Goal: Obtain resource: Download file/media

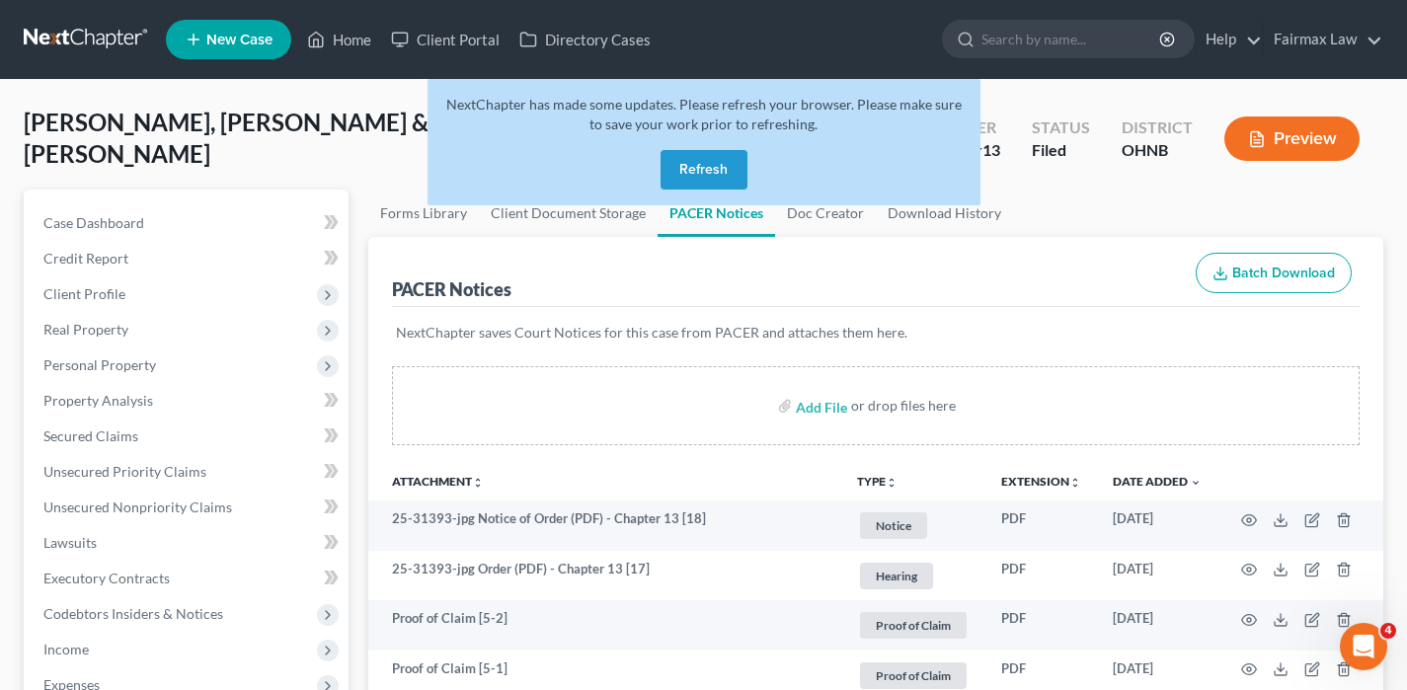
click at [128, 32] on link at bounding box center [87, 40] width 126 height 36
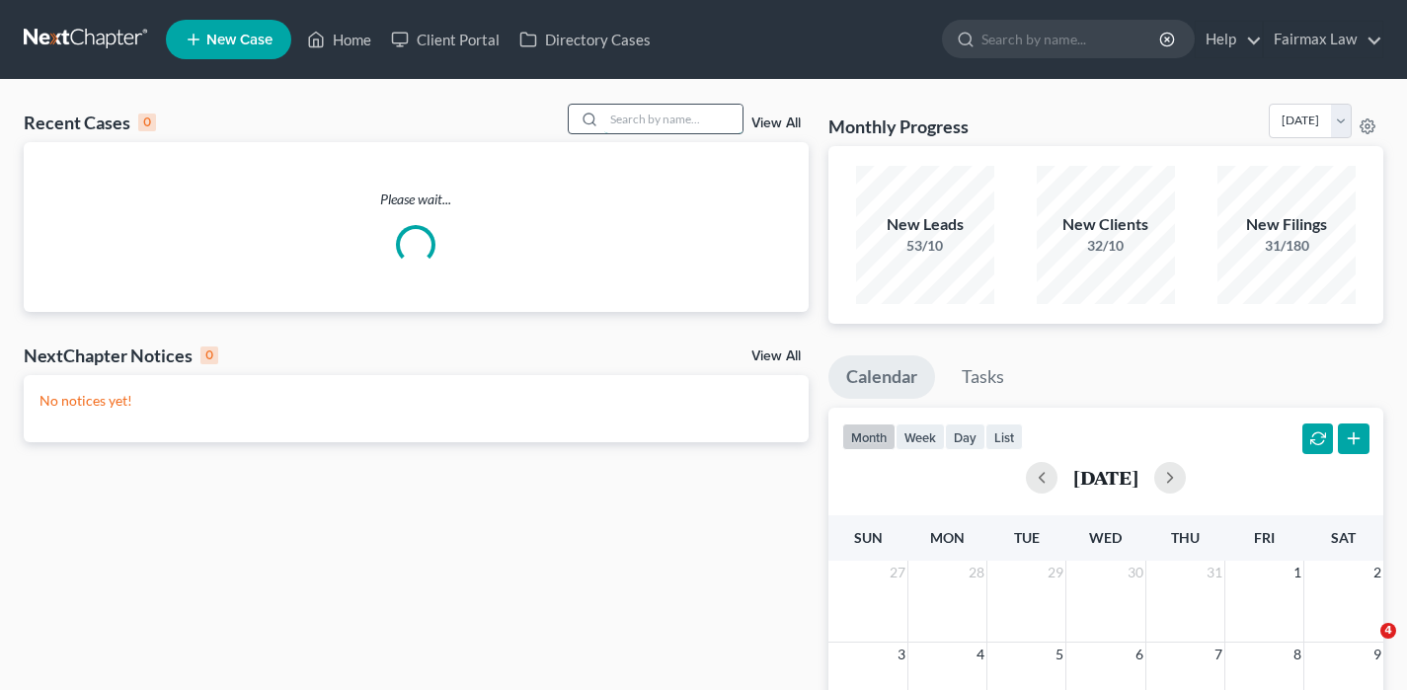
click at [653, 109] on input "search" at bounding box center [673, 119] width 138 height 29
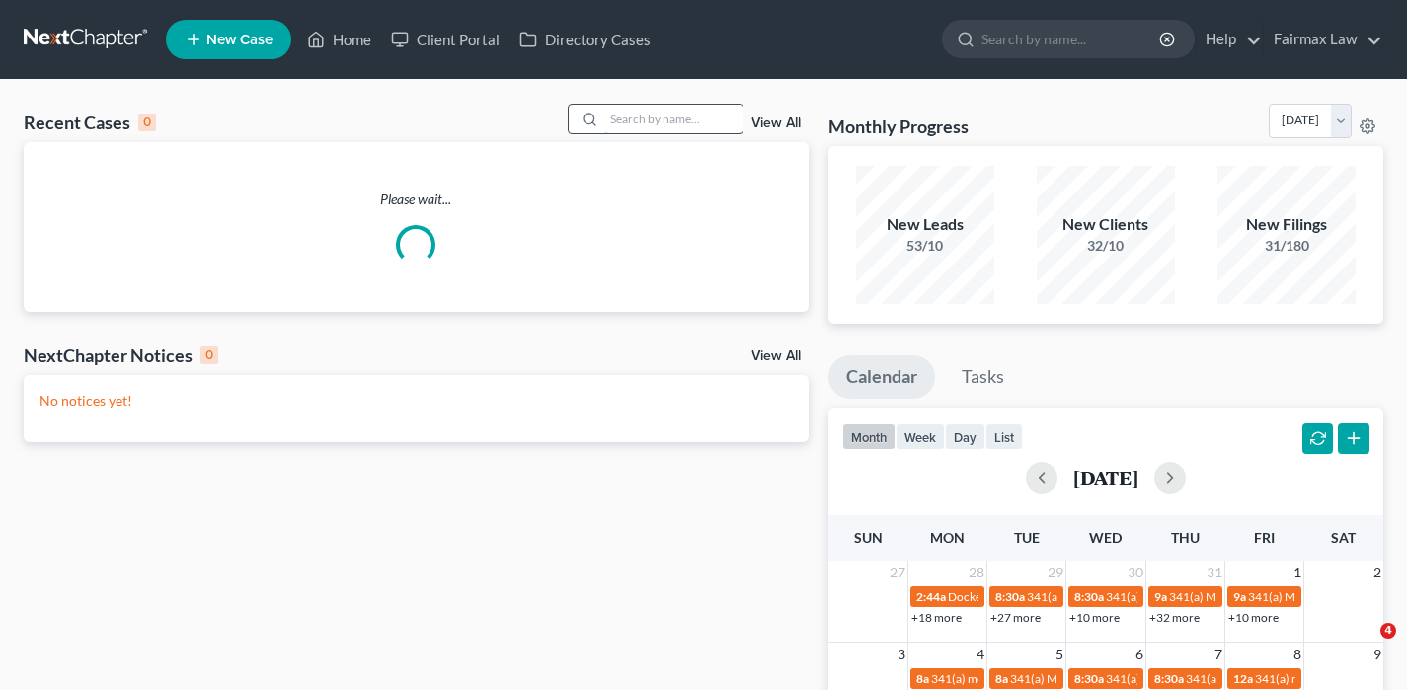
click at [652, 120] on input "search" at bounding box center [673, 119] width 138 height 29
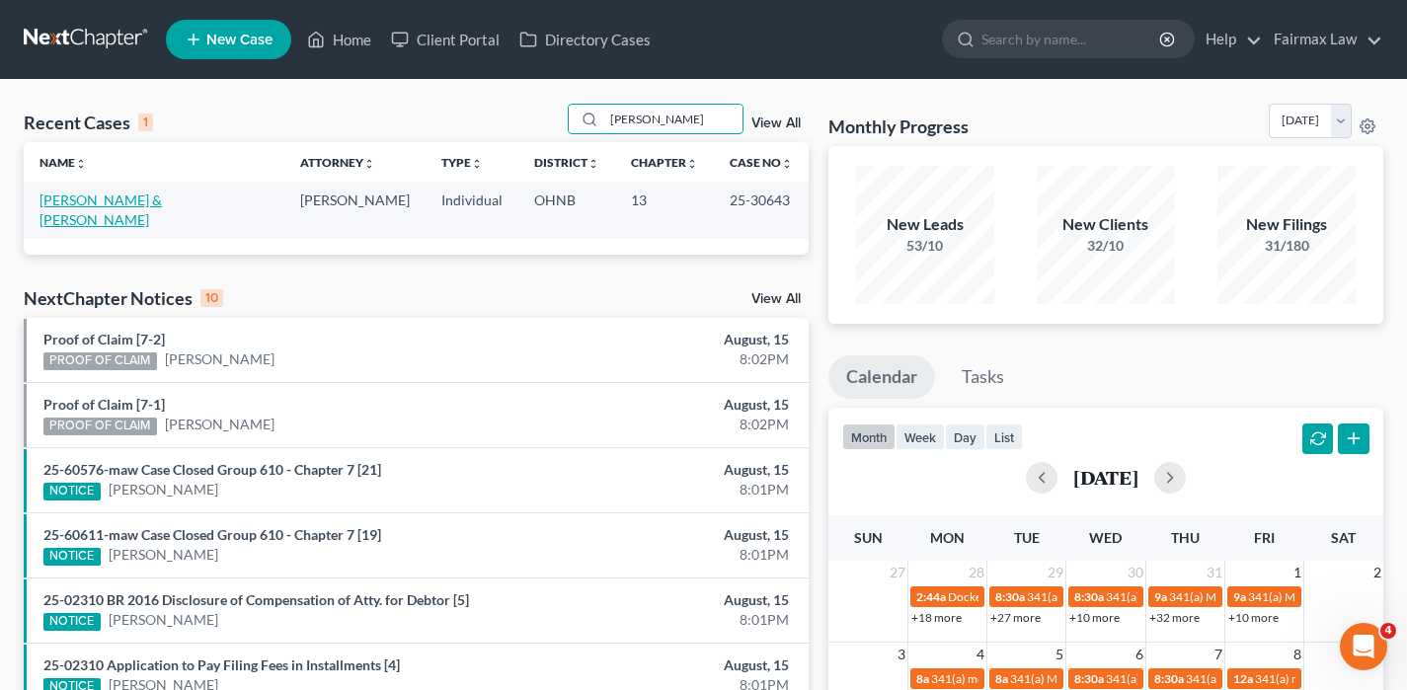
type input "mosher"
click at [151, 197] on link "Mosher, Nicholas & Amanda" at bounding box center [100, 210] width 122 height 37
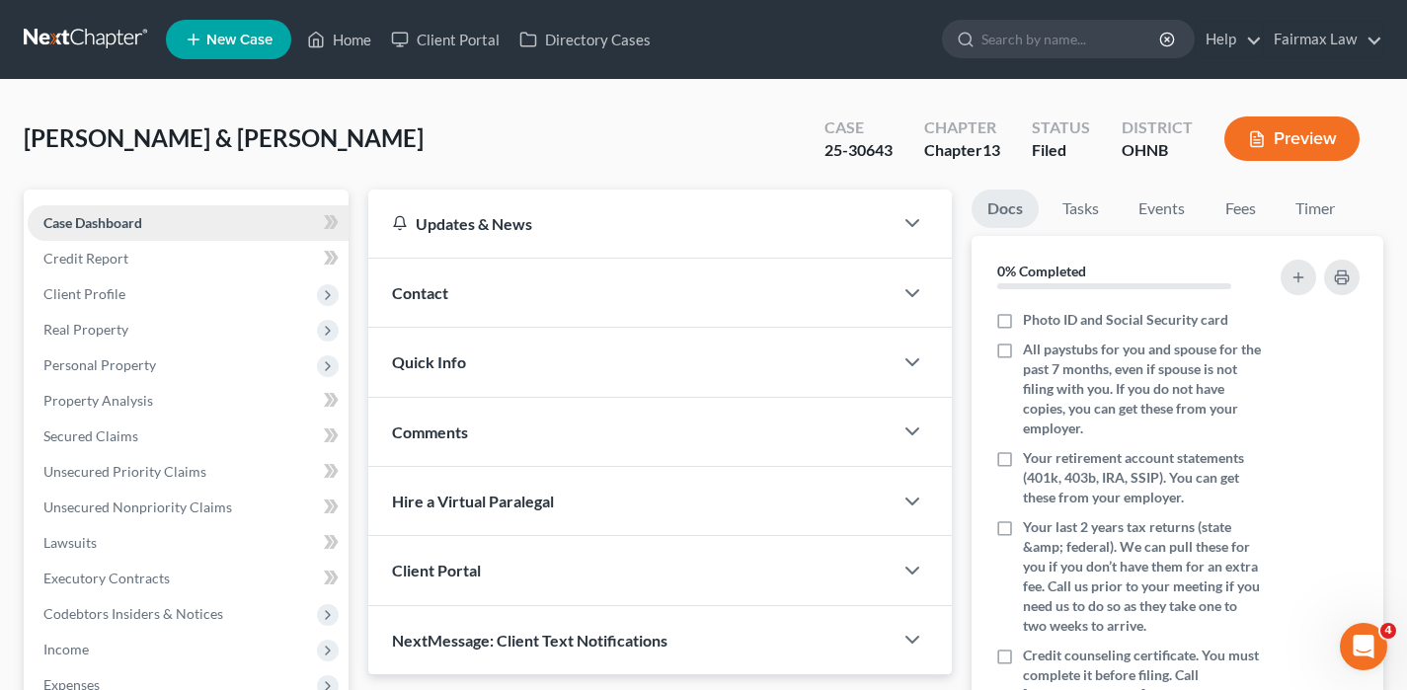
scroll to position [582, 0]
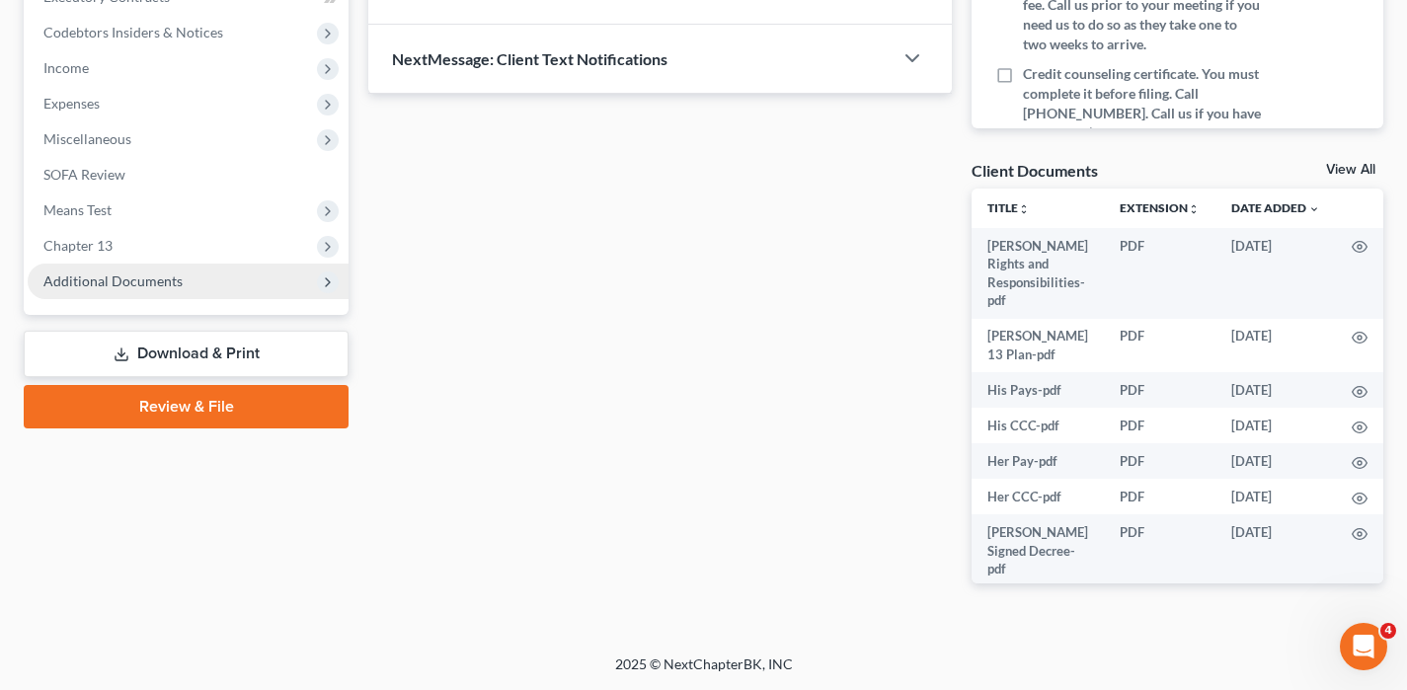
click at [164, 271] on span "Additional Documents" at bounding box center [188, 282] width 321 height 36
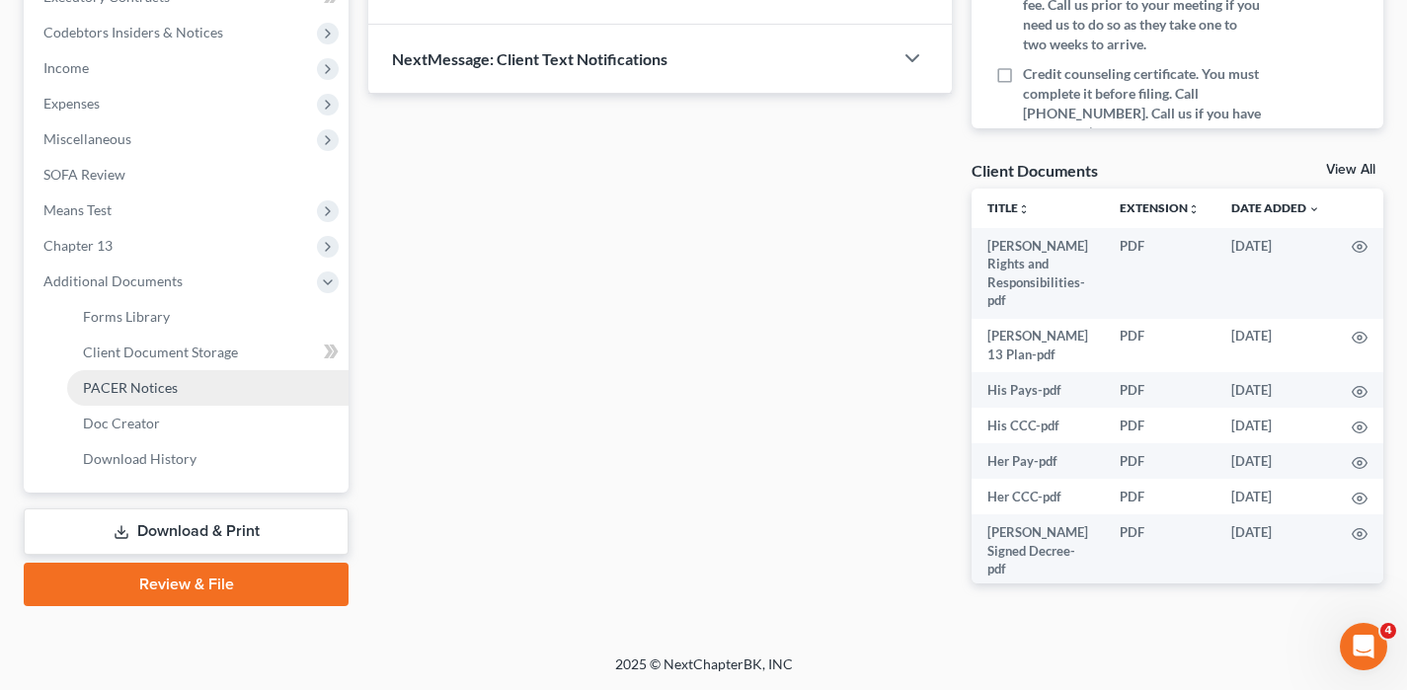
click at [168, 385] on span "PACER Notices" at bounding box center [130, 387] width 95 height 17
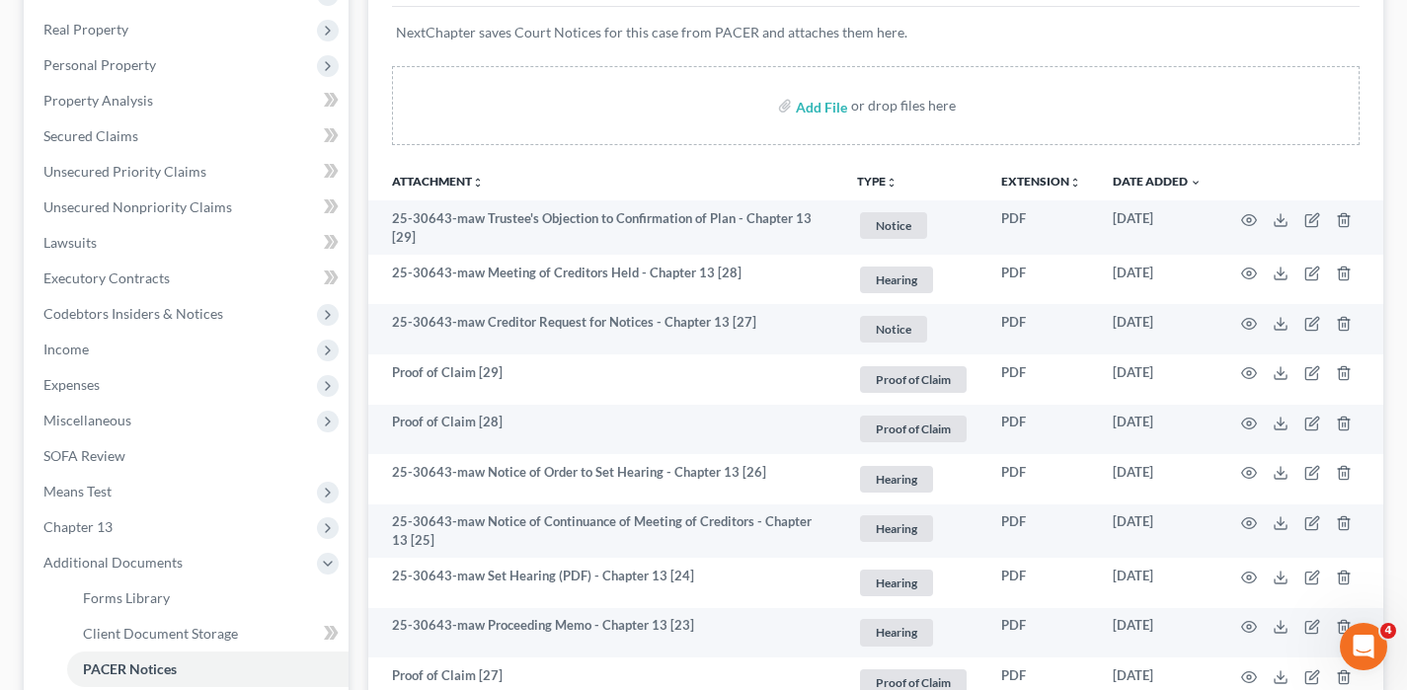
scroll to position [301, 0]
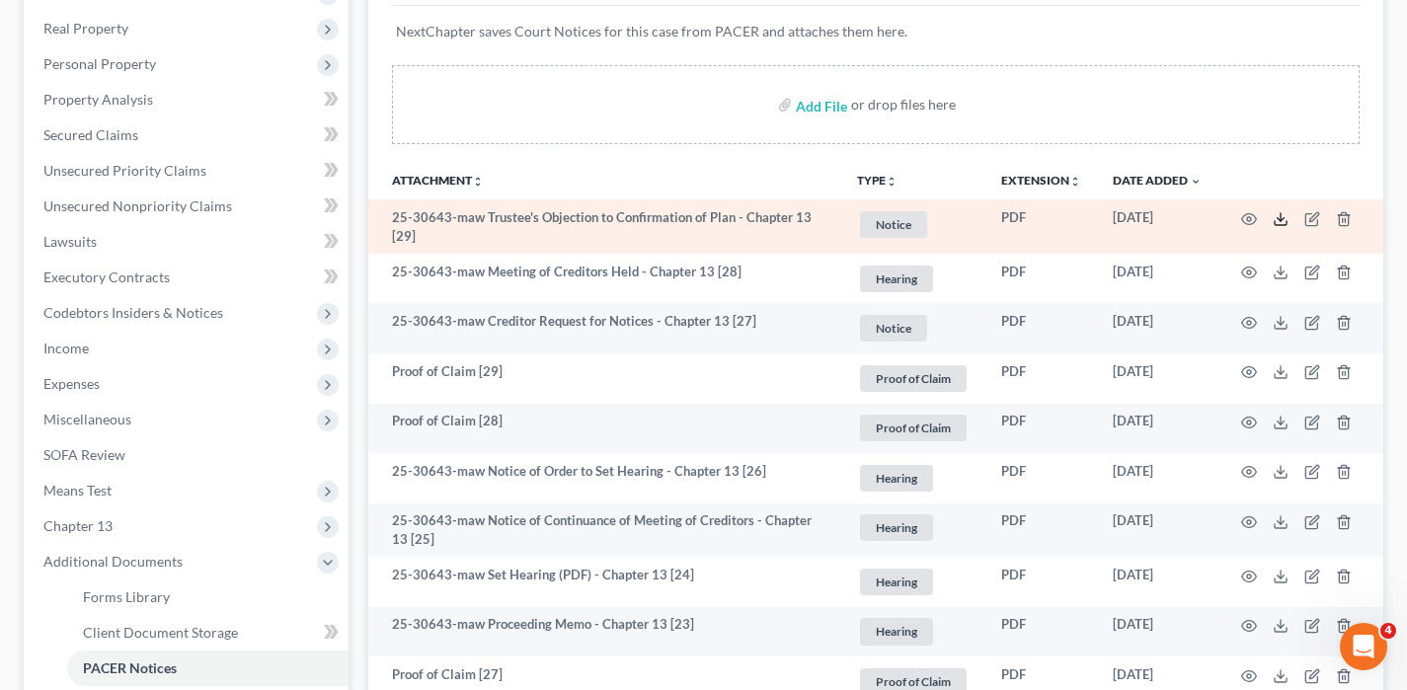
click at [1282, 225] on icon at bounding box center [1281, 219] width 16 height 16
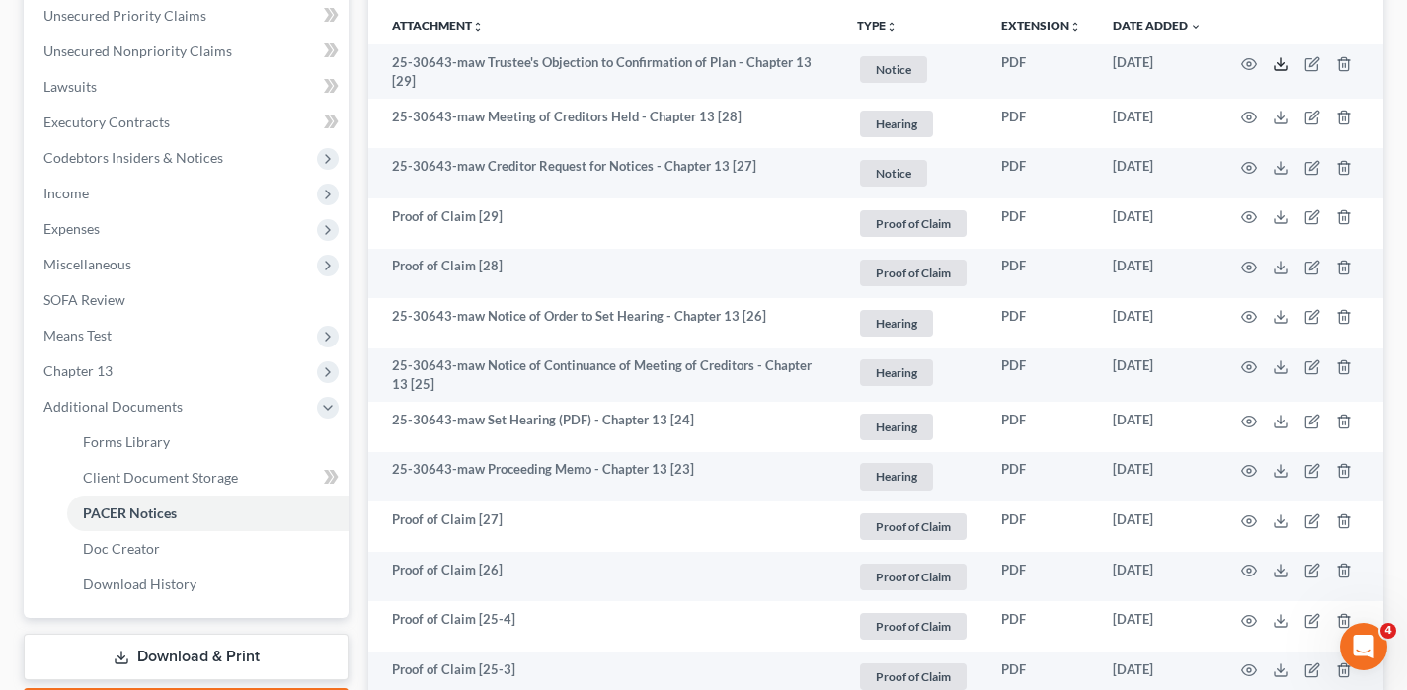
scroll to position [419, 0]
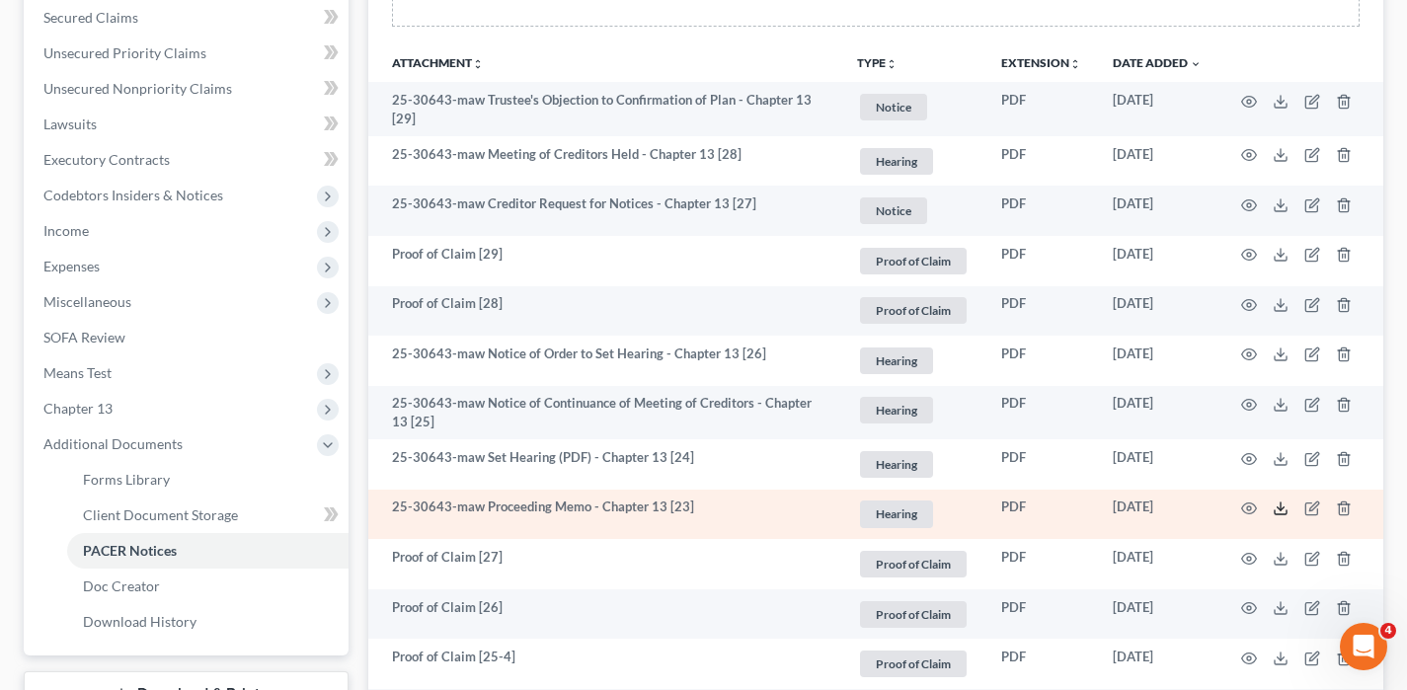
click at [1282, 512] on icon at bounding box center [1281, 509] width 16 height 16
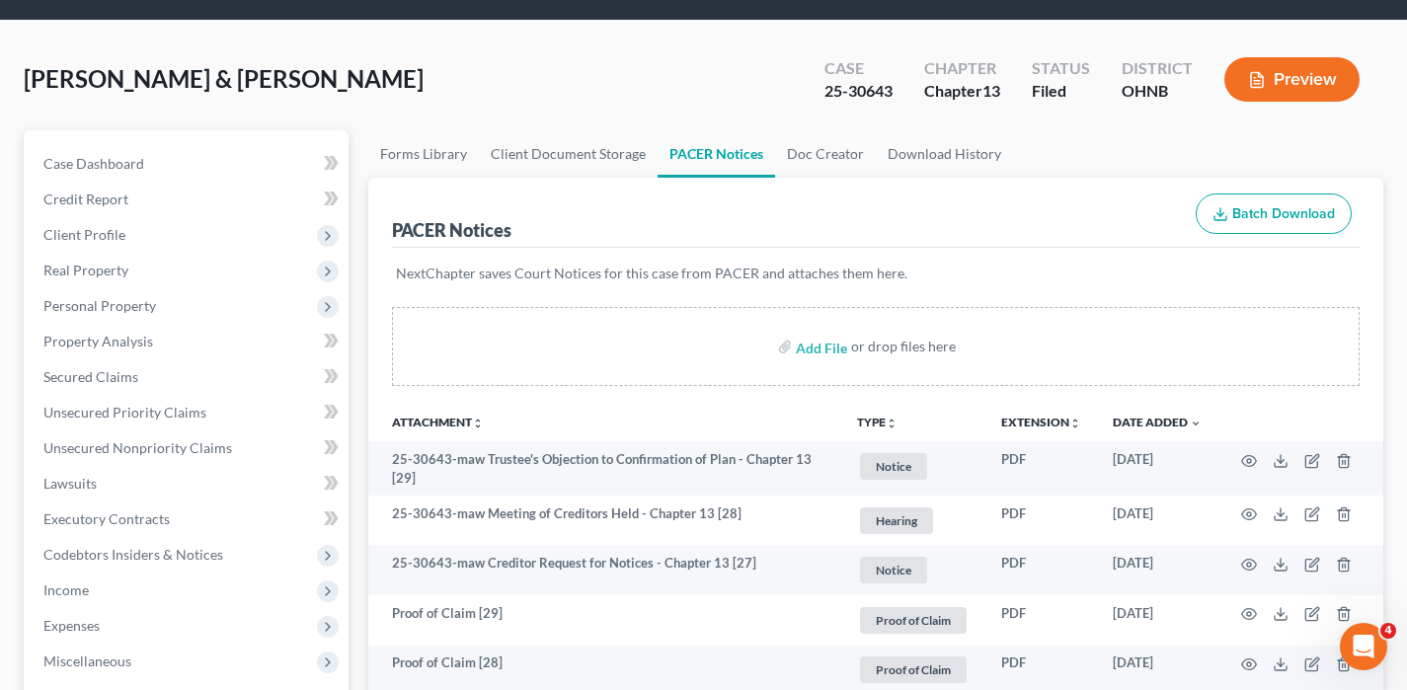
scroll to position [0, 0]
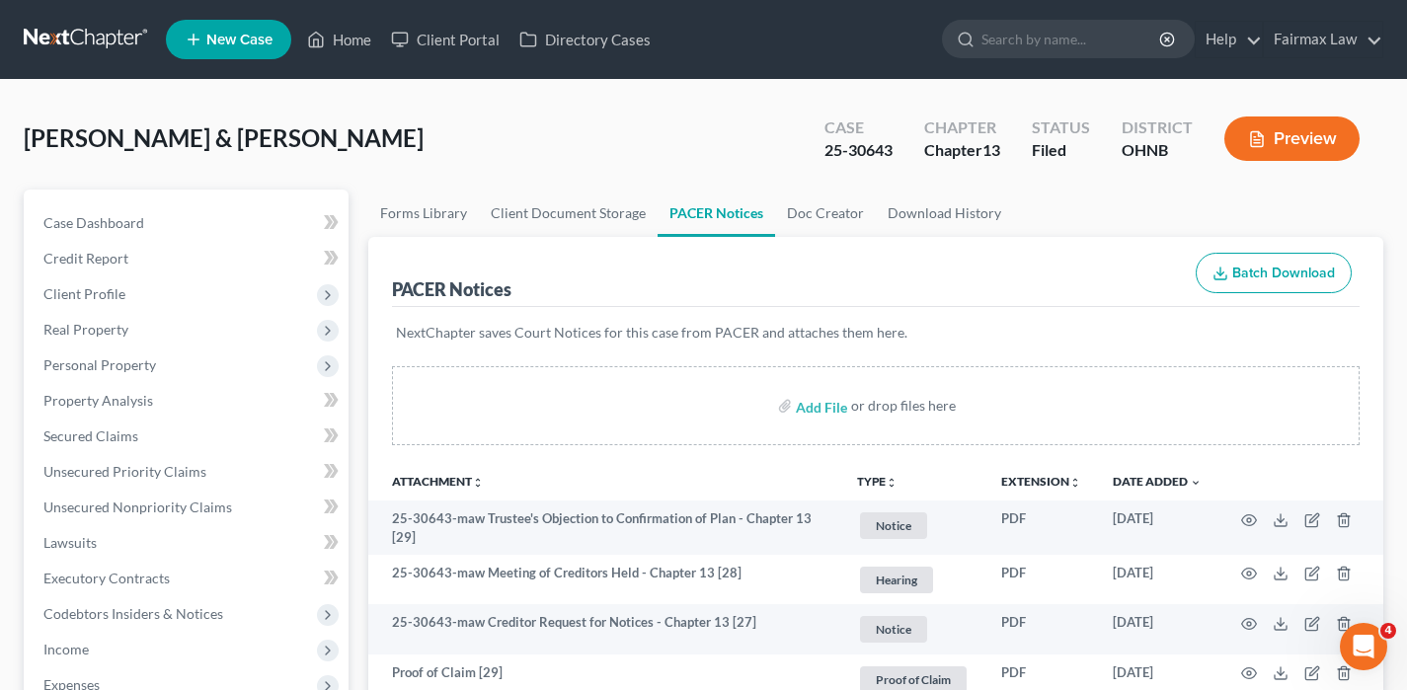
click at [91, 39] on link at bounding box center [87, 40] width 126 height 36
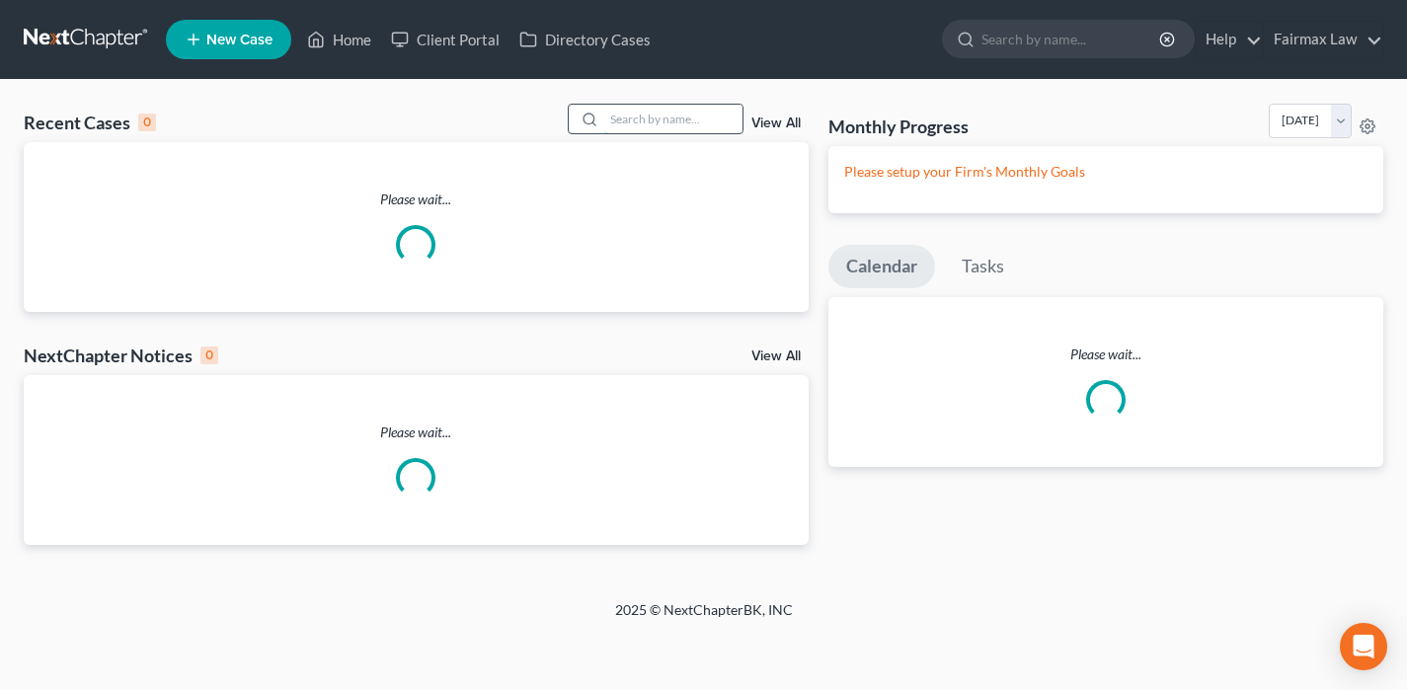
click at [651, 132] on input "search" at bounding box center [673, 119] width 138 height 29
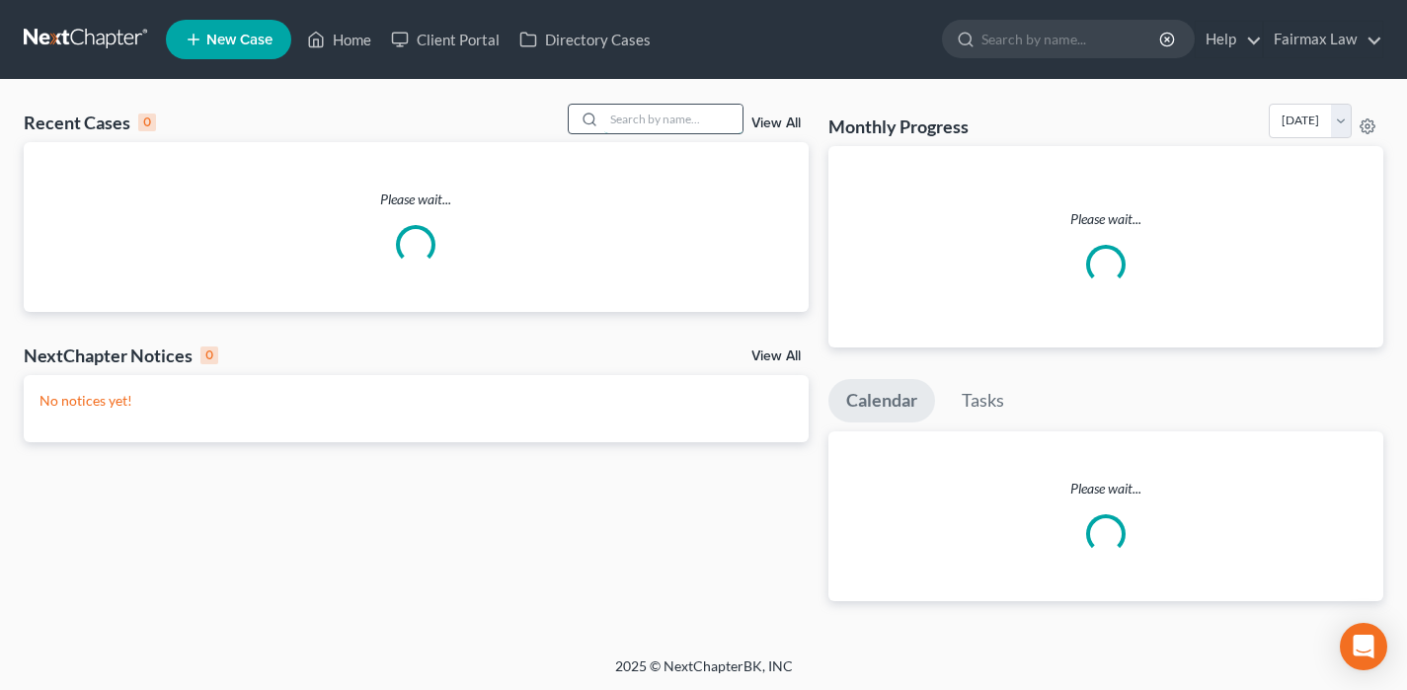
click at [651, 124] on input "search" at bounding box center [673, 119] width 138 height 29
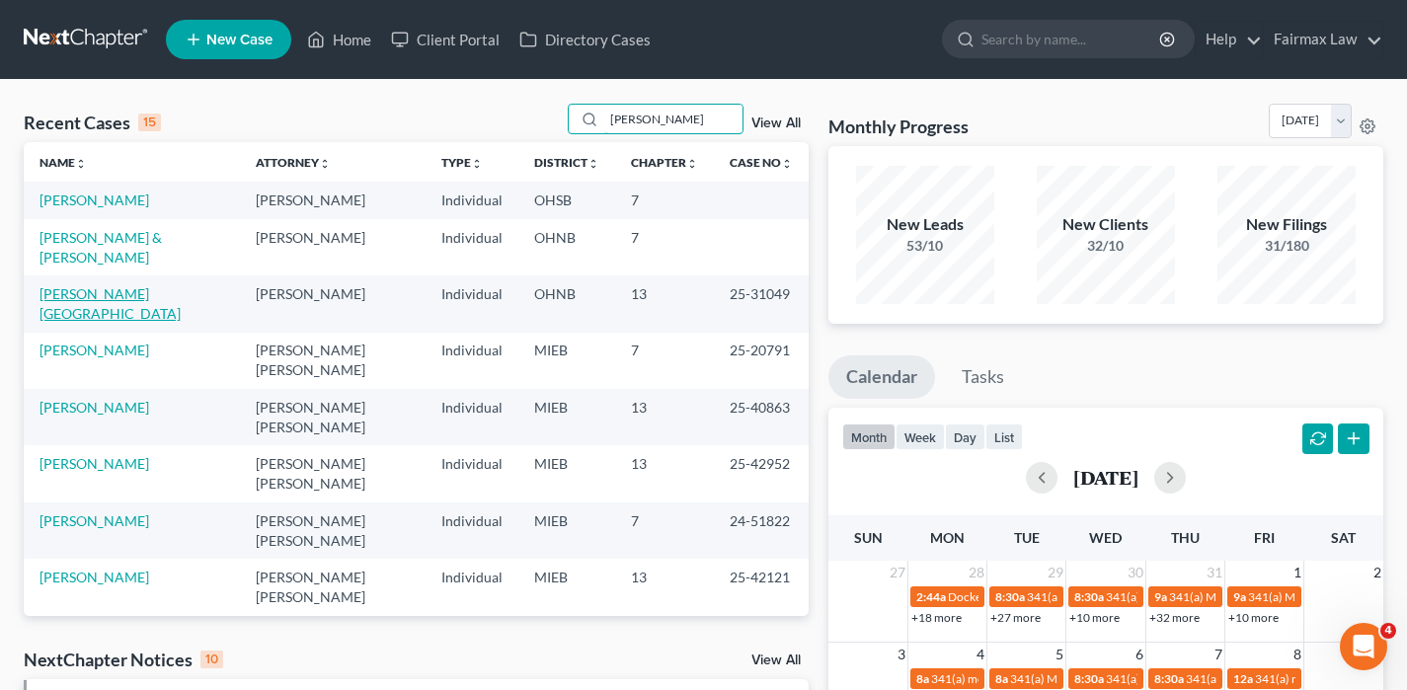
type input "carter"
click at [102, 285] on link "Carter, Chad" at bounding box center [109, 303] width 141 height 37
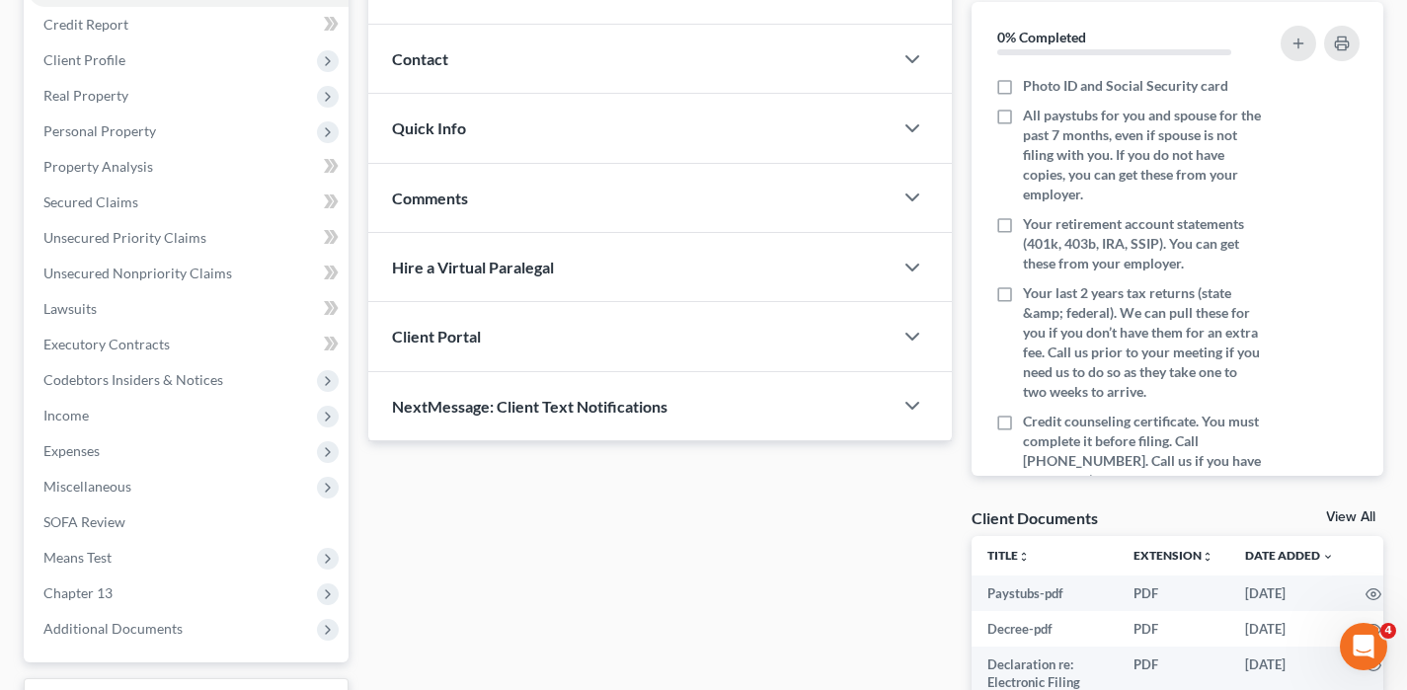
scroll to position [454, 0]
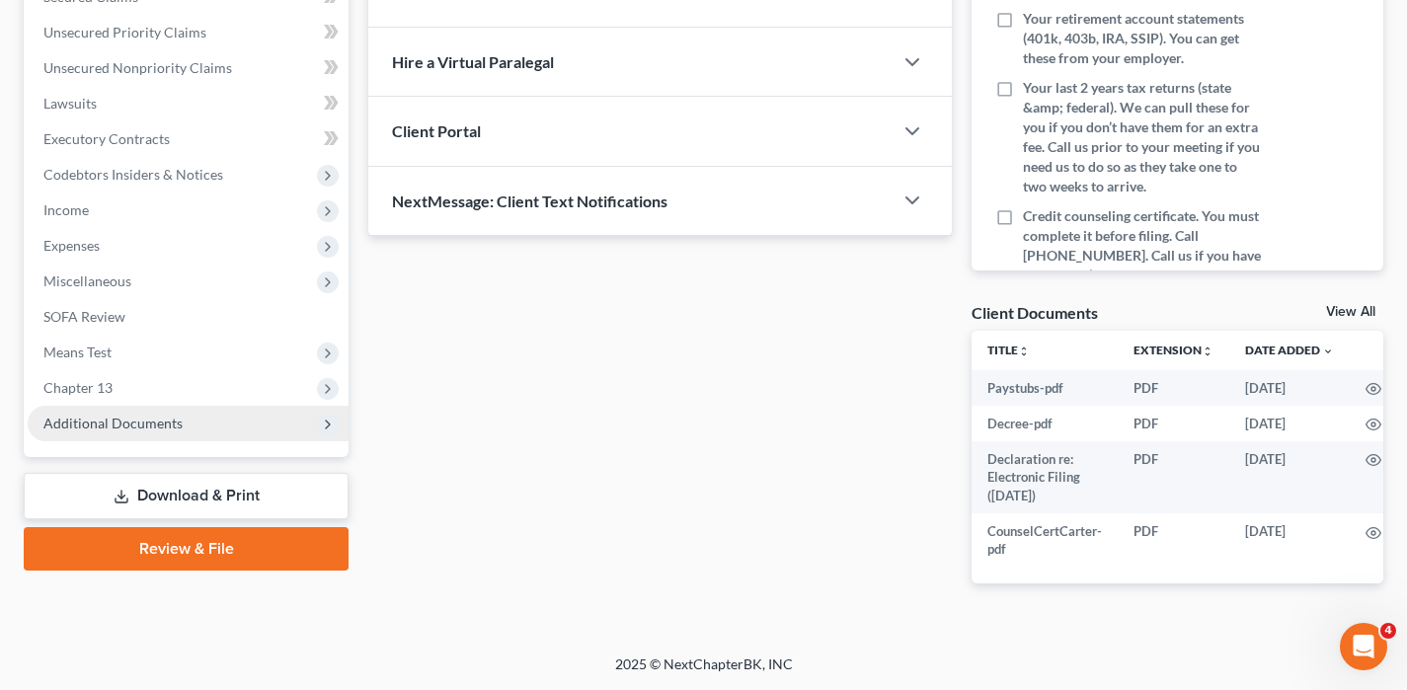
click at [184, 412] on span "Additional Documents" at bounding box center [188, 424] width 321 height 36
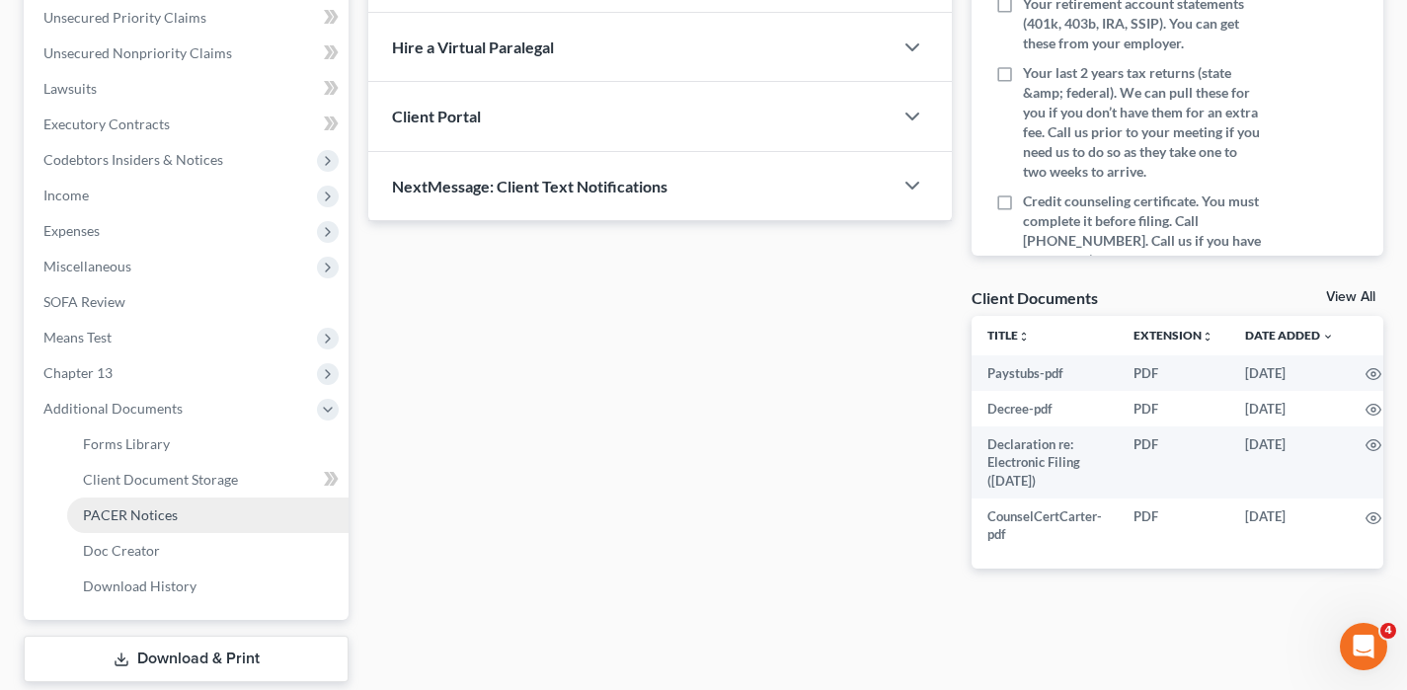
click at [176, 507] on link "PACER Notices" at bounding box center [207, 516] width 281 height 36
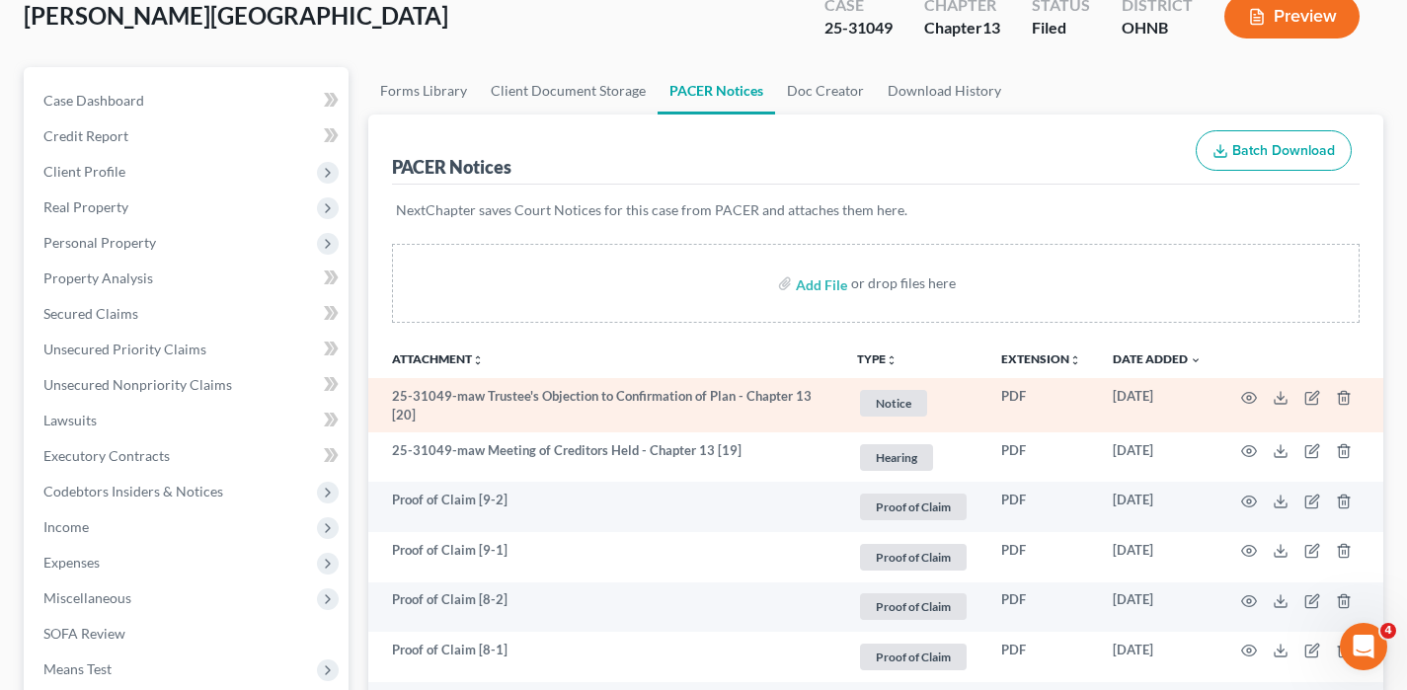
scroll to position [123, 0]
click at [1285, 396] on icon at bounding box center [1281, 397] width 16 height 16
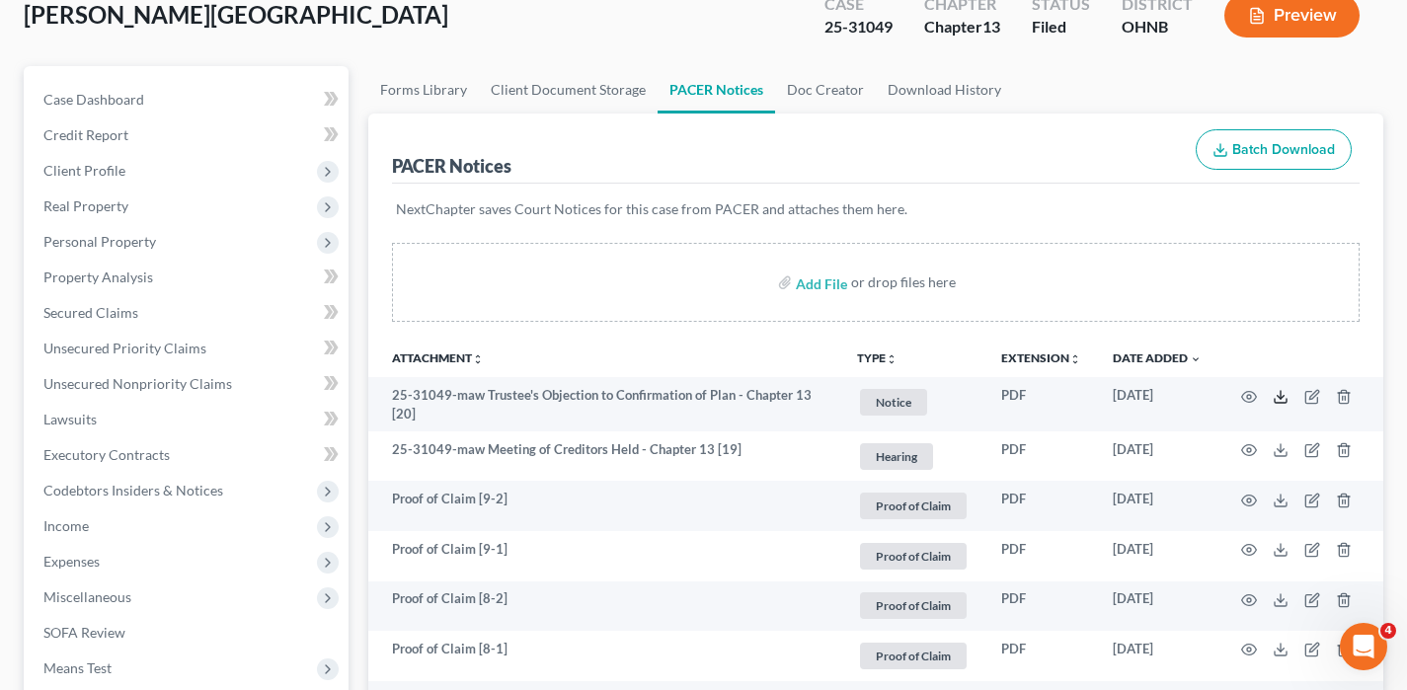
scroll to position [0, 0]
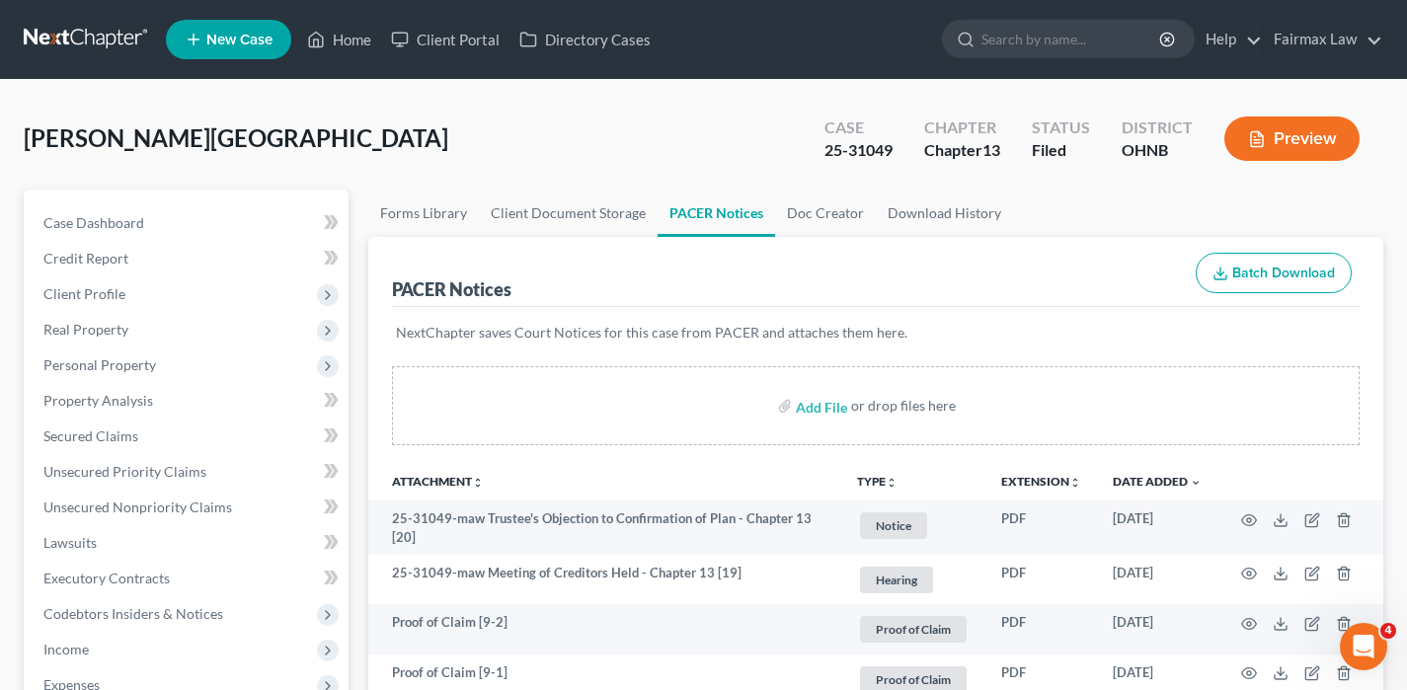
click at [847, 146] on div "25-31049" at bounding box center [859, 150] width 68 height 23
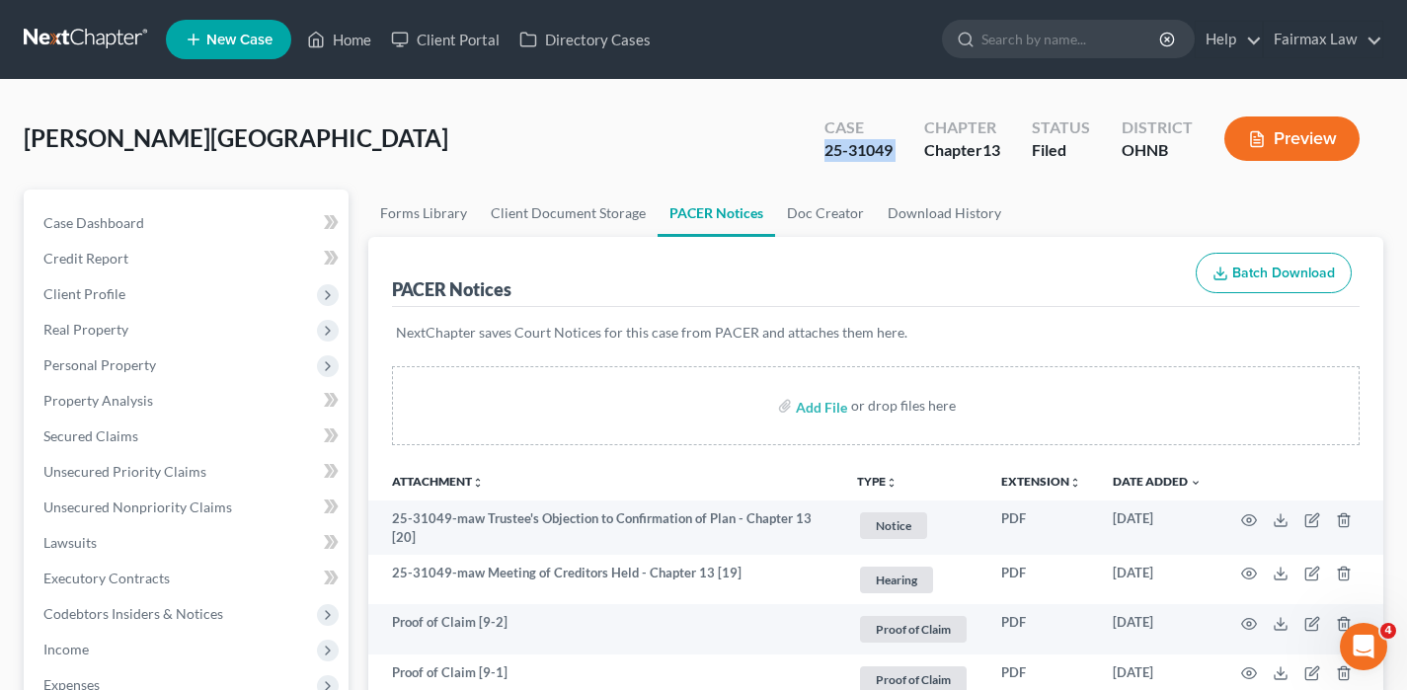
click at [93, 36] on link at bounding box center [87, 40] width 126 height 36
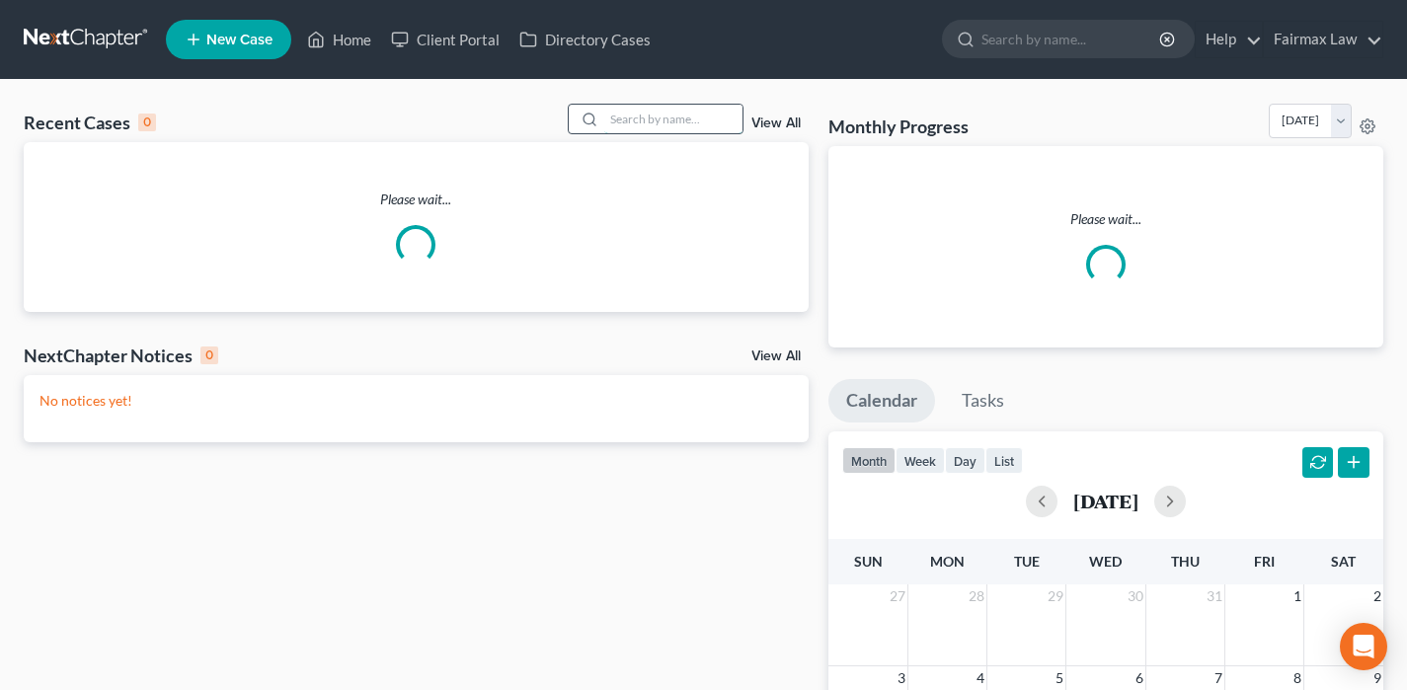
click at [669, 113] on input "search" at bounding box center [673, 119] width 138 height 29
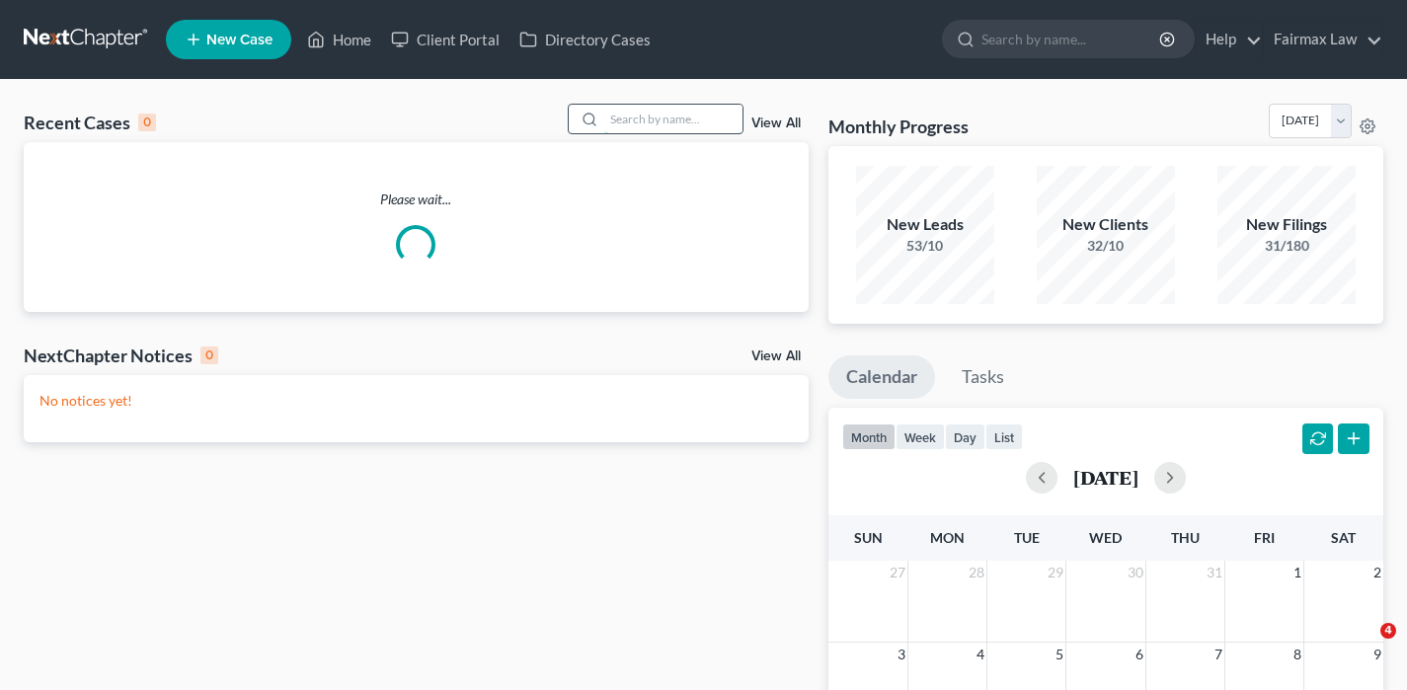
paste input "[PERSON_NAME]"
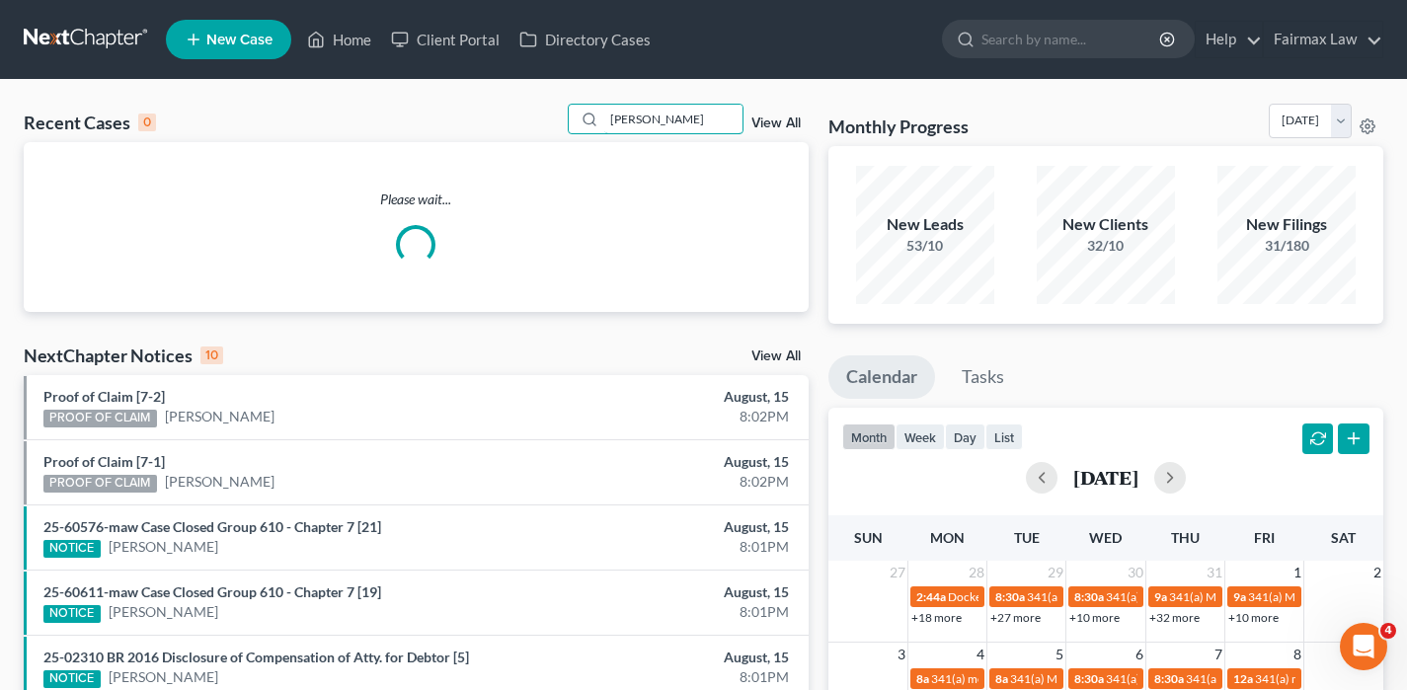
type input "Colton Dawkins"
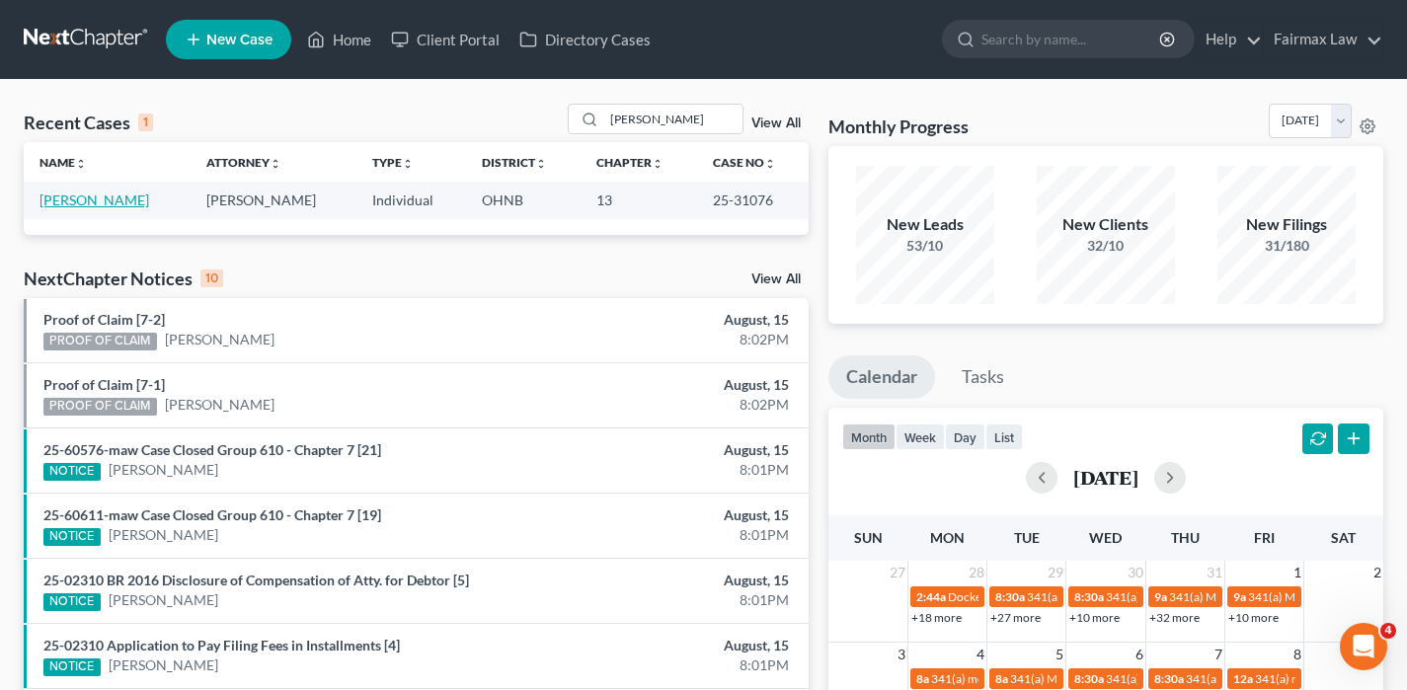
click at [72, 206] on link "Dawkins, Colton" at bounding box center [94, 200] width 110 height 17
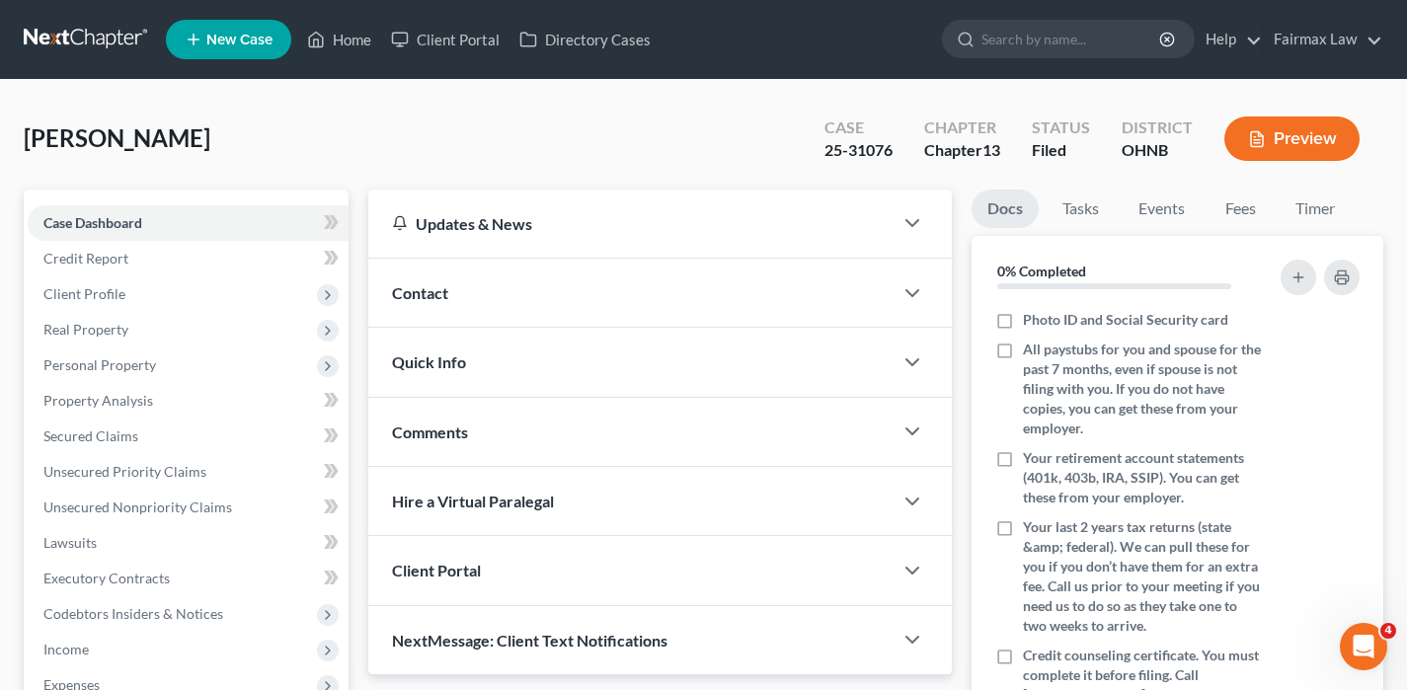
drag, startPoint x: 899, startPoint y: 153, endPoint x: 825, endPoint y: 152, distance: 74.1
click at [825, 152] on div "Case 25-31076" at bounding box center [859, 141] width 100 height 58
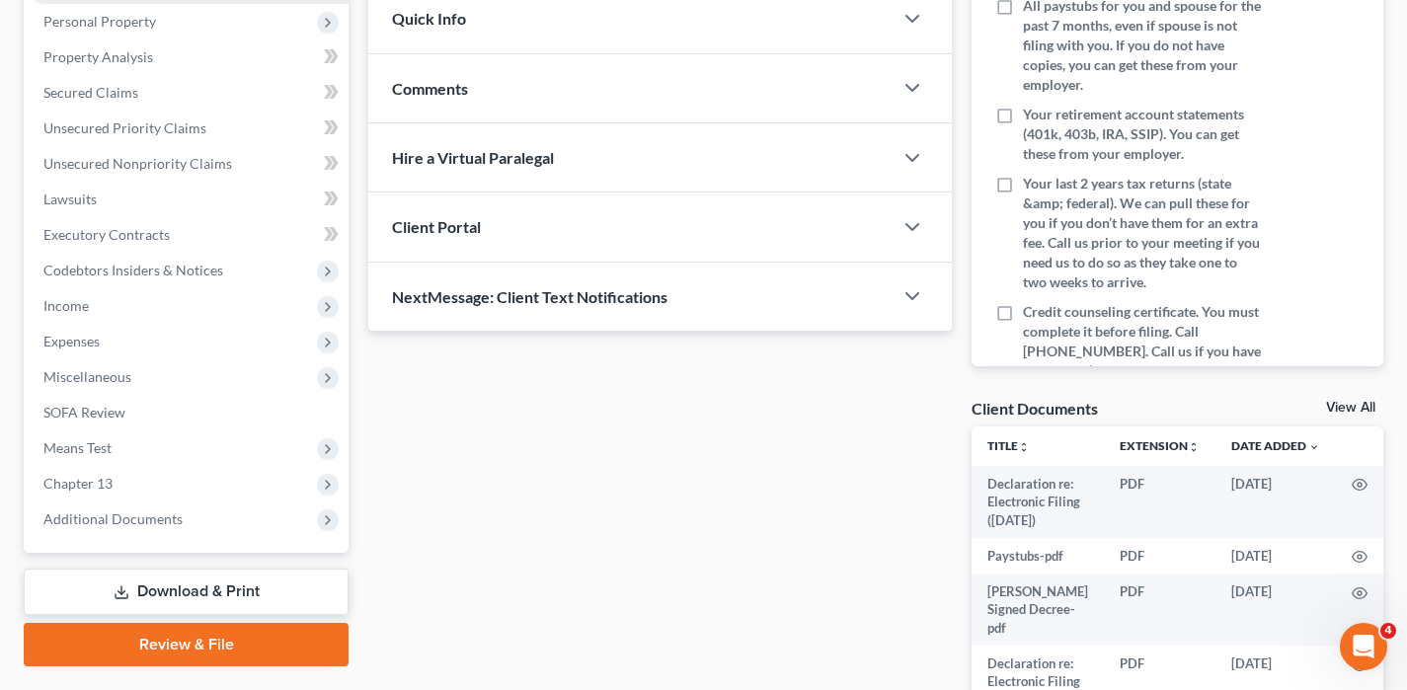
scroll to position [529, 0]
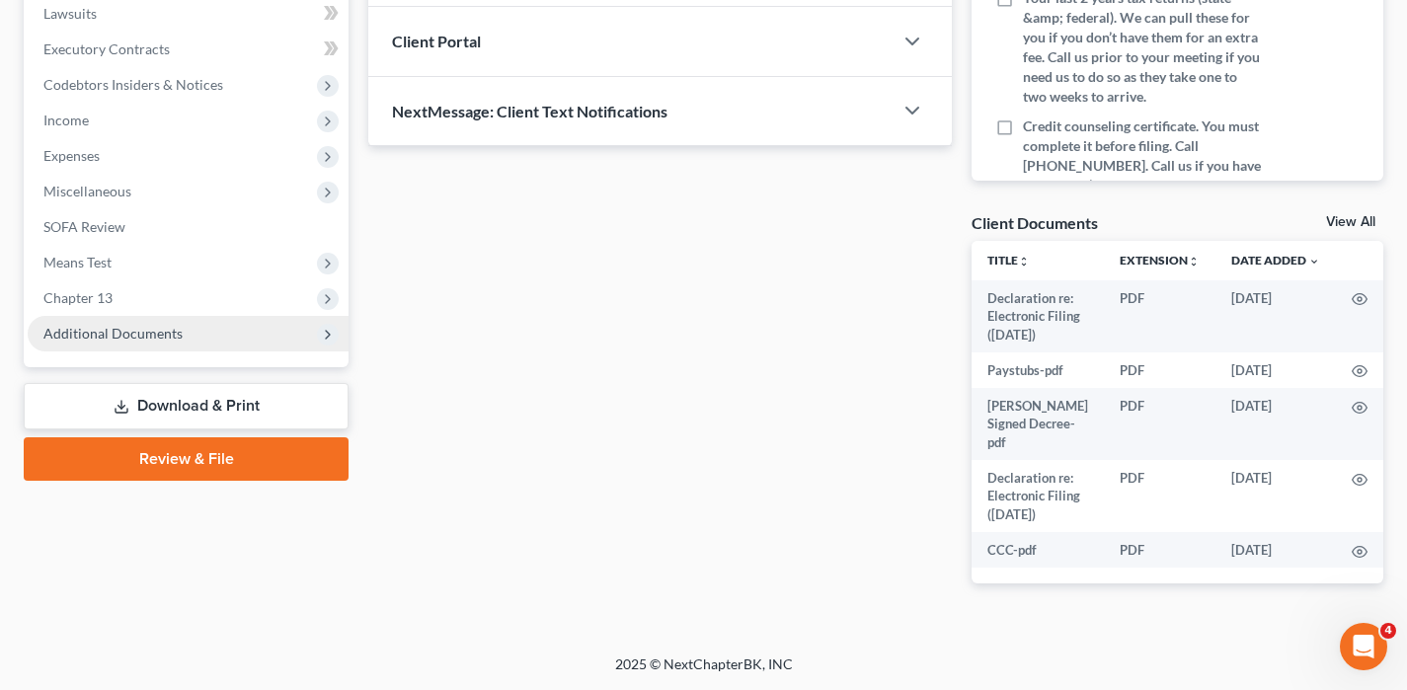
click at [216, 337] on span "Additional Documents" at bounding box center [188, 334] width 321 height 36
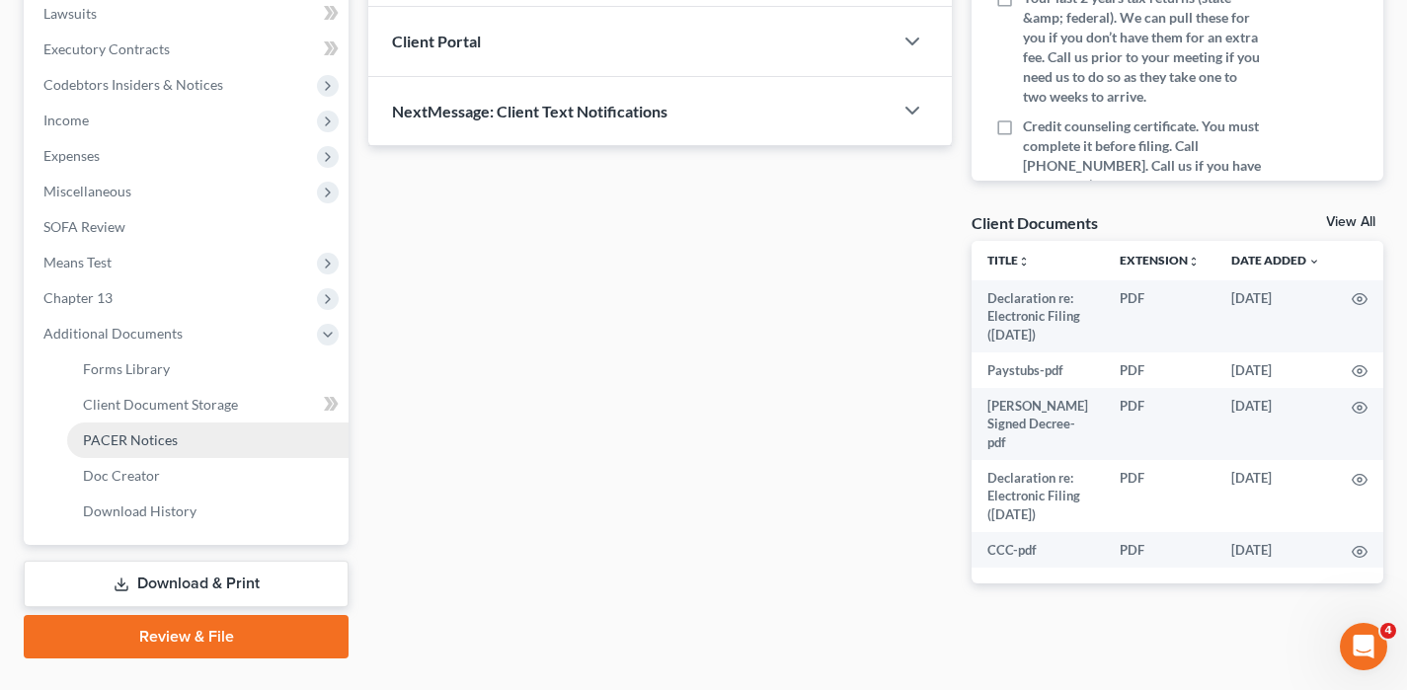
click at [199, 438] on link "PACER Notices" at bounding box center [207, 441] width 281 height 36
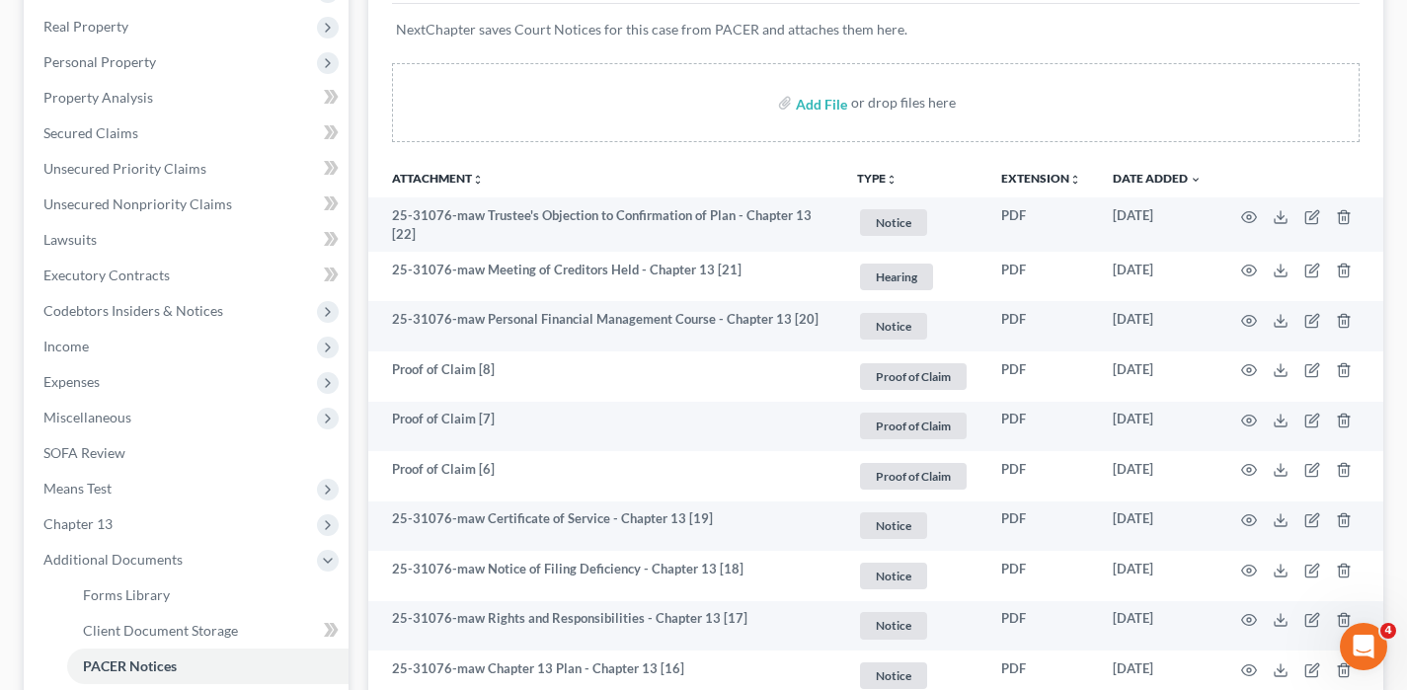
scroll to position [304, 0]
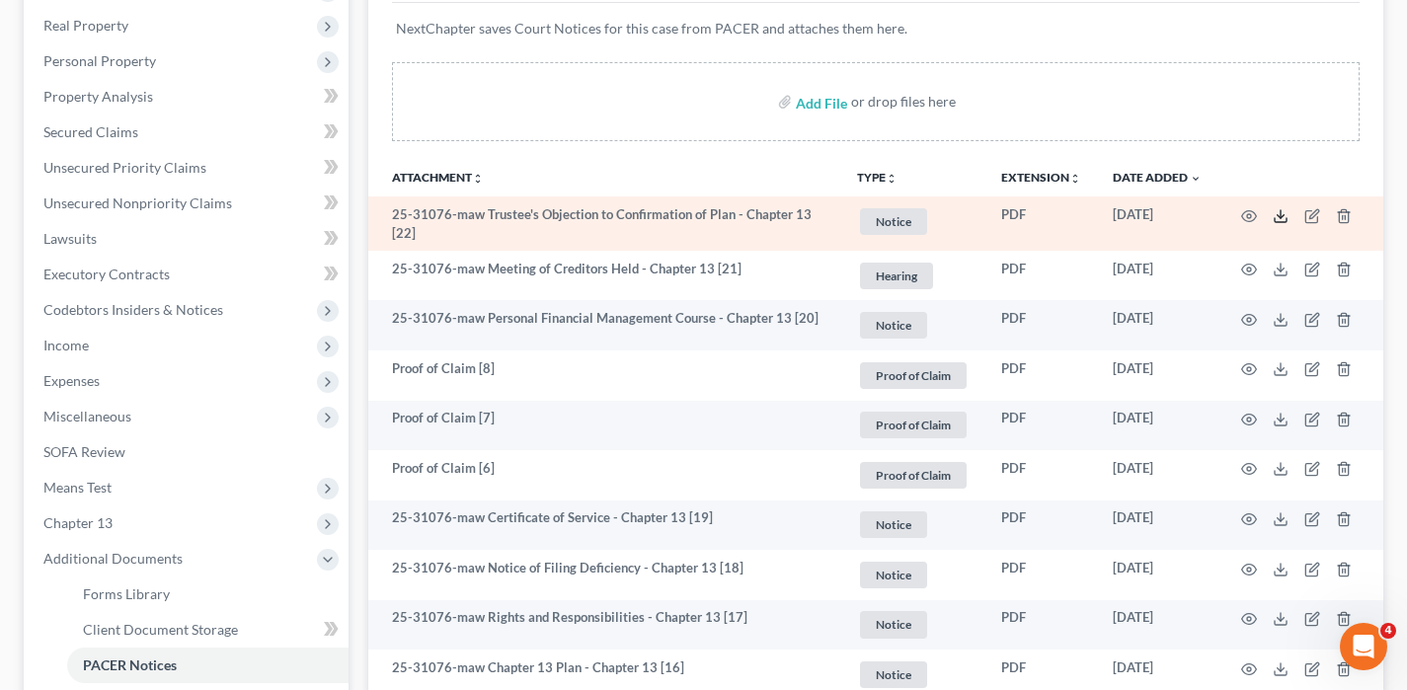
click at [1284, 216] on icon at bounding box center [1281, 216] width 16 height 16
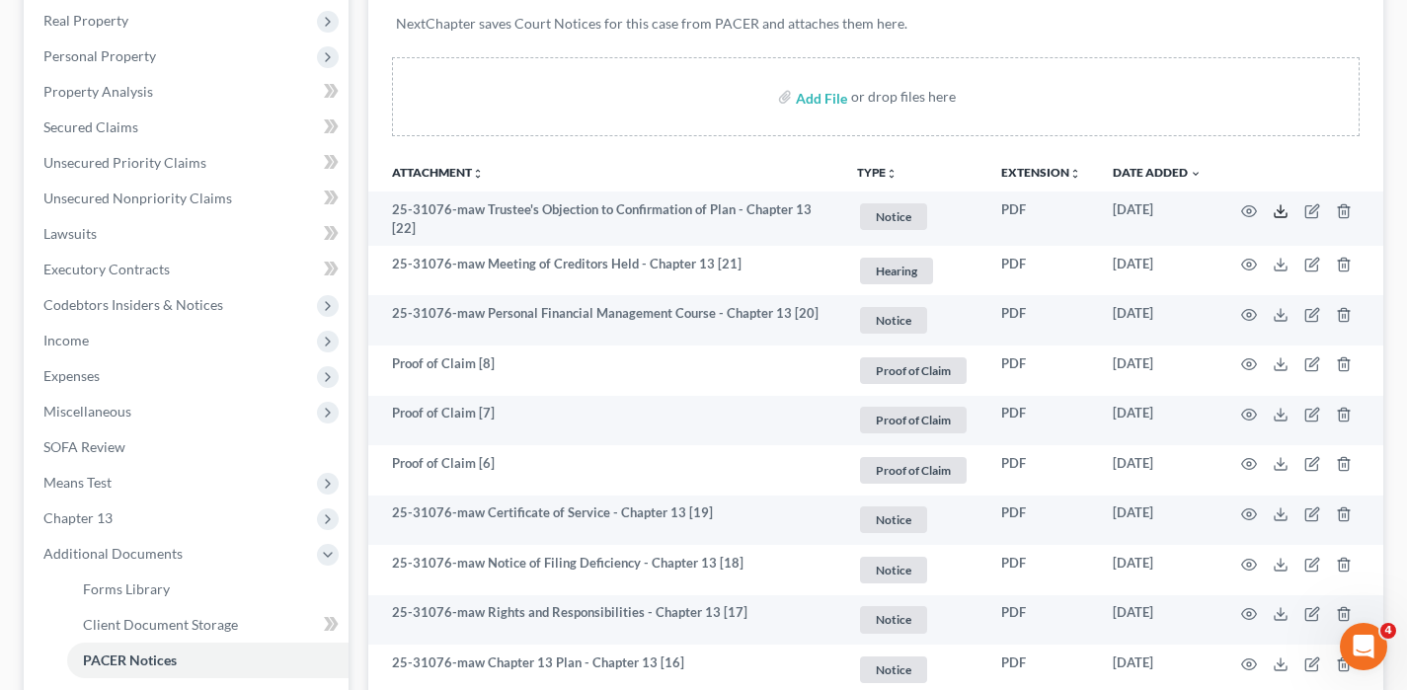
scroll to position [0, 0]
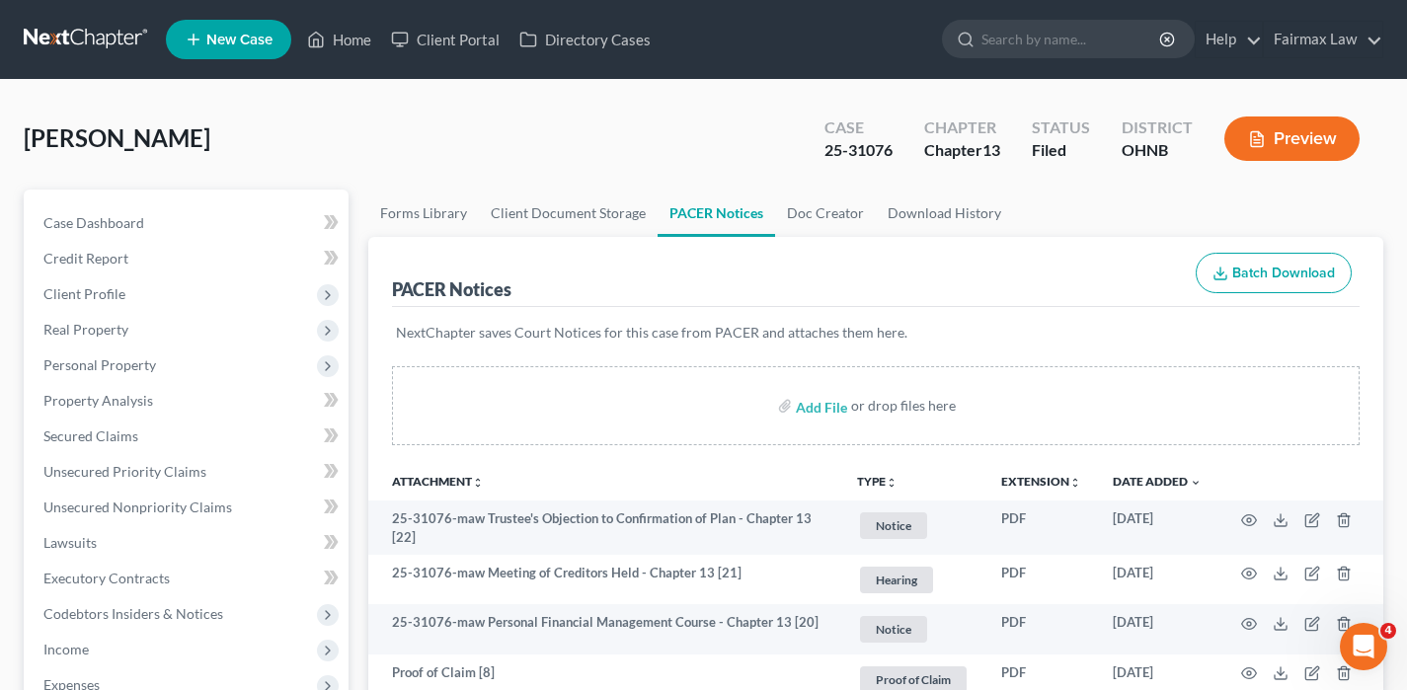
click at [112, 47] on link at bounding box center [87, 40] width 126 height 36
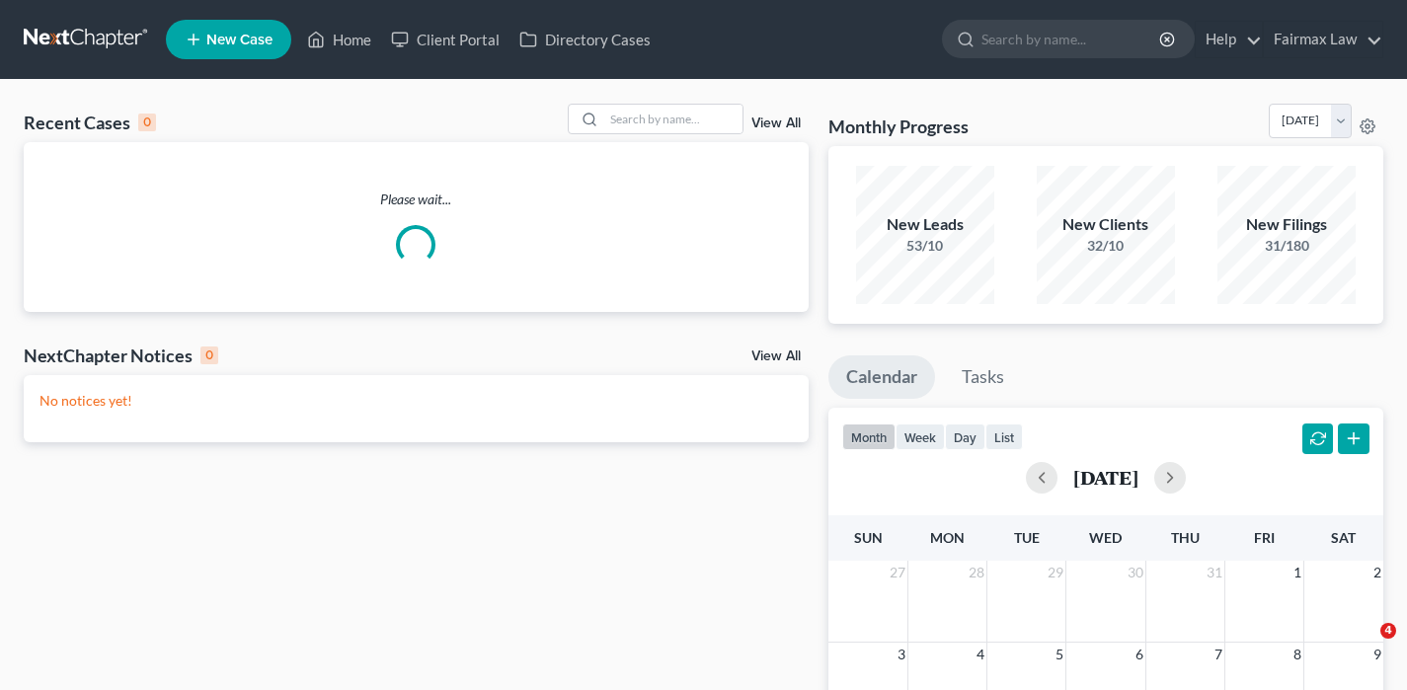
click at [76, 38] on link at bounding box center [87, 40] width 126 height 36
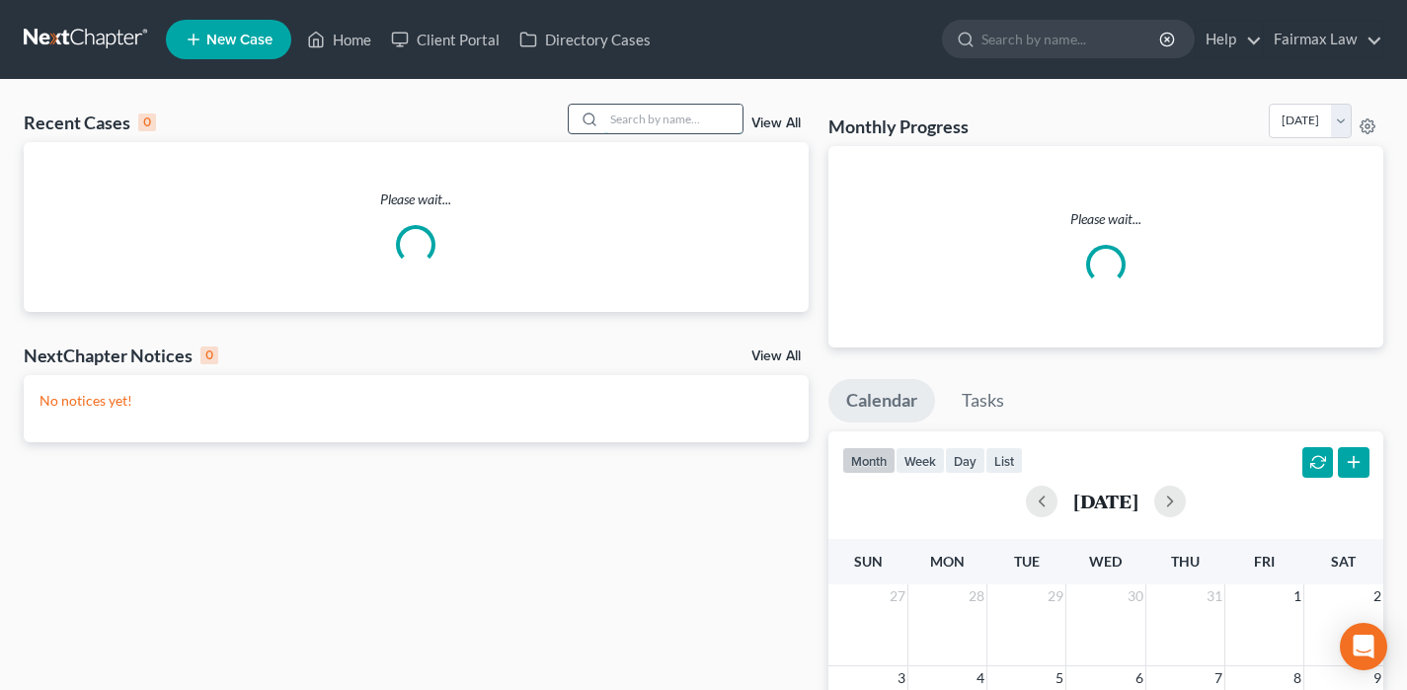
click at [677, 118] on input "search" at bounding box center [673, 119] width 138 height 29
paste input "[PERSON_NAME]"
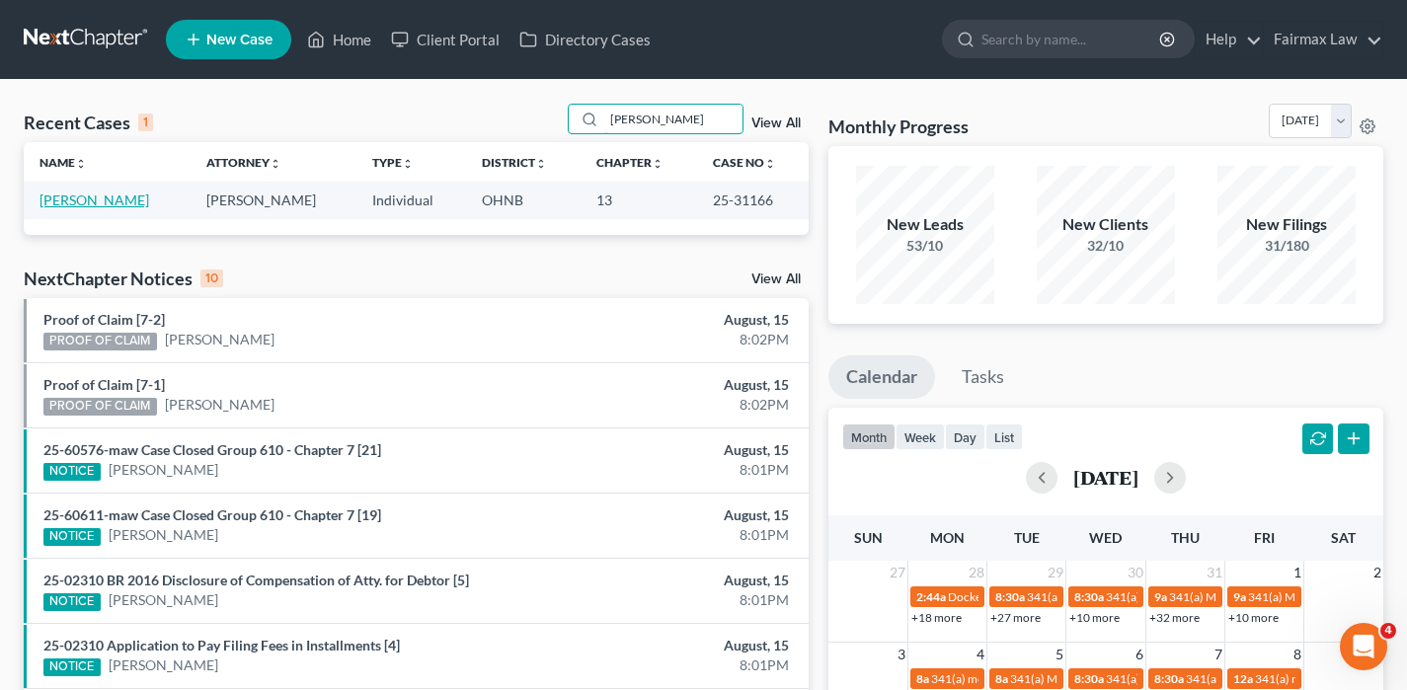
type input "[PERSON_NAME]"
click at [88, 201] on link "[PERSON_NAME]" at bounding box center [94, 200] width 110 height 17
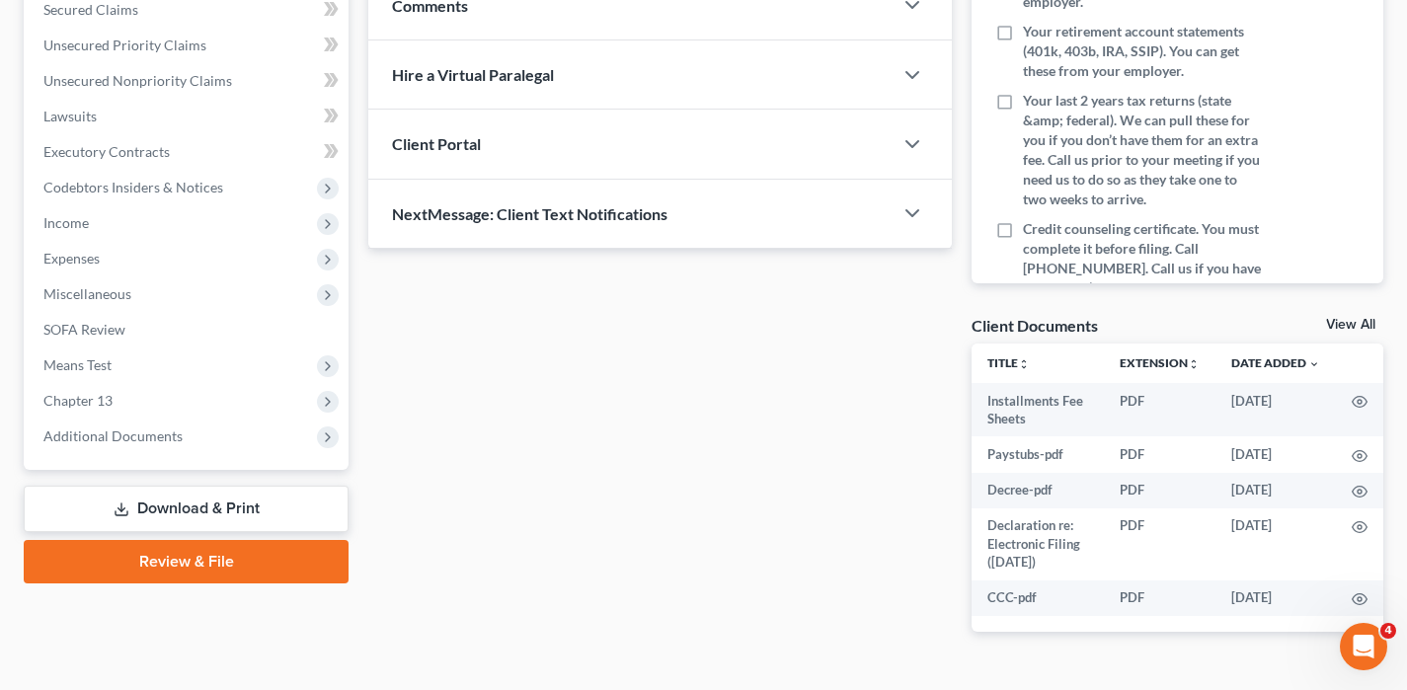
scroll to position [475, 0]
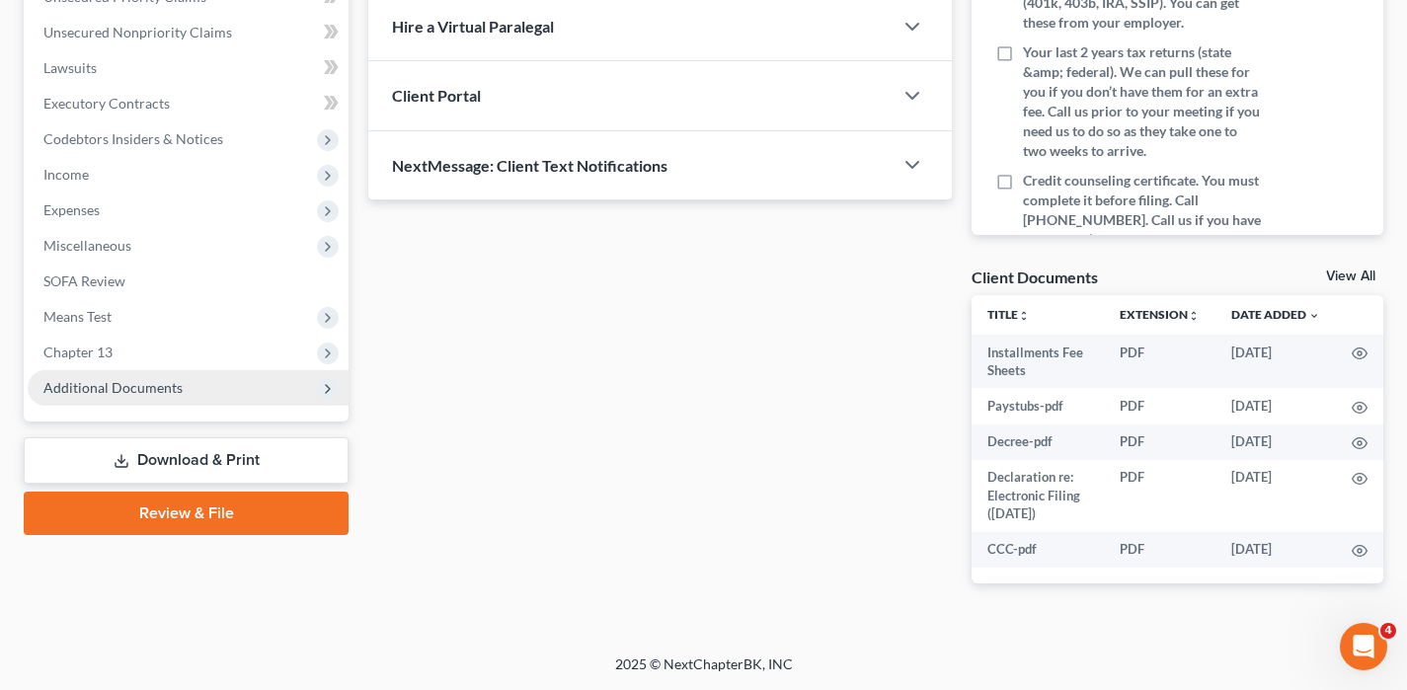
click at [211, 373] on span "Additional Documents" at bounding box center [188, 388] width 321 height 36
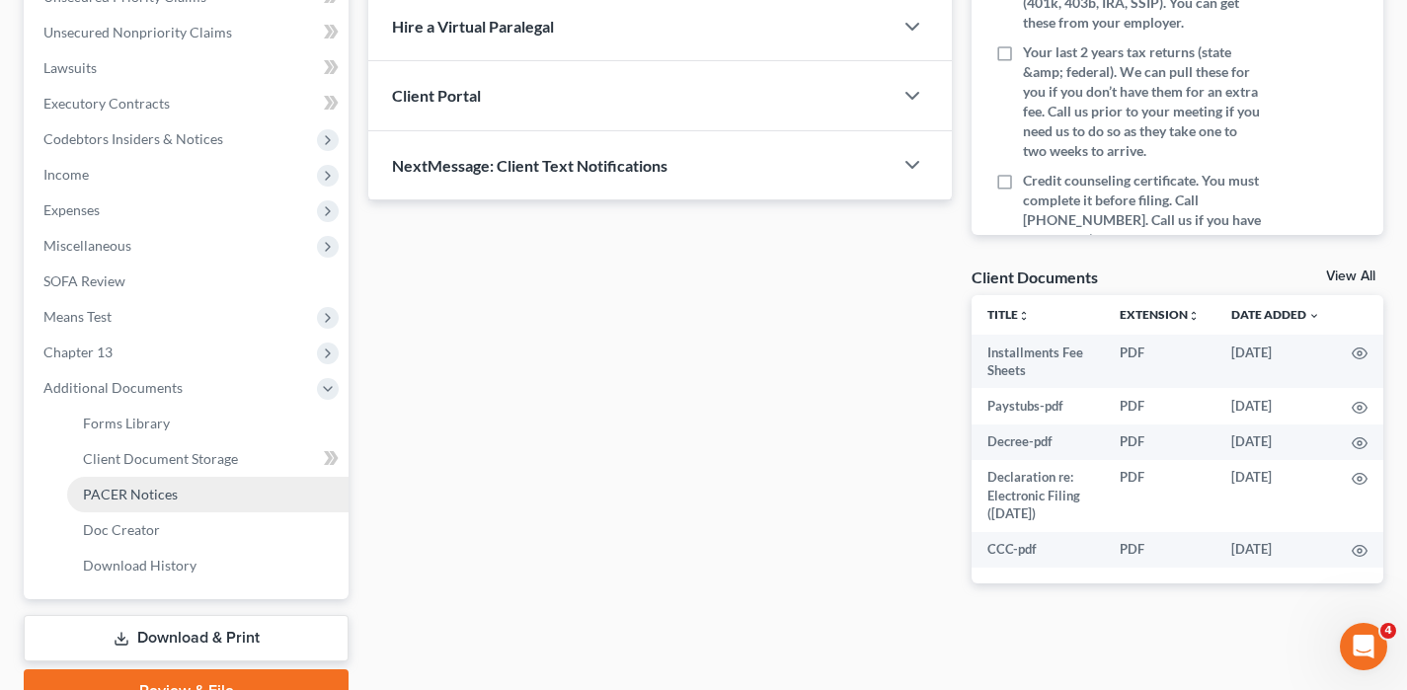
click at [161, 496] on span "PACER Notices" at bounding box center [130, 494] width 95 height 17
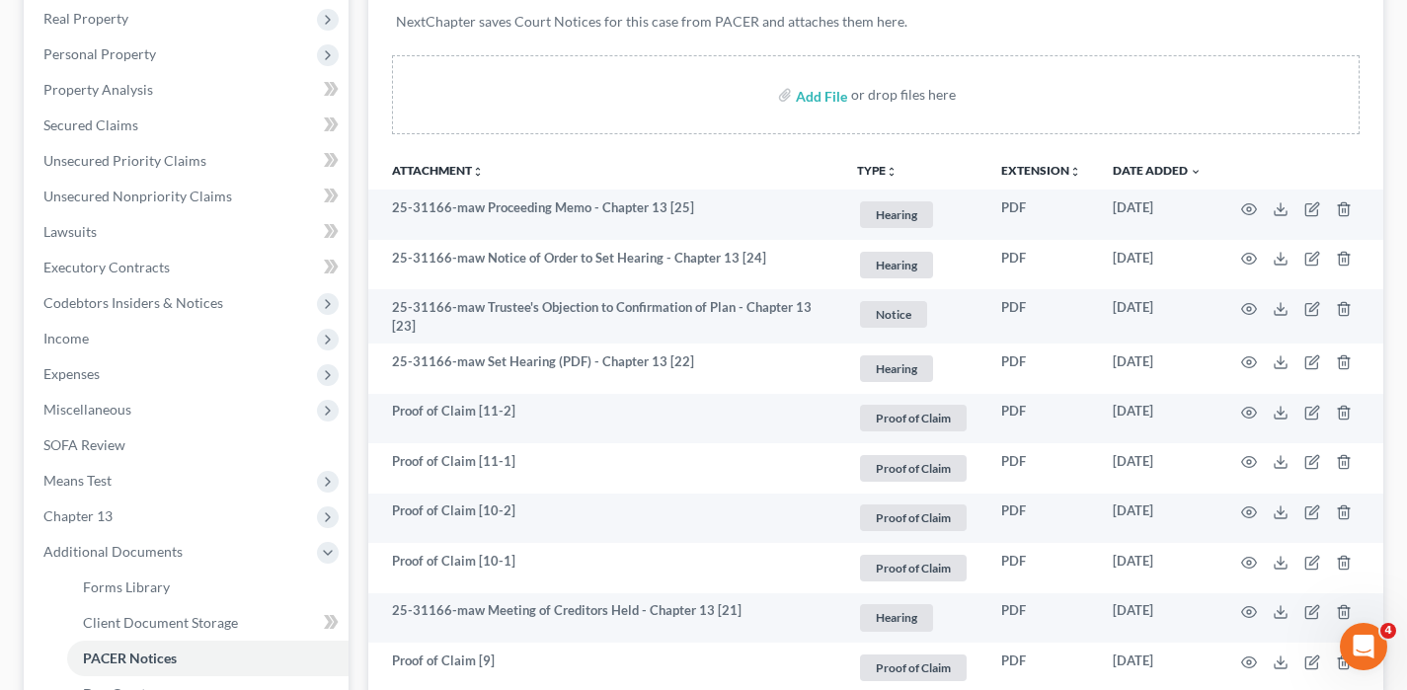
scroll to position [316, 0]
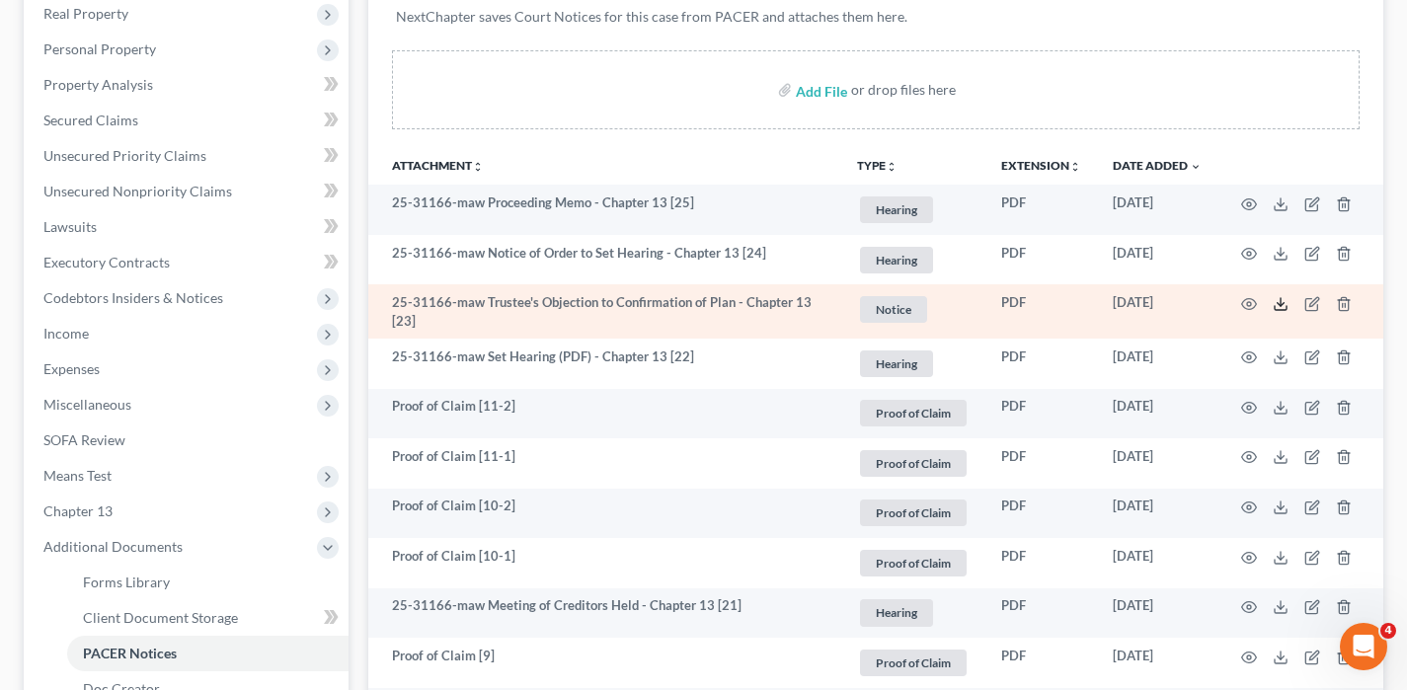
click at [1281, 301] on line at bounding box center [1281, 302] width 0 height 8
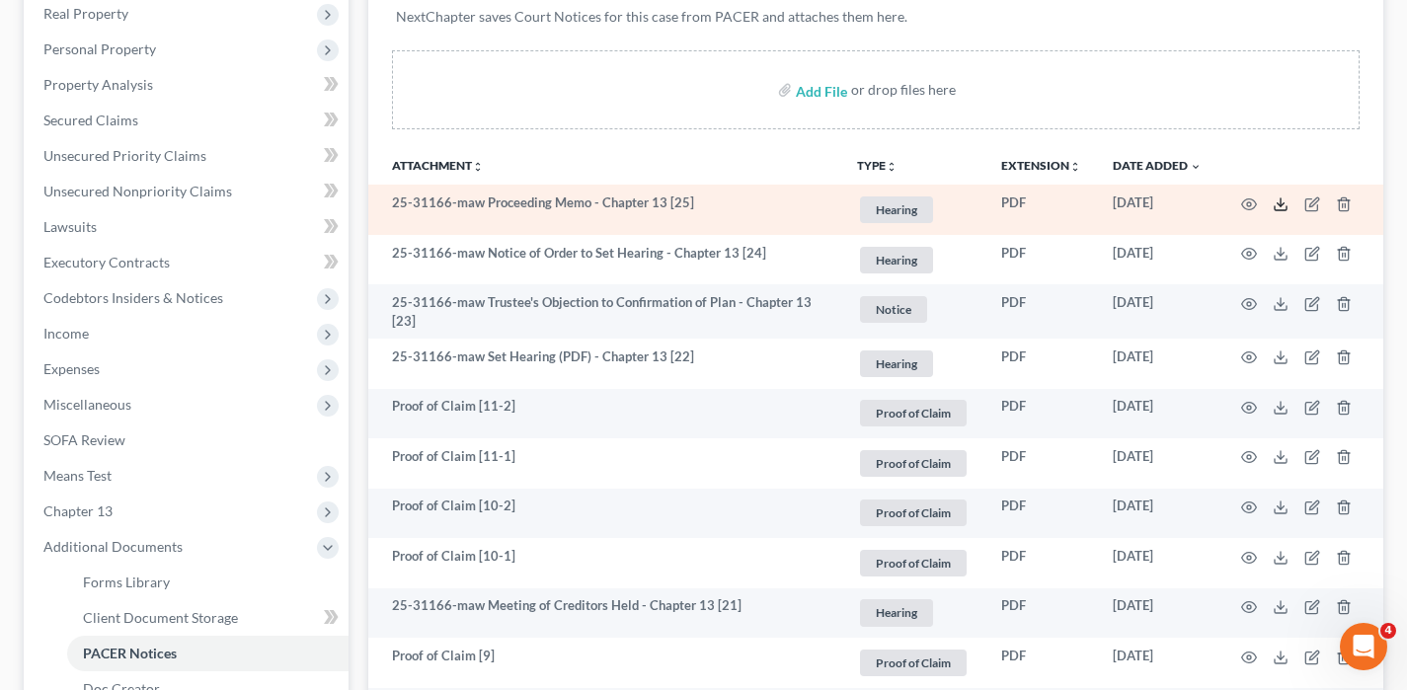
click at [1283, 197] on icon at bounding box center [1281, 205] width 16 height 16
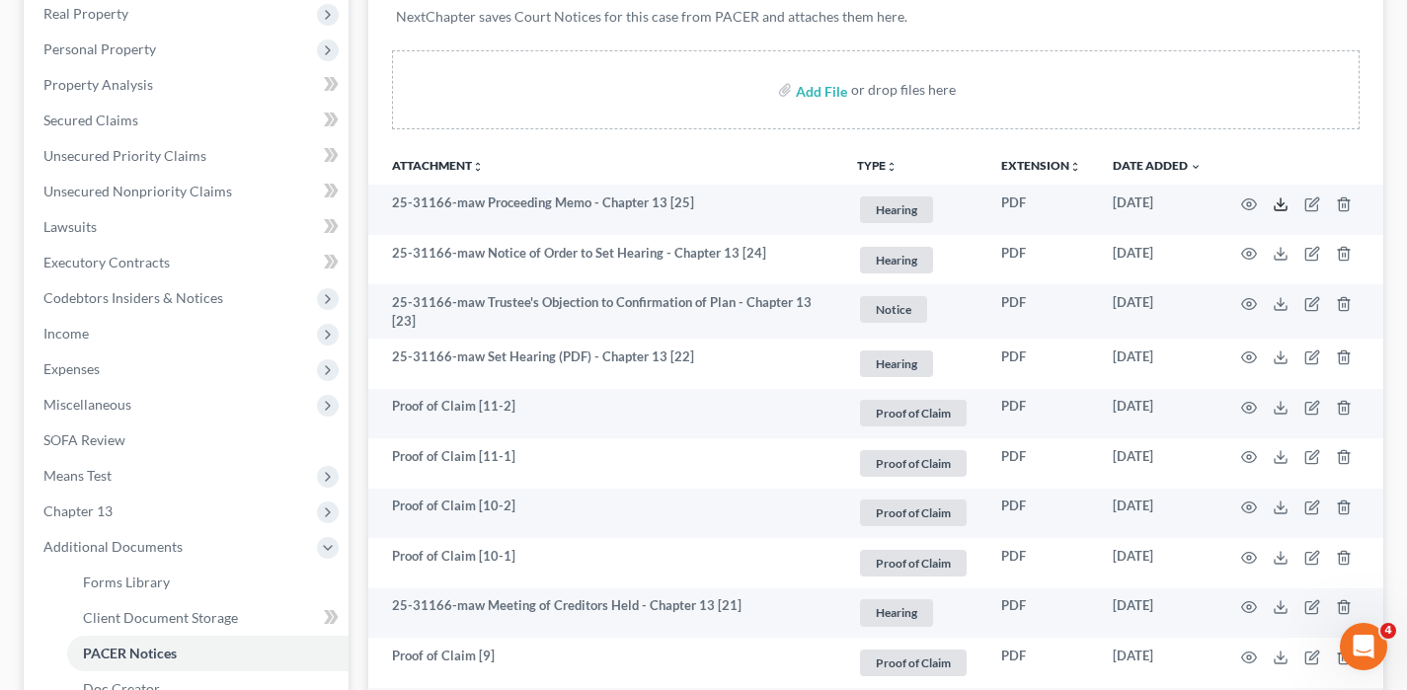
scroll to position [0, 0]
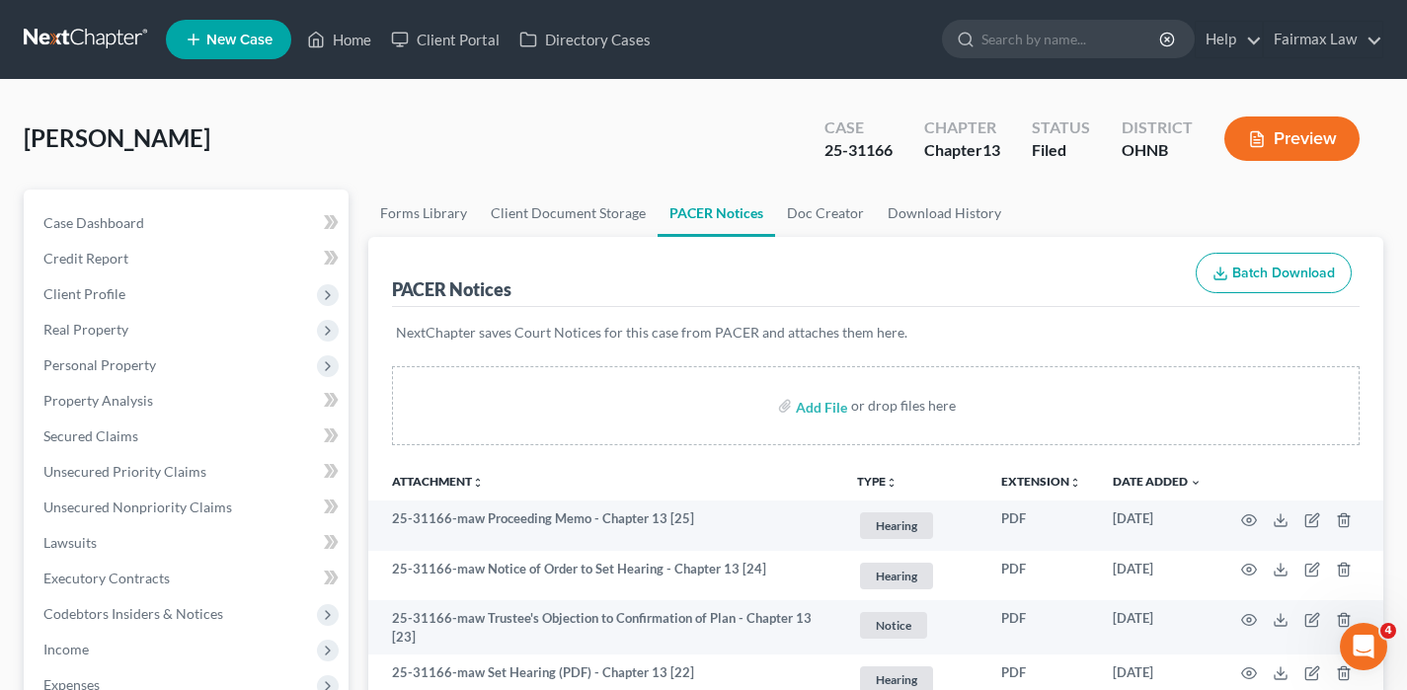
click at [99, 22] on link at bounding box center [87, 40] width 126 height 36
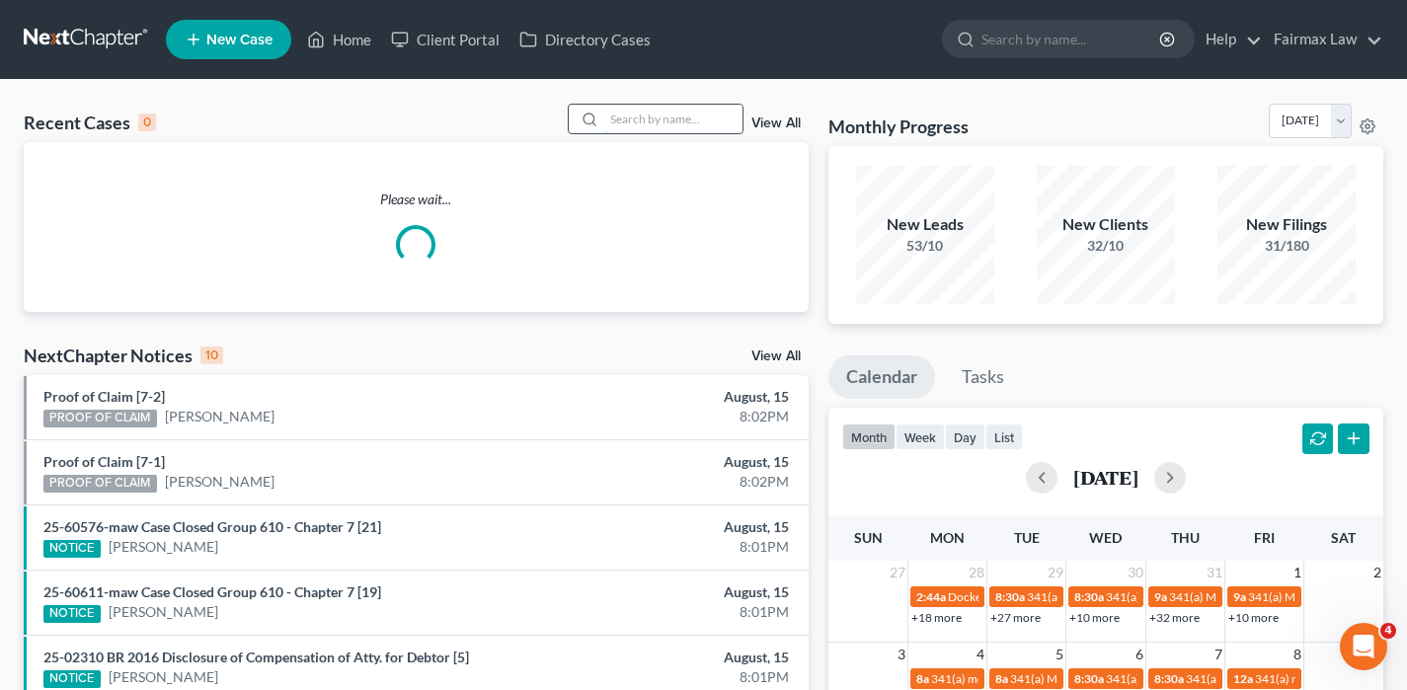
click at [662, 131] on input "search" at bounding box center [673, 119] width 138 height 29
paste input "[PERSON_NAME]"
type input "[PERSON_NAME]"
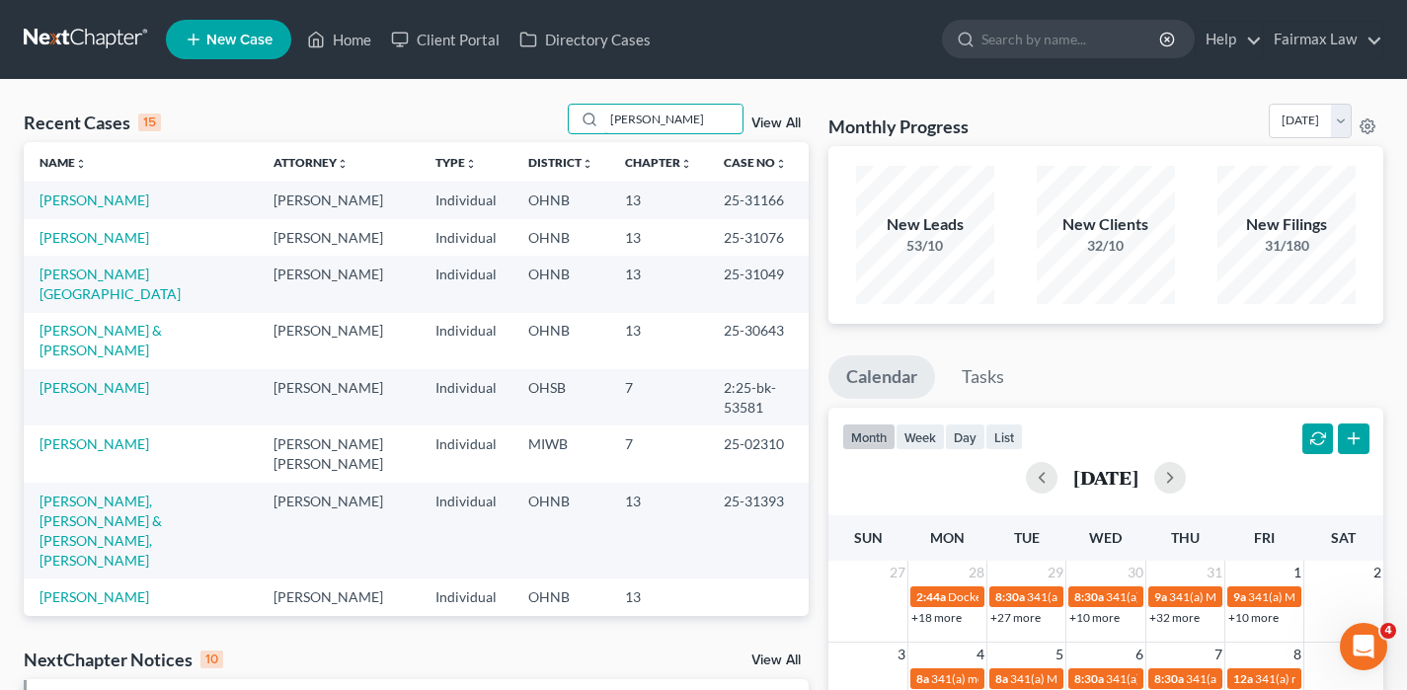
drag, startPoint x: 660, startPoint y: 115, endPoint x: 540, endPoint y: 115, distance: 119.5
click at [540, 115] on div "Recent Cases 15 Cynthia Forrester View All" at bounding box center [416, 123] width 785 height 39
click at [724, 121] on input "Cynthia Forrester" at bounding box center [673, 119] width 138 height 29
click at [706, 114] on input "Cynthia Forrester" at bounding box center [673, 119] width 138 height 29
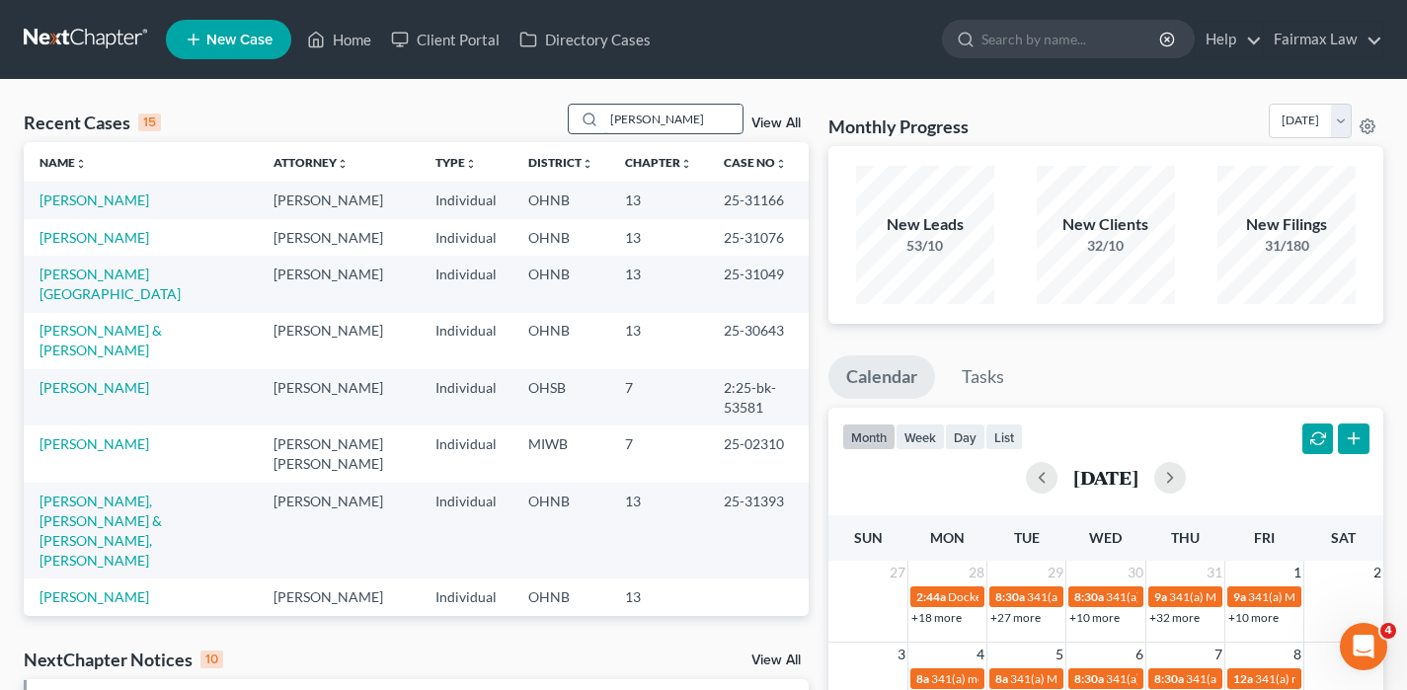
click at [706, 114] on input "Cynthia Forrester" at bounding box center [673, 119] width 138 height 29
paste input "Cynthia Forrester"
type input "Cynthia Forrester"
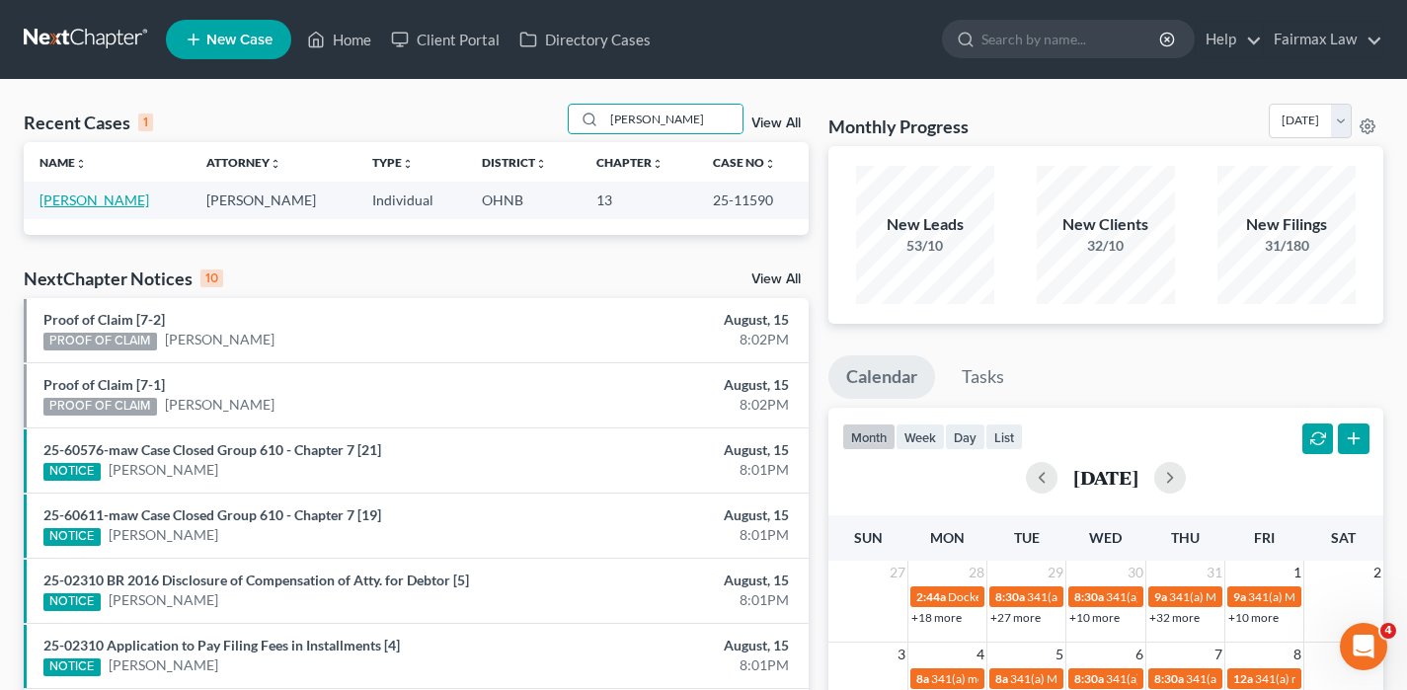
click at [110, 199] on link "[PERSON_NAME]" at bounding box center [94, 200] width 110 height 17
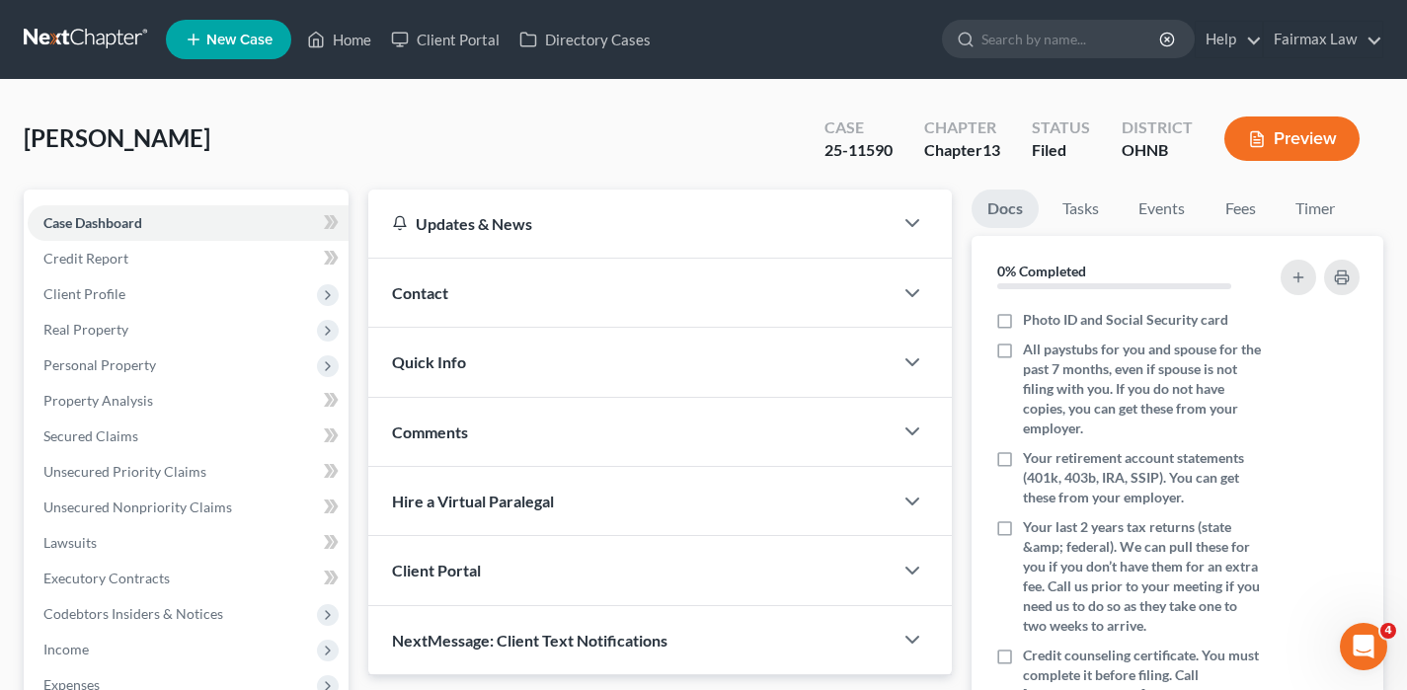
scroll to position [549, 0]
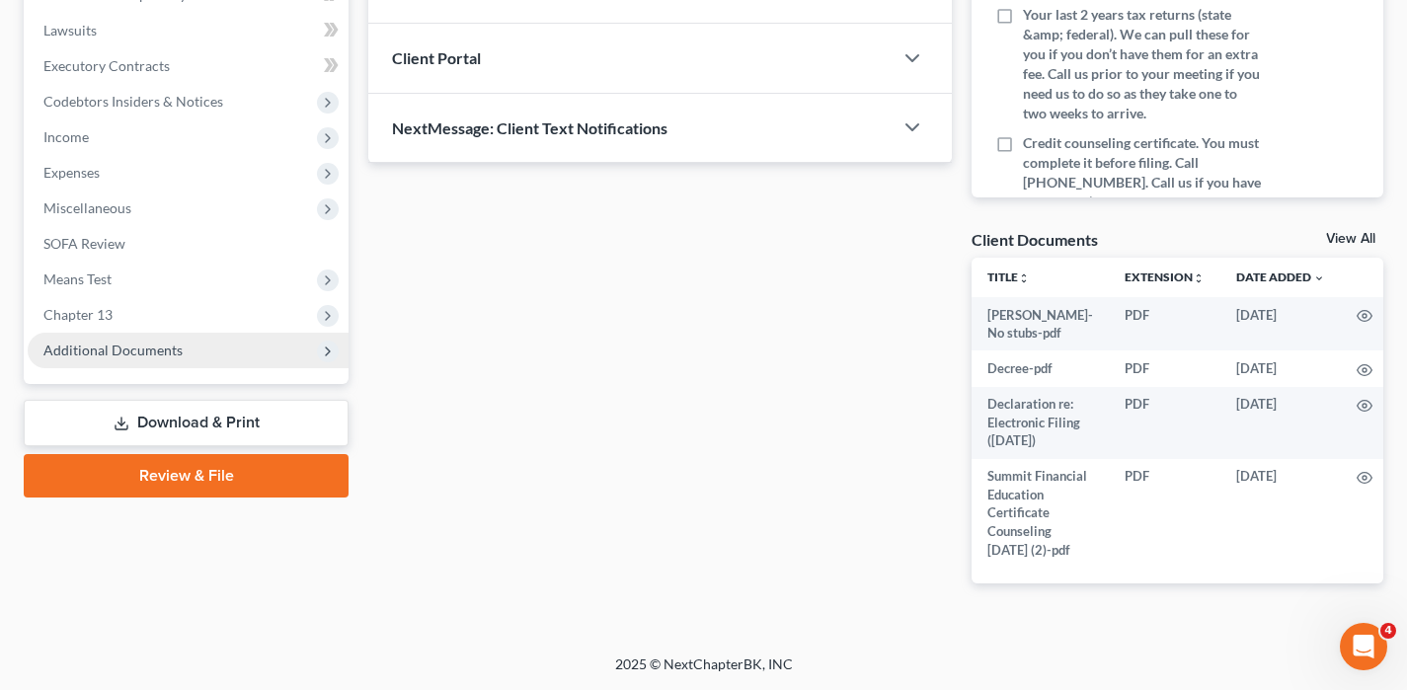
click at [169, 333] on span "Additional Documents" at bounding box center [188, 351] width 321 height 36
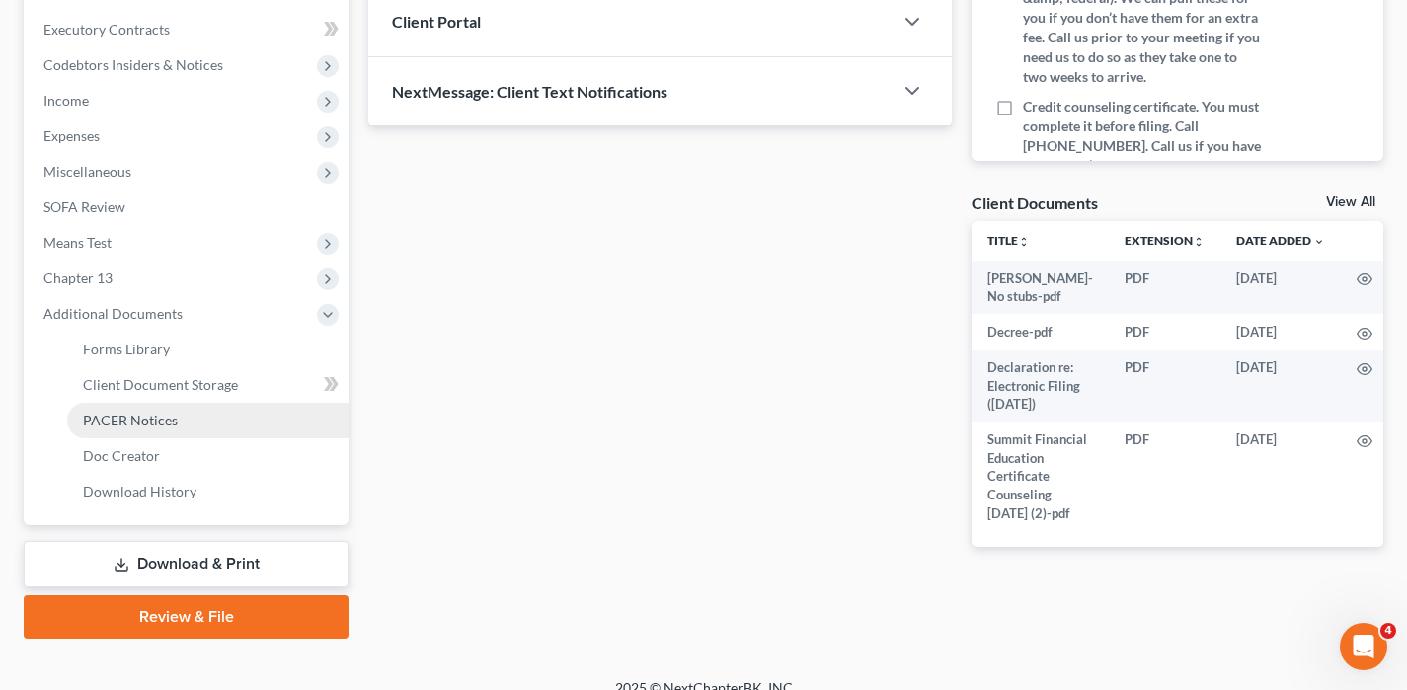
click at [184, 409] on link "PACER Notices" at bounding box center [207, 421] width 281 height 36
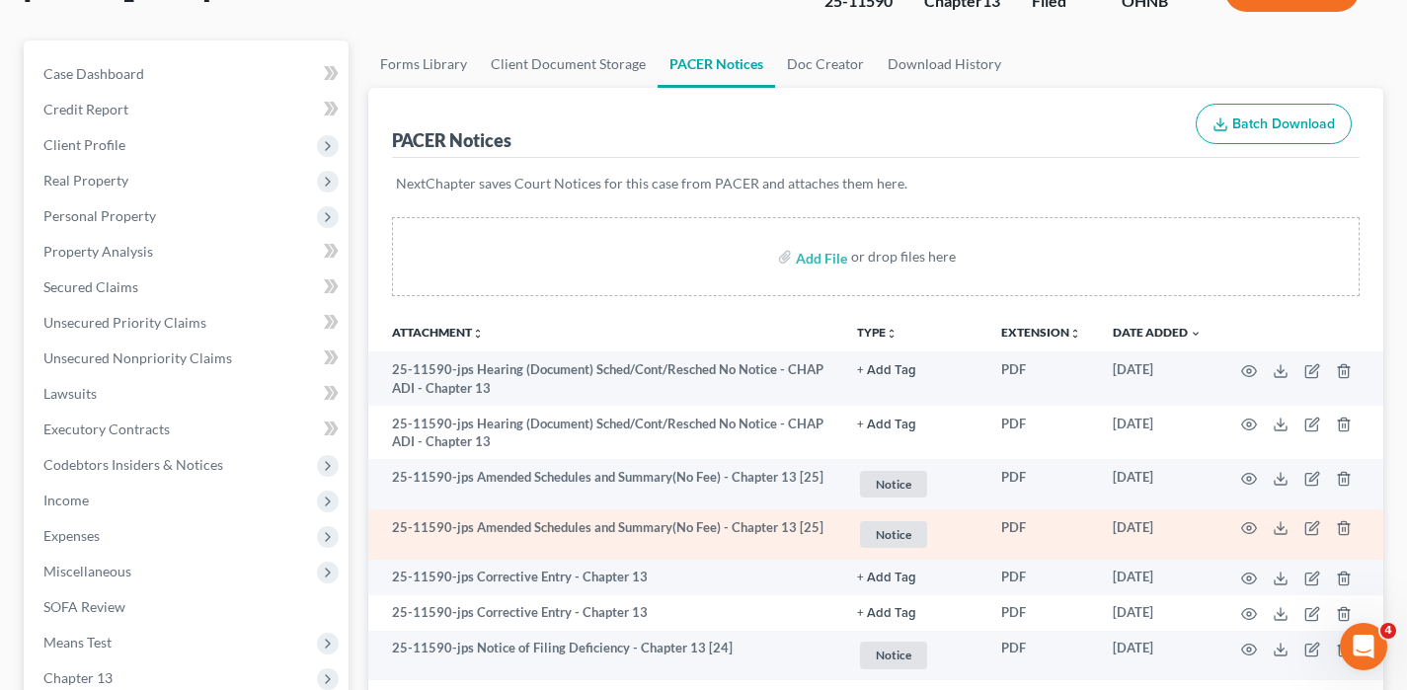
scroll to position [147, 0]
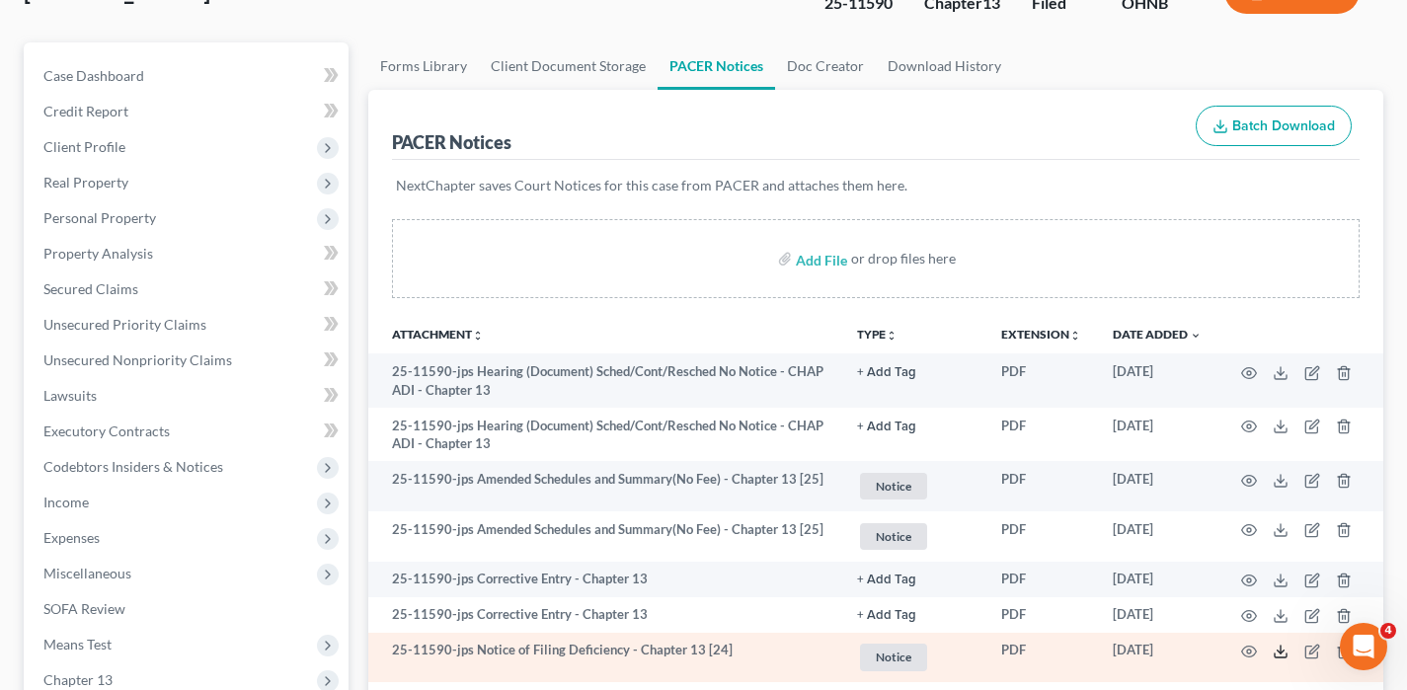
click at [1275, 649] on icon at bounding box center [1281, 652] width 16 height 16
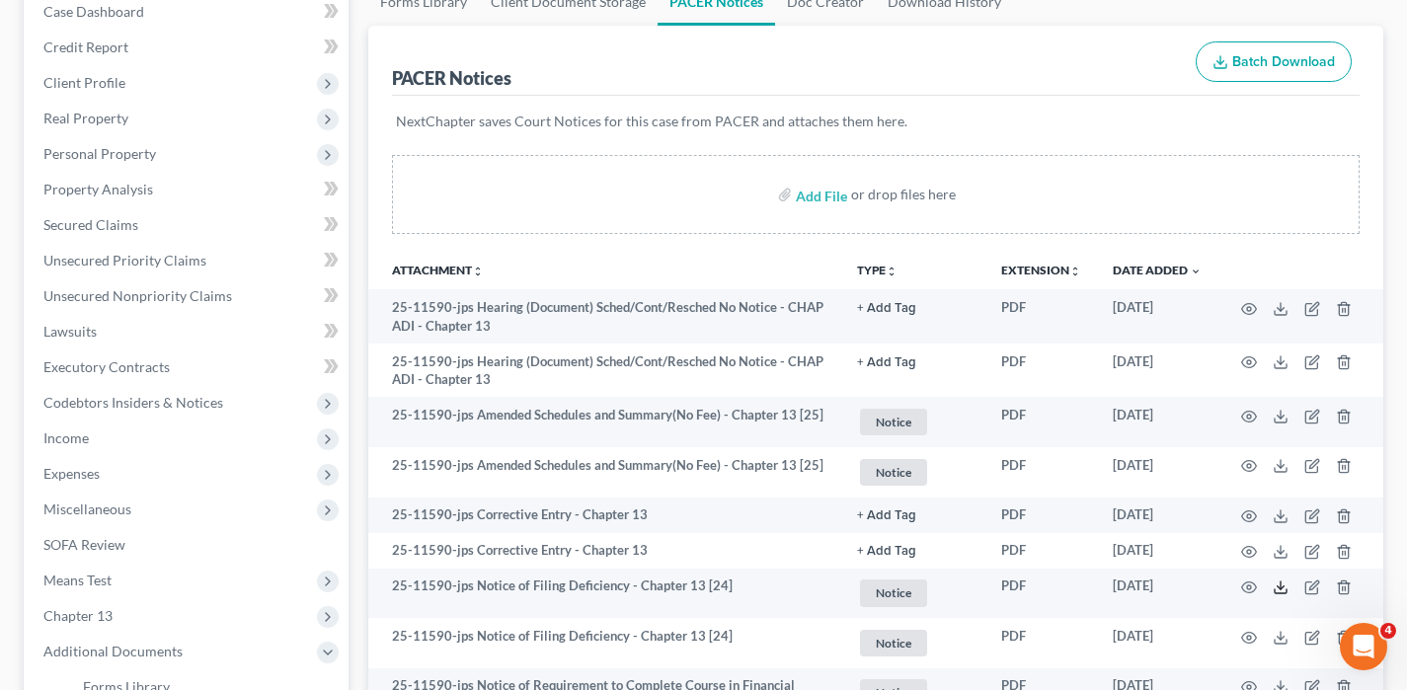
scroll to position [217, 0]
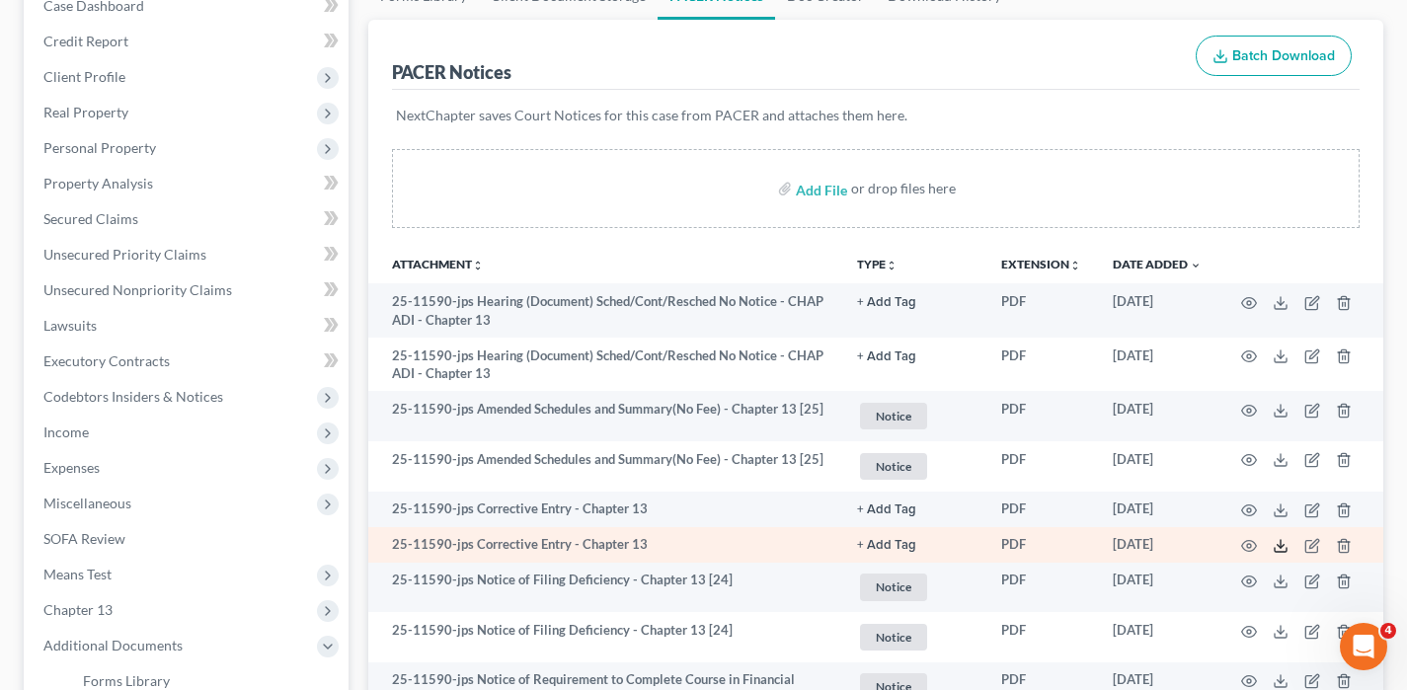
click at [1277, 540] on icon at bounding box center [1281, 546] width 16 height 16
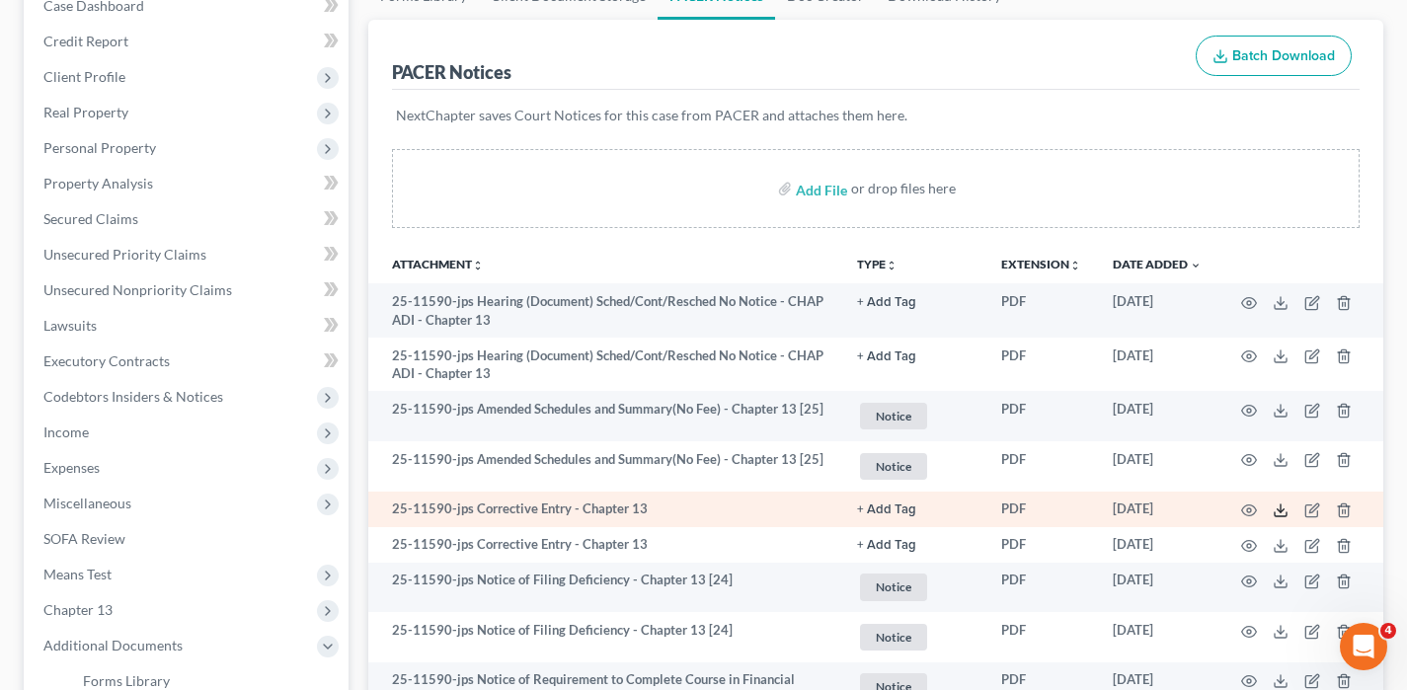
click at [1284, 510] on polyline at bounding box center [1281, 511] width 7 height 3
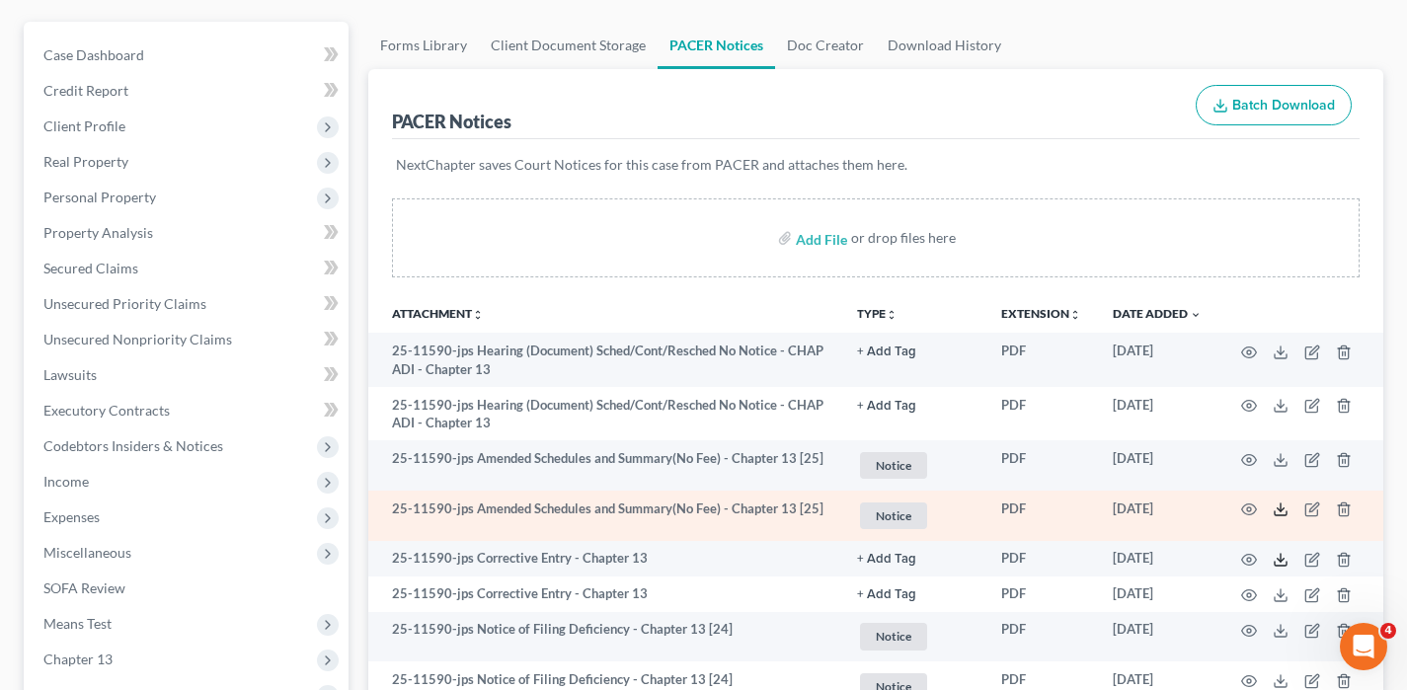
scroll to position [160, 0]
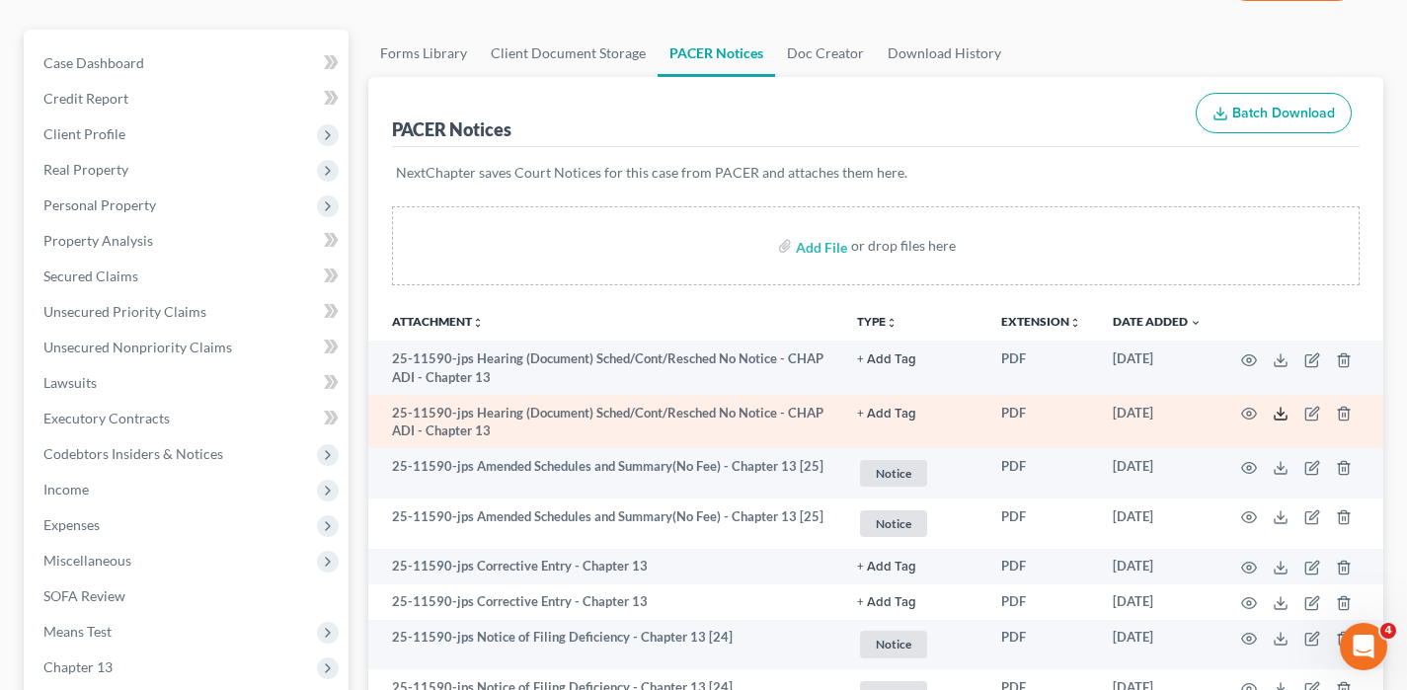
click at [1279, 413] on icon at bounding box center [1281, 414] width 16 height 16
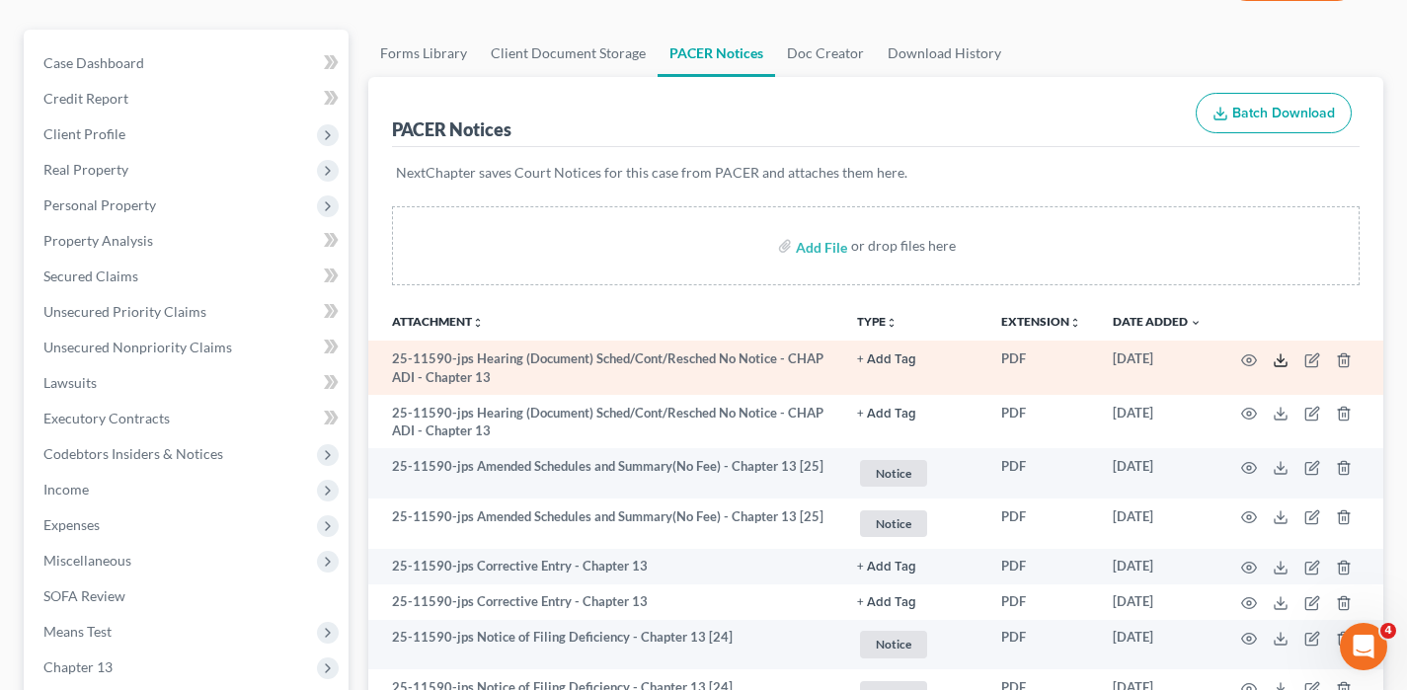
click at [1275, 355] on icon at bounding box center [1281, 361] width 16 height 16
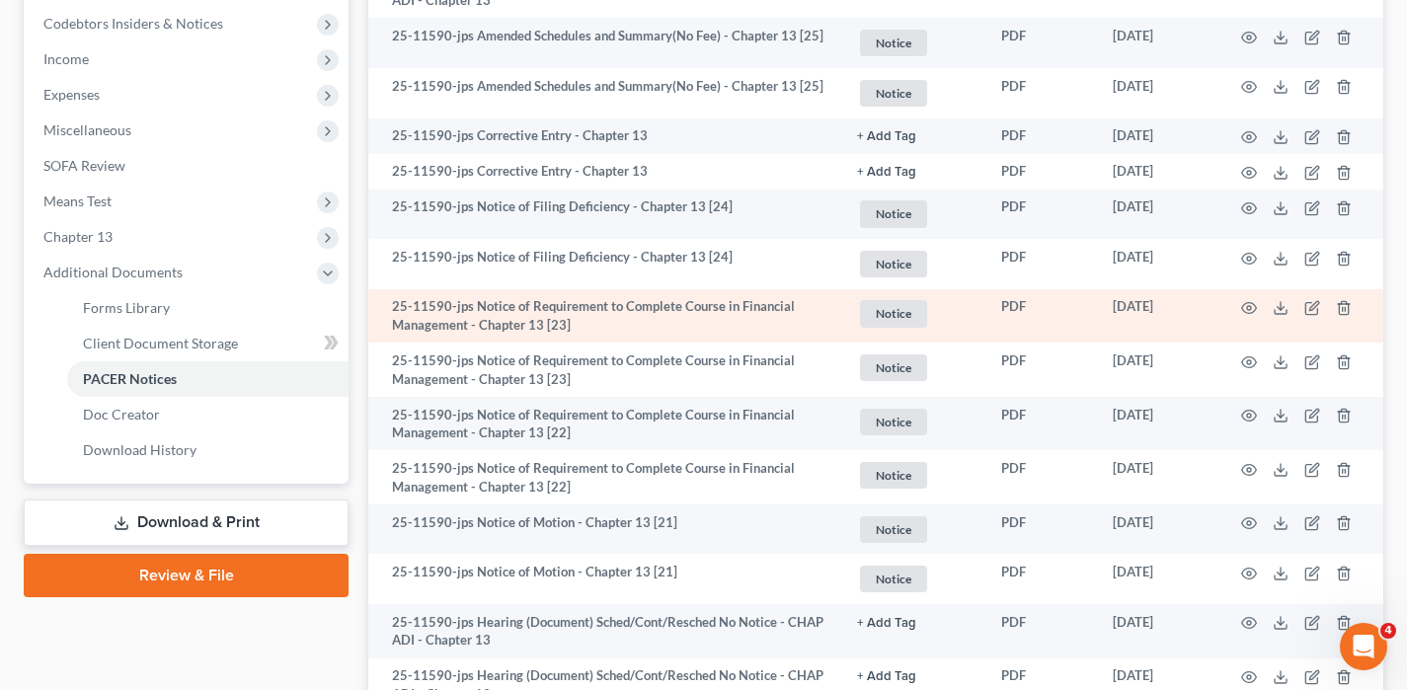
scroll to position [586, 0]
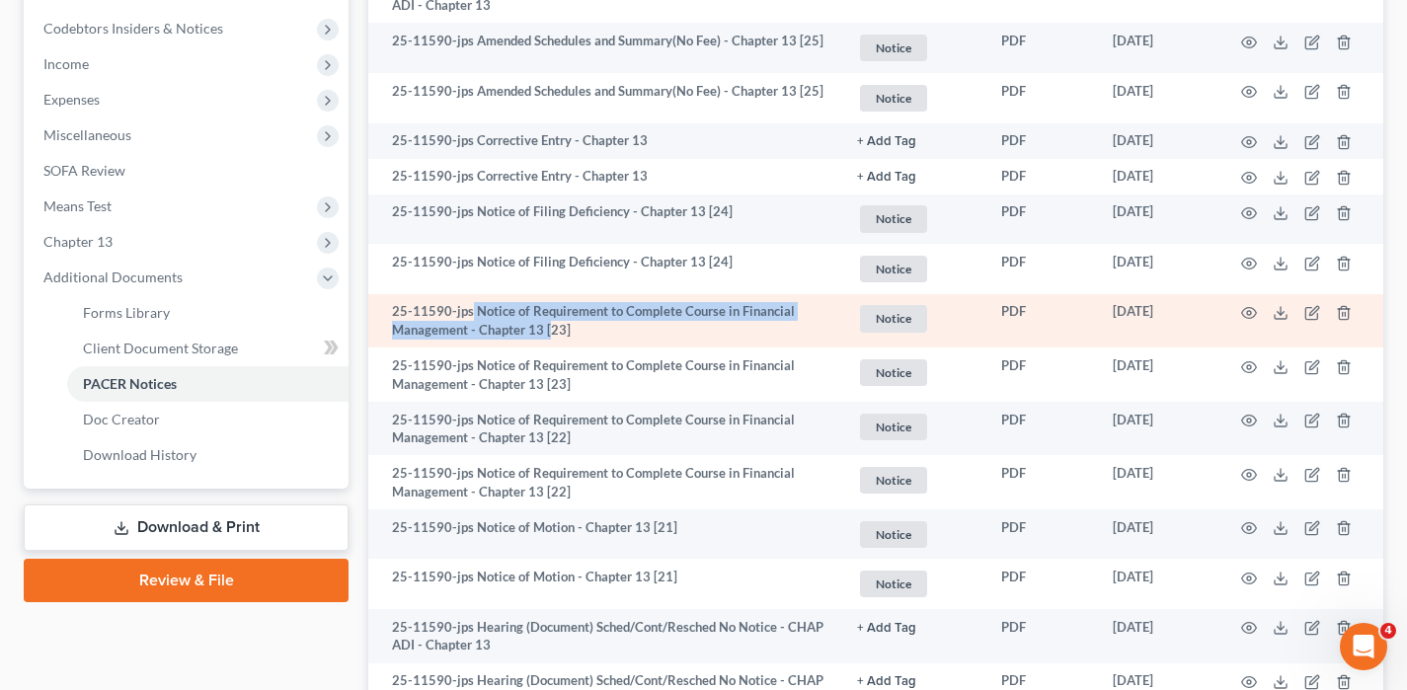
drag, startPoint x: 471, startPoint y: 311, endPoint x: 547, endPoint y: 331, distance: 78.6
click at [547, 331] on td "25-11590-jps Notice of Requirement to Complete Course in Financial Management -…" at bounding box center [604, 321] width 473 height 54
copy td "Notice of Requirement to Complete Course in Financial Management - Chapter 13 ["
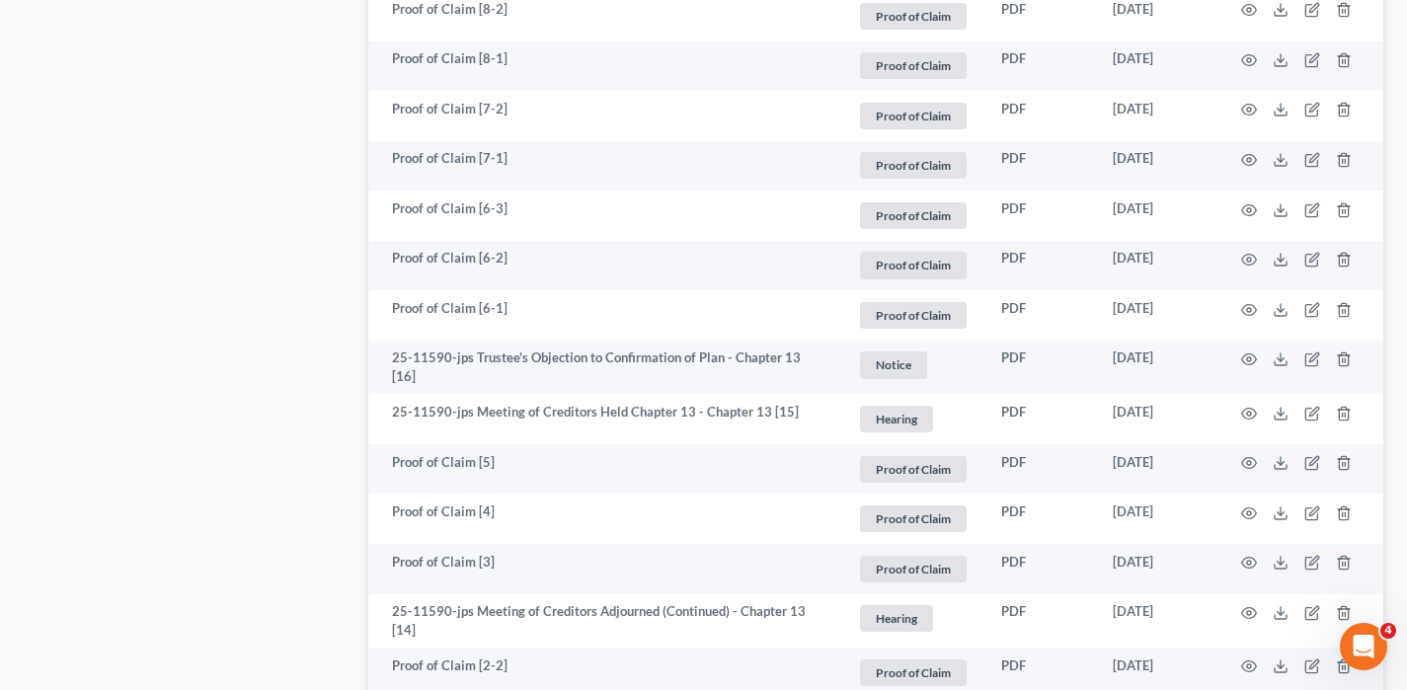
scroll to position [1779, 0]
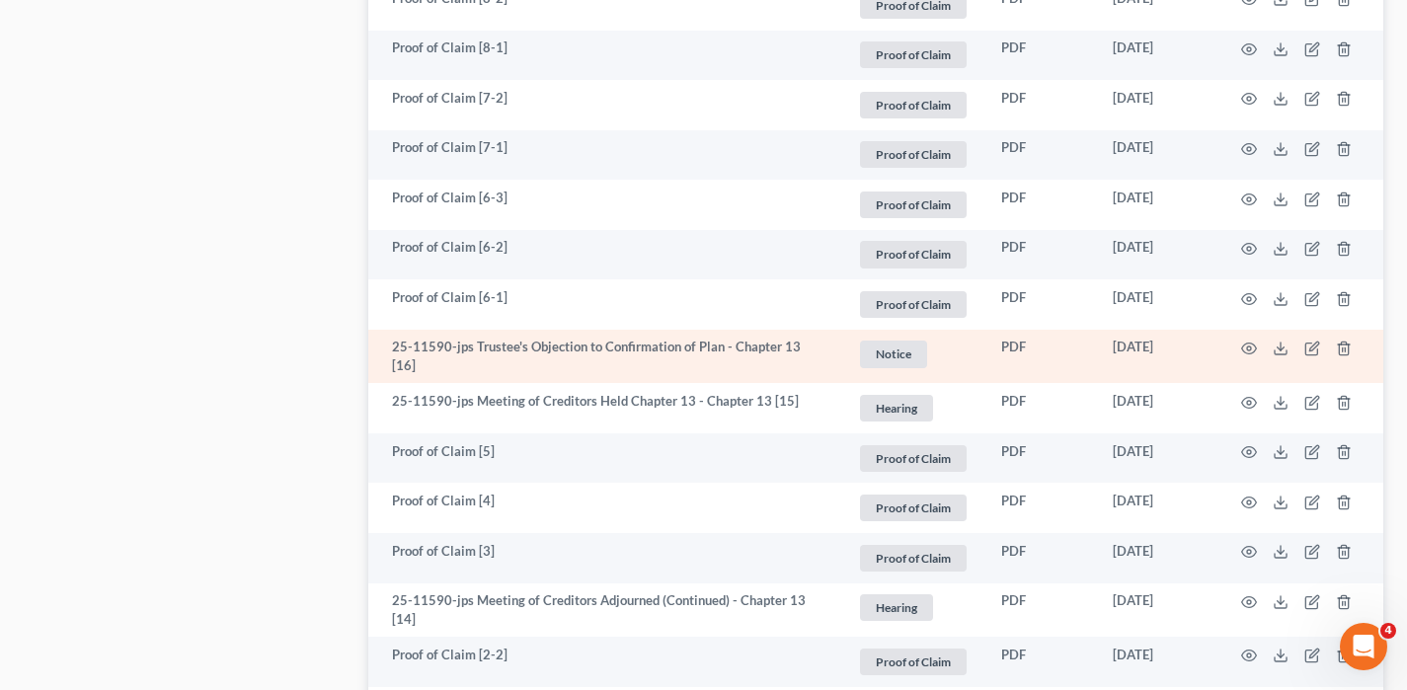
click at [1273, 356] on td at bounding box center [1301, 357] width 166 height 54
click at [1273, 354] on icon at bounding box center [1281, 349] width 16 height 16
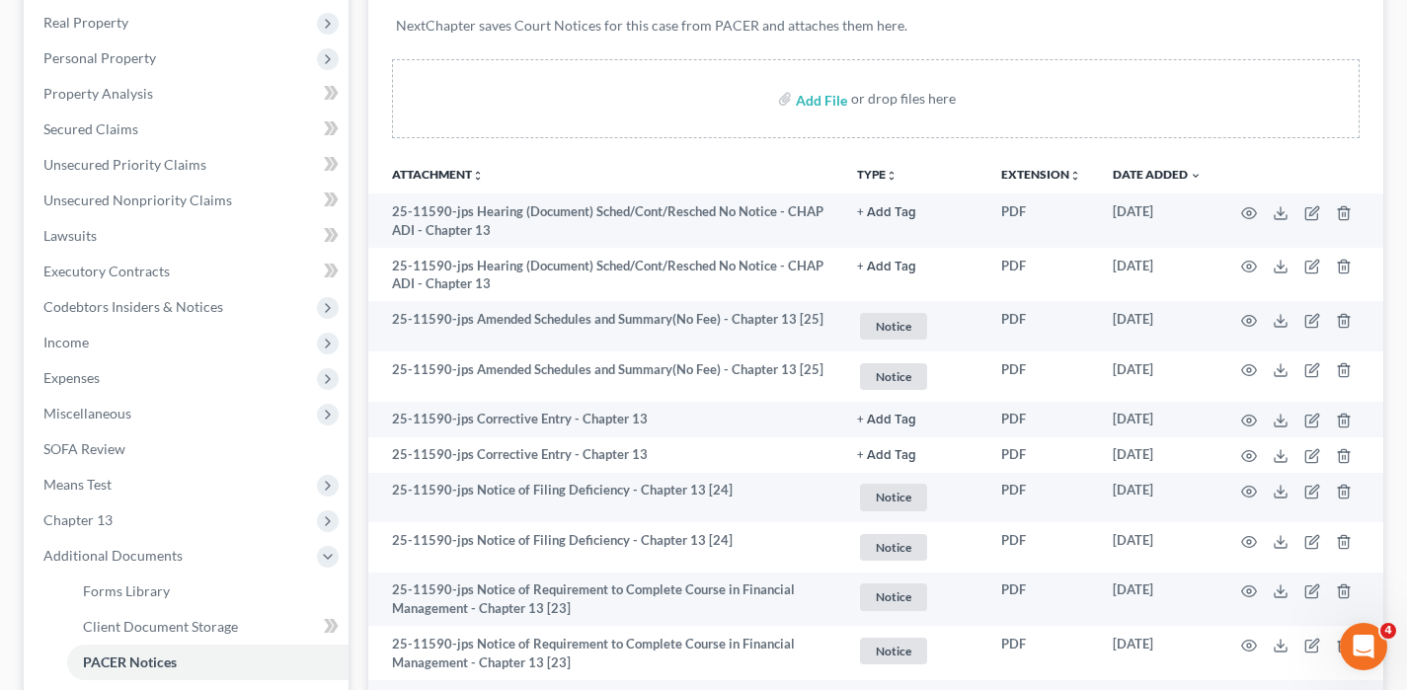
scroll to position [308, 0]
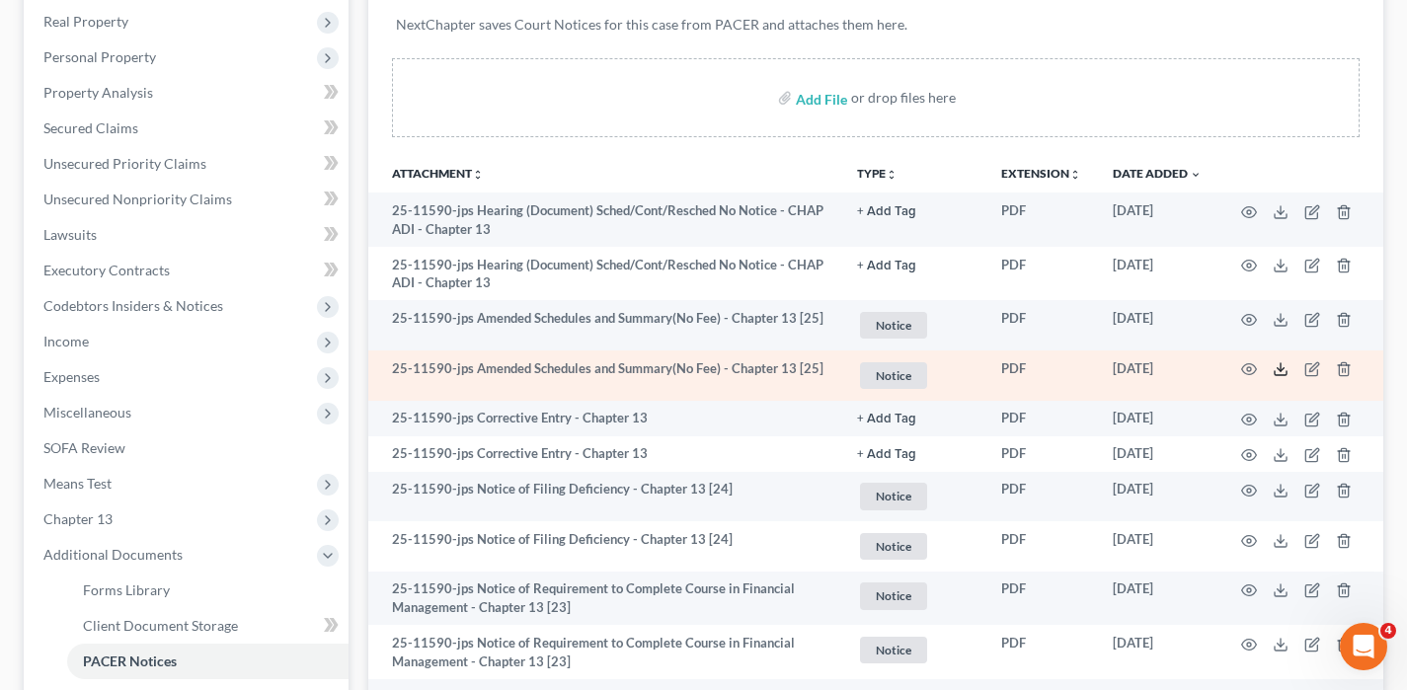
click at [1281, 376] on icon at bounding box center [1281, 369] width 16 height 16
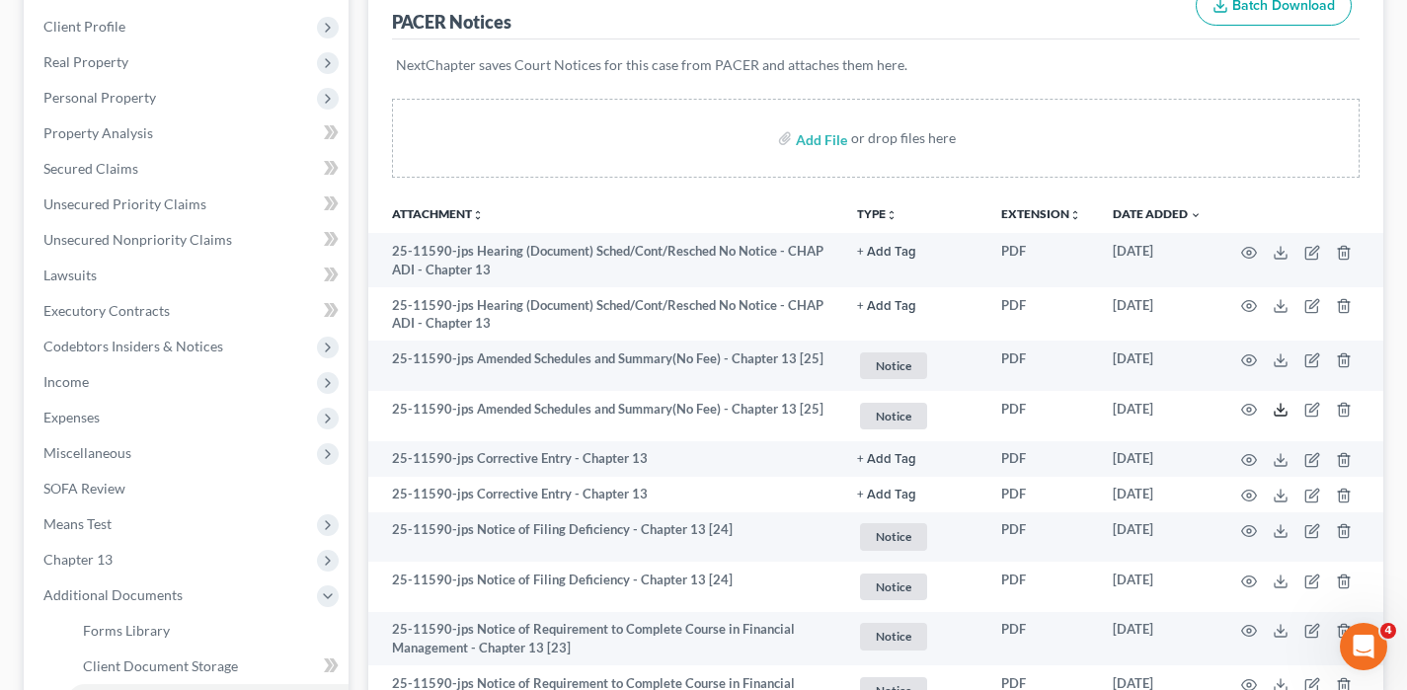
scroll to position [0, 0]
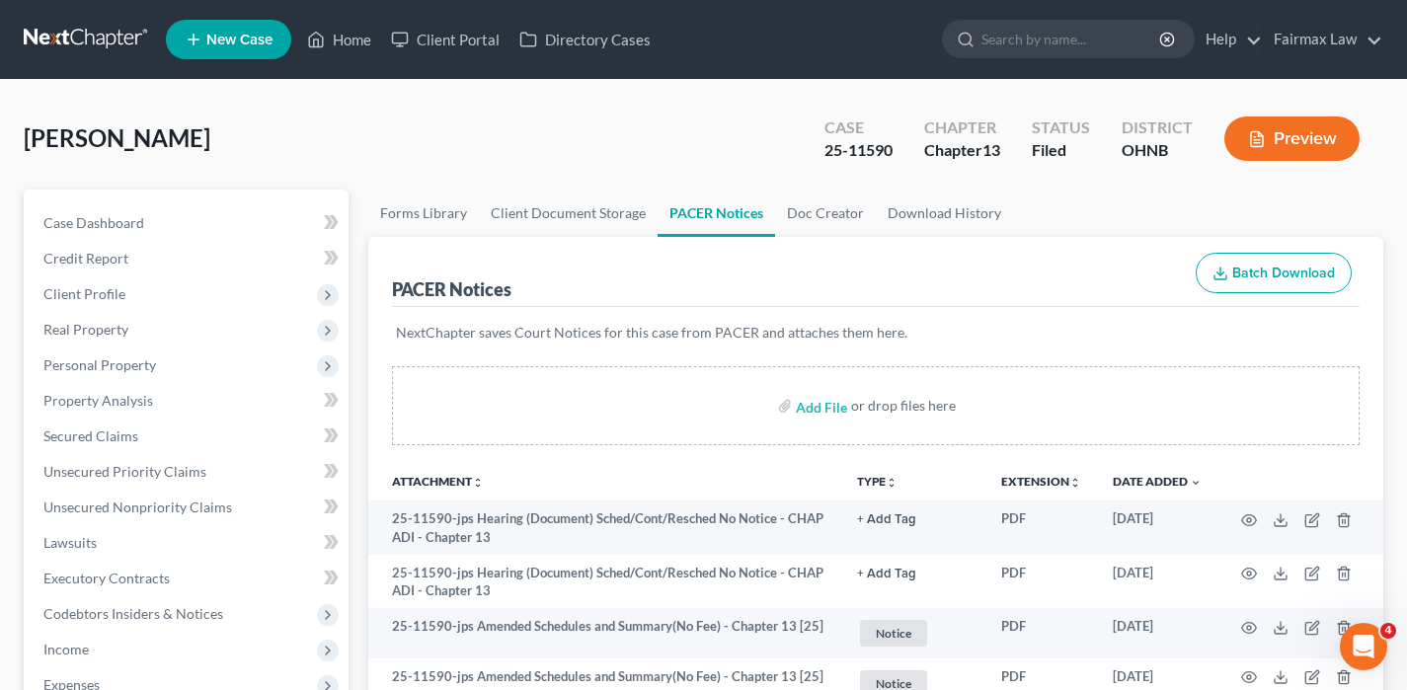
click at [111, 37] on link at bounding box center [87, 40] width 126 height 36
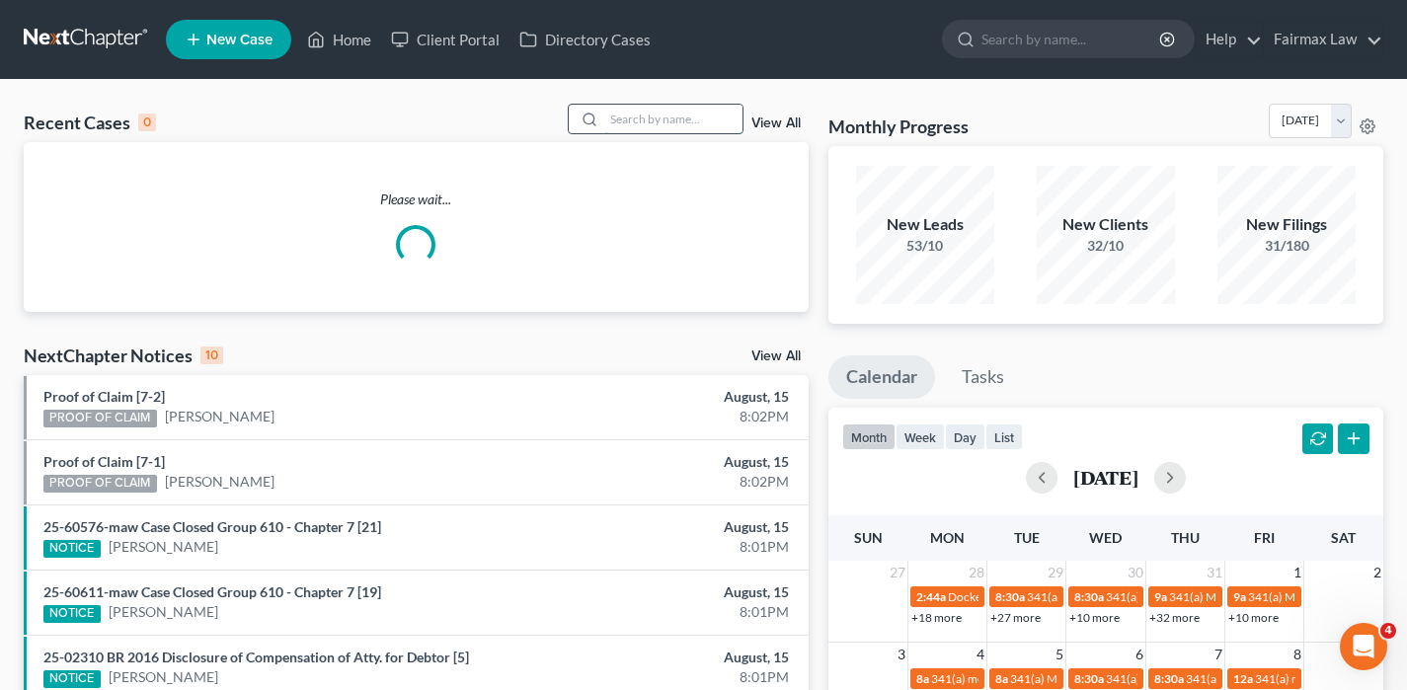
click at [618, 124] on input "search" at bounding box center [673, 119] width 138 height 29
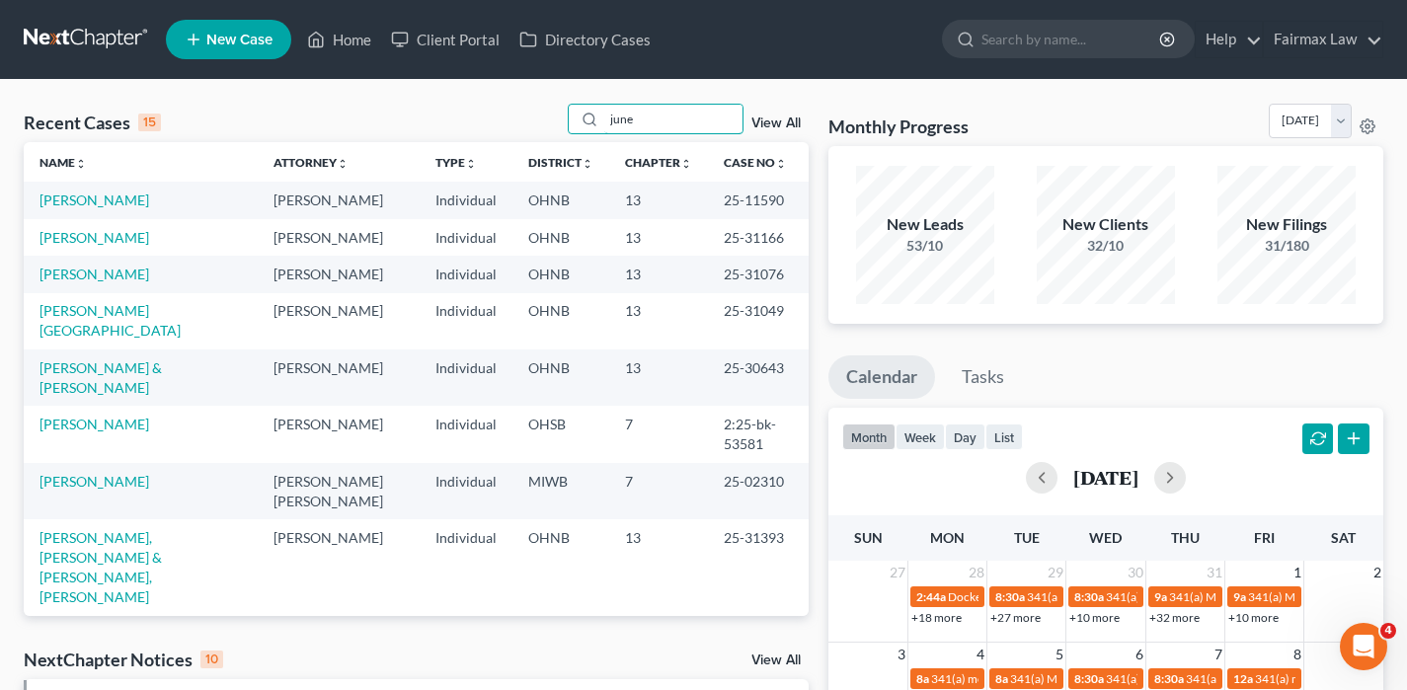
drag, startPoint x: 657, startPoint y: 123, endPoint x: 537, endPoint y: 100, distance: 121.8
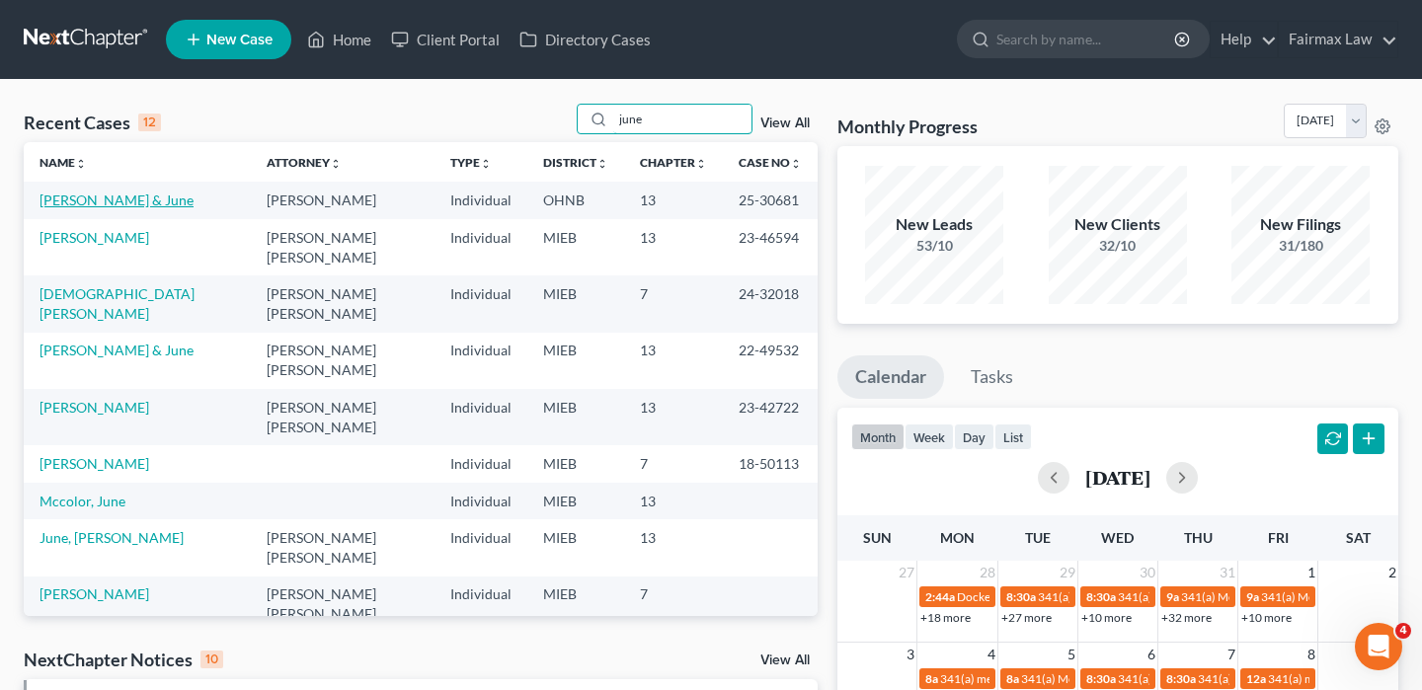
type input "june"
click at [108, 195] on link "[PERSON_NAME] & June" at bounding box center [116, 200] width 154 height 17
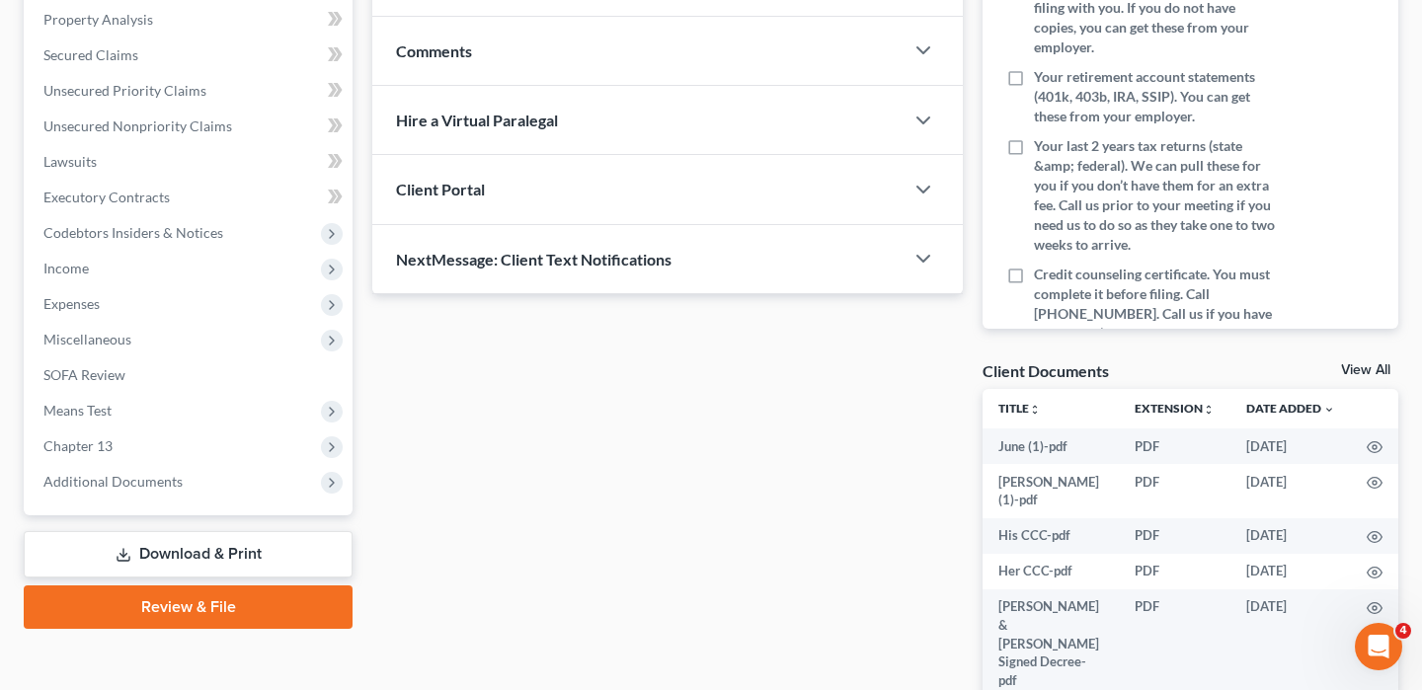
scroll to position [582, 0]
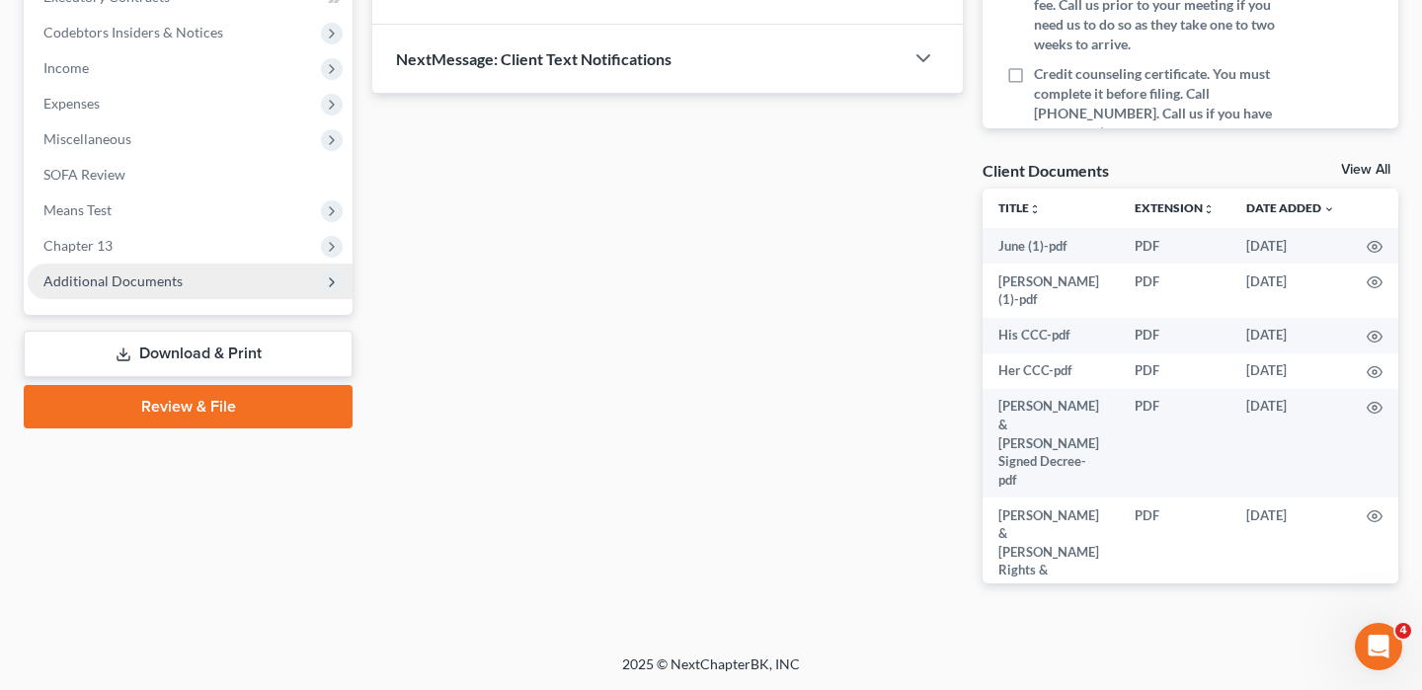
click at [146, 267] on span "Additional Documents" at bounding box center [190, 282] width 325 height 36
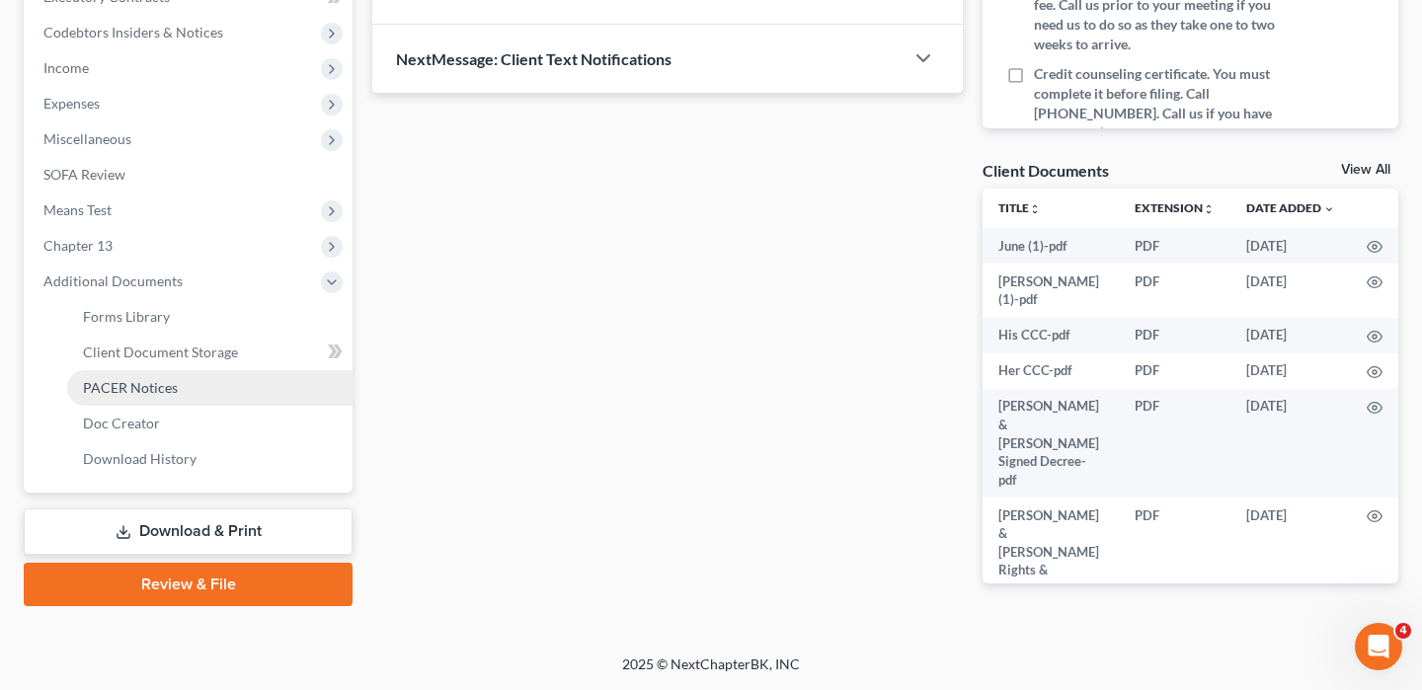
click at [149, 381] on span "PACER Notices" at bounding box center [130, 387] width 95 height 17
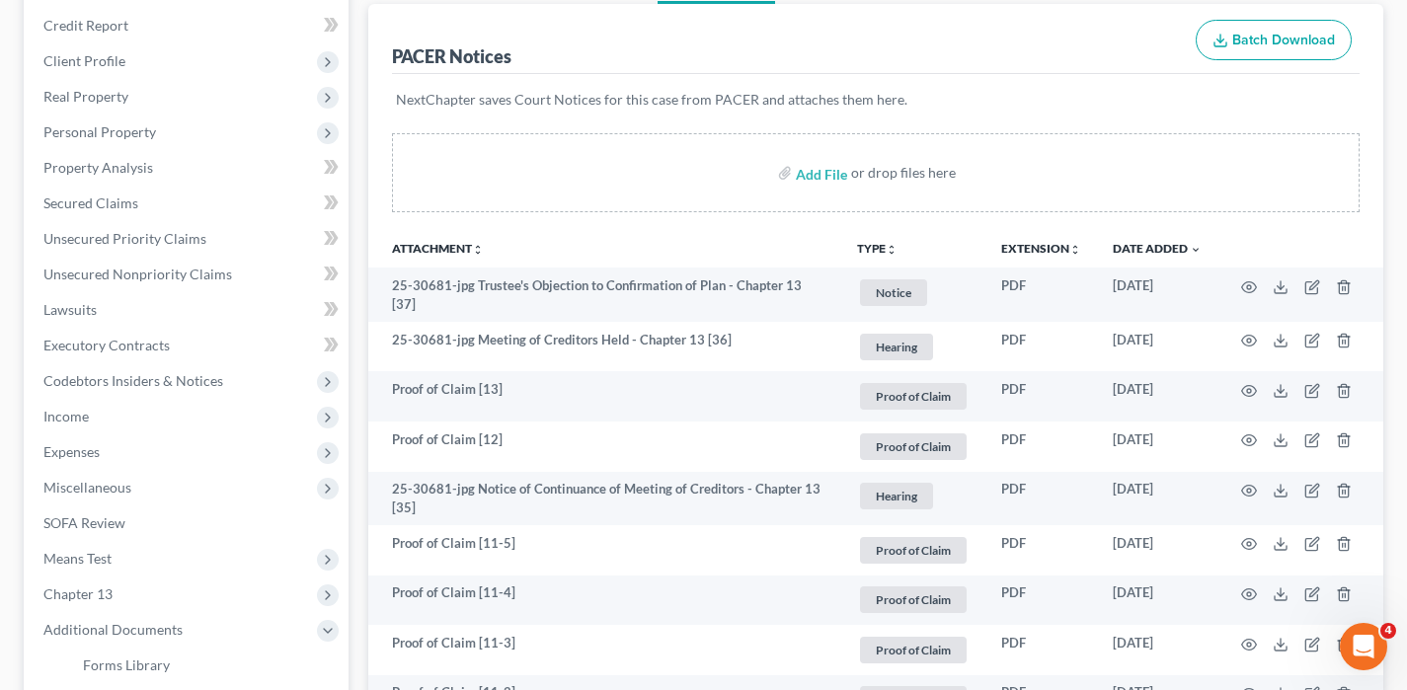
scroll to position [236, 0]
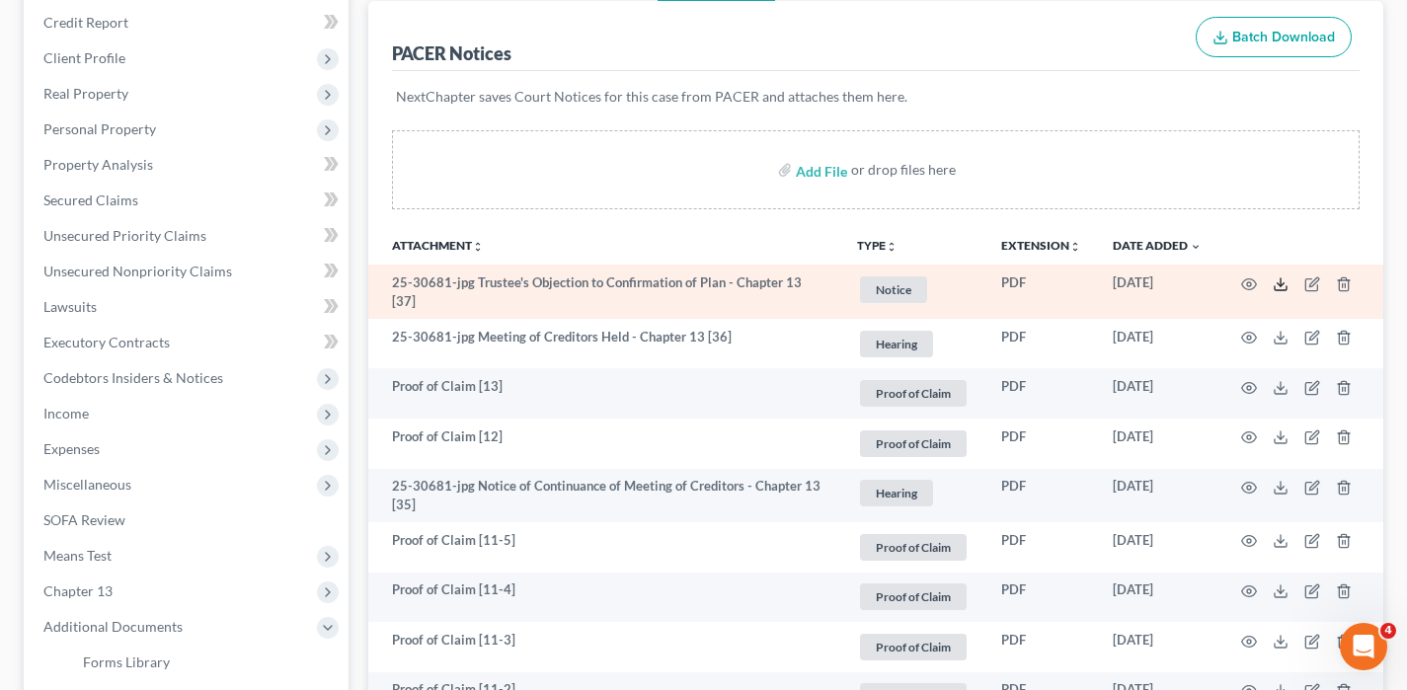
click at [1279, 290] on icon at bounding box center [1281, 284] width 16 height 16
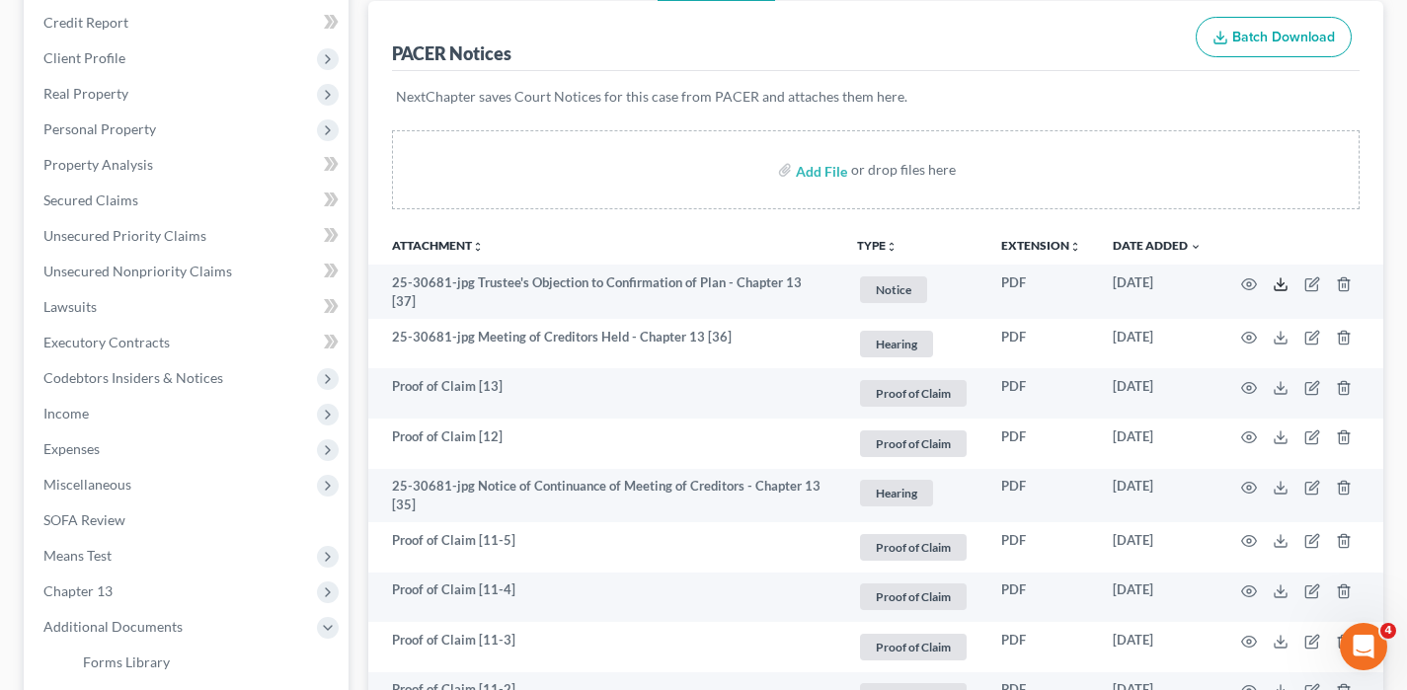
scroll to position [0, 0]
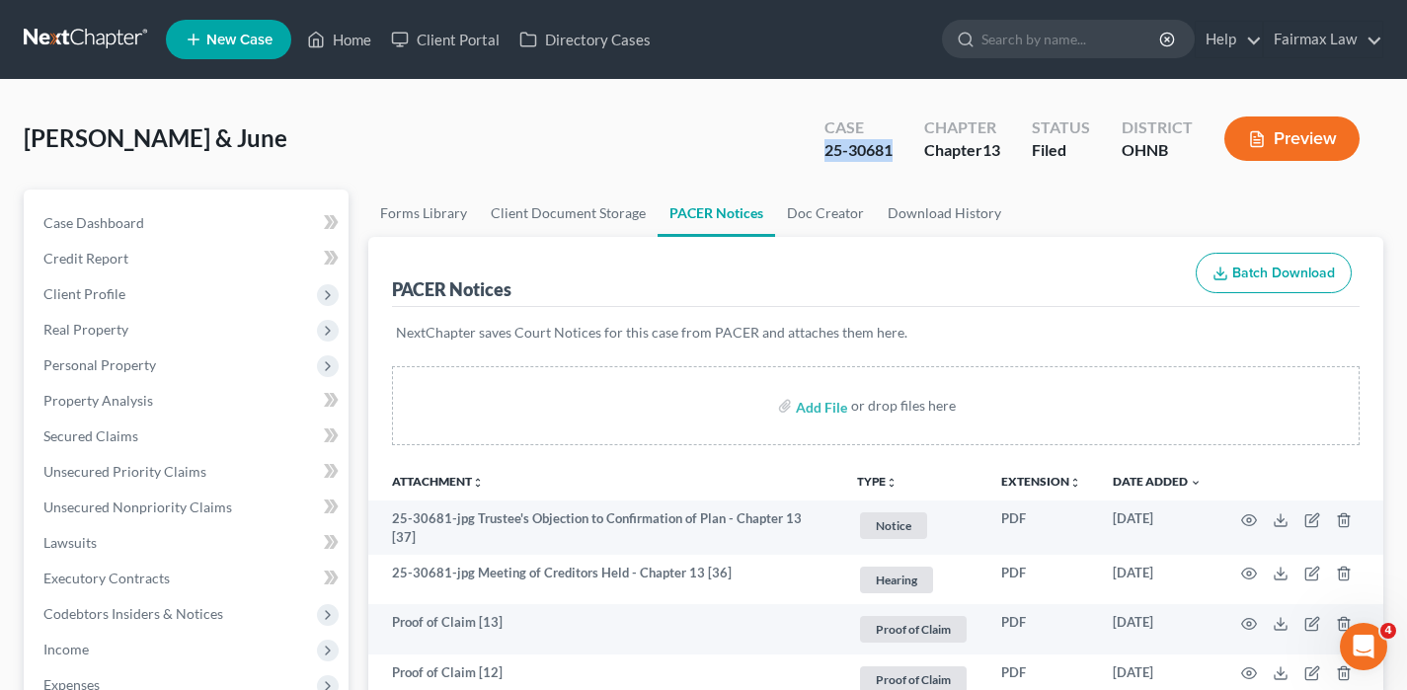
drag, startPoint x: 901, startPoint y: 146, endPoint x: 767, endPoint y: 155, distance: 133.6
click at [762, 155] on div "[PERSON_NAME] & June Upgraded Case 25-30681 Chapter Chapter 13 Status Filed Dis…" at bounding box center [704, 147] width 1360 height 86
copy div "25-30681"
click at [137, 42] on link at bounding box center [87, 40] width 126 height 36
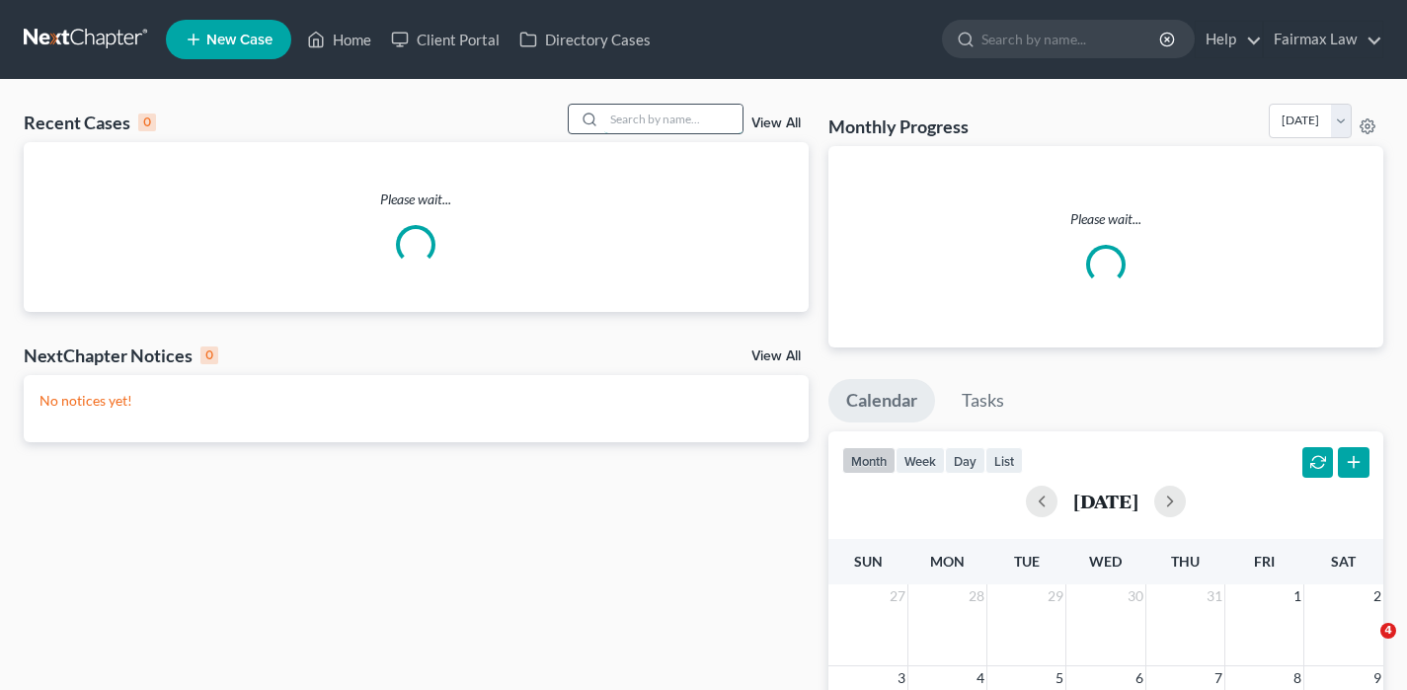
click at [646, 124] on input "search" at bounding box center [673, 119] width 138 height 29
paste input "[PERSON_NAME]"
click at [663, 120] on input "[PERSON_NAME]" at bounding box center [673, 119] width 138 height 29
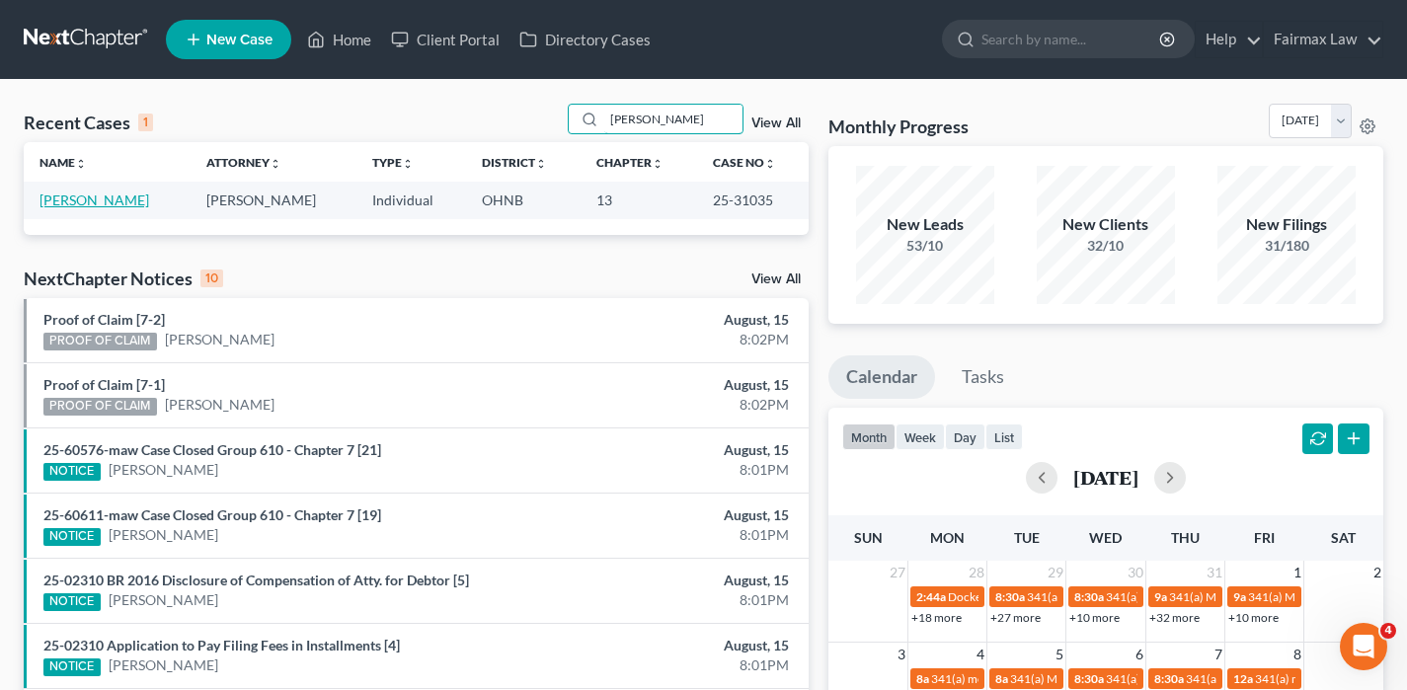
type input "[PERSON_NAME]"
click at [94, 201] on link "Hayward, Brittney" at bounding box center [94, 200] width 110 height 17
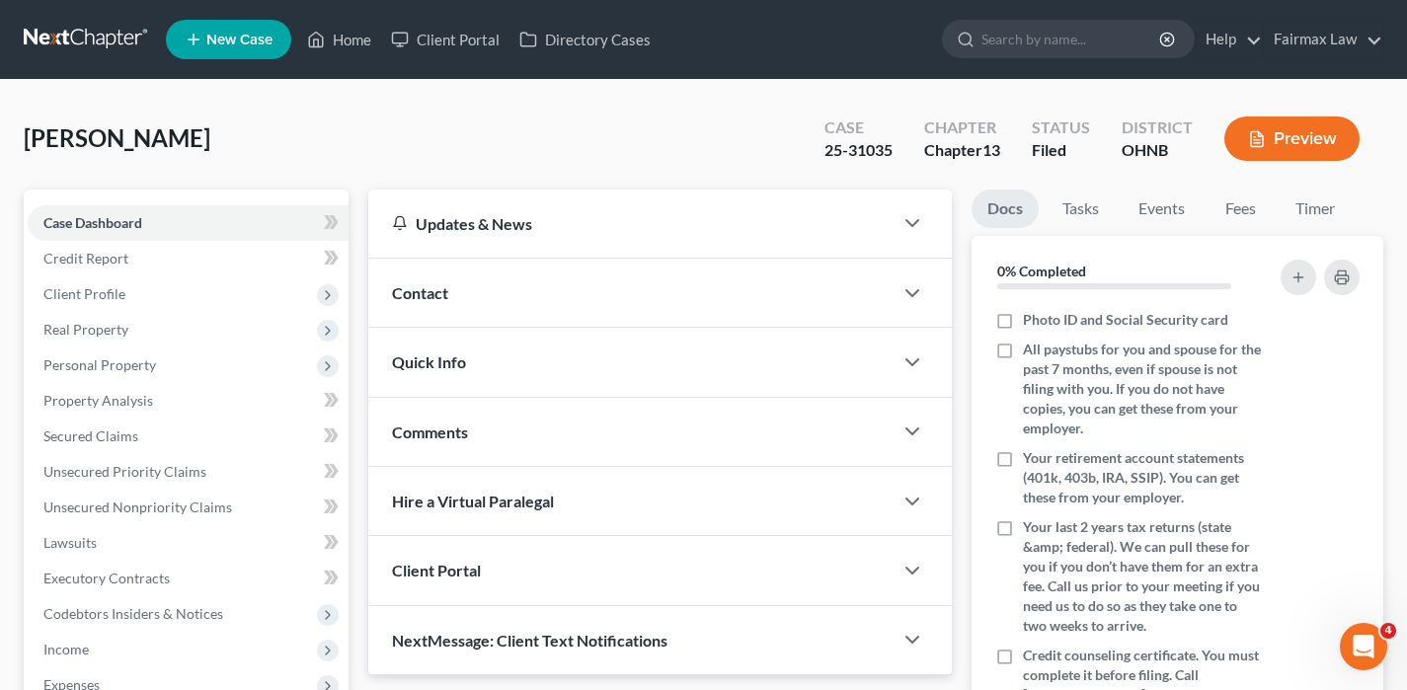
click at [817, 147] on div "Case 25-31035" at bounding box center [859, 141] width 100 height 58
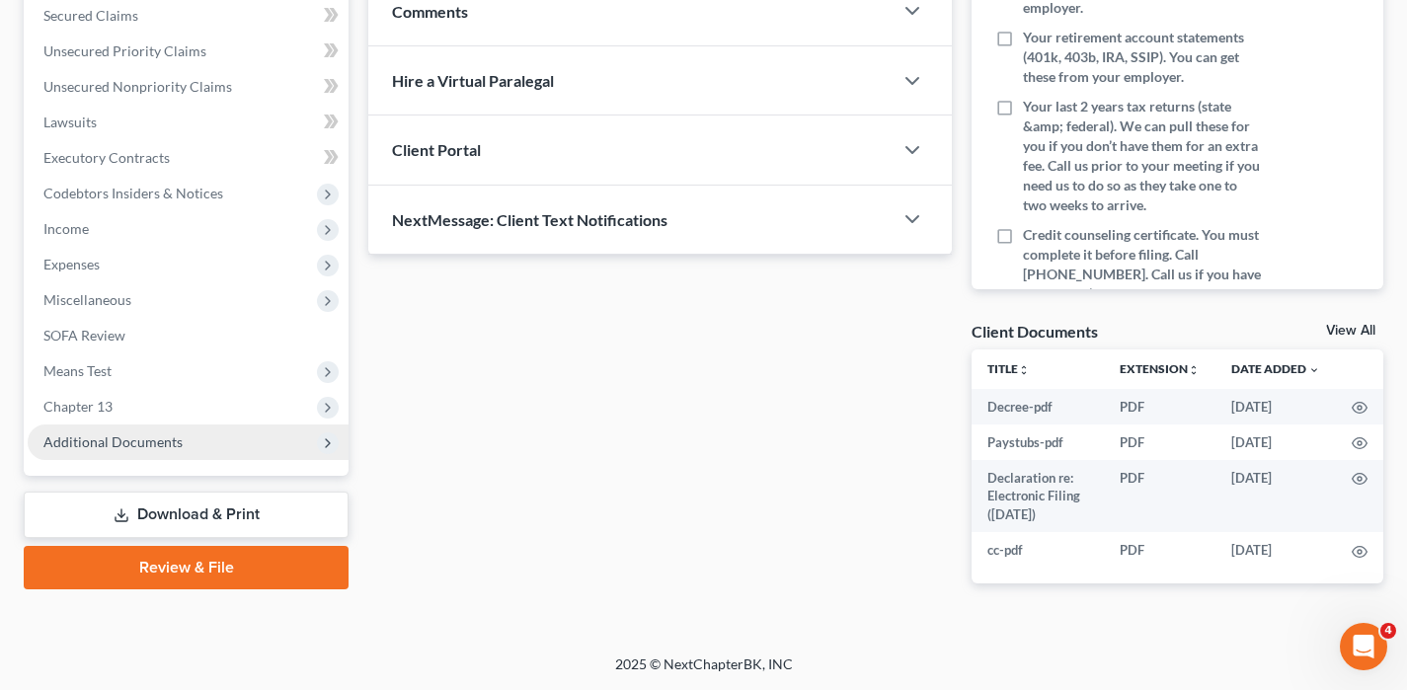
click at [67, 451] on span "Additional Documents" at bounding box center [188, 443] width 321 height 36
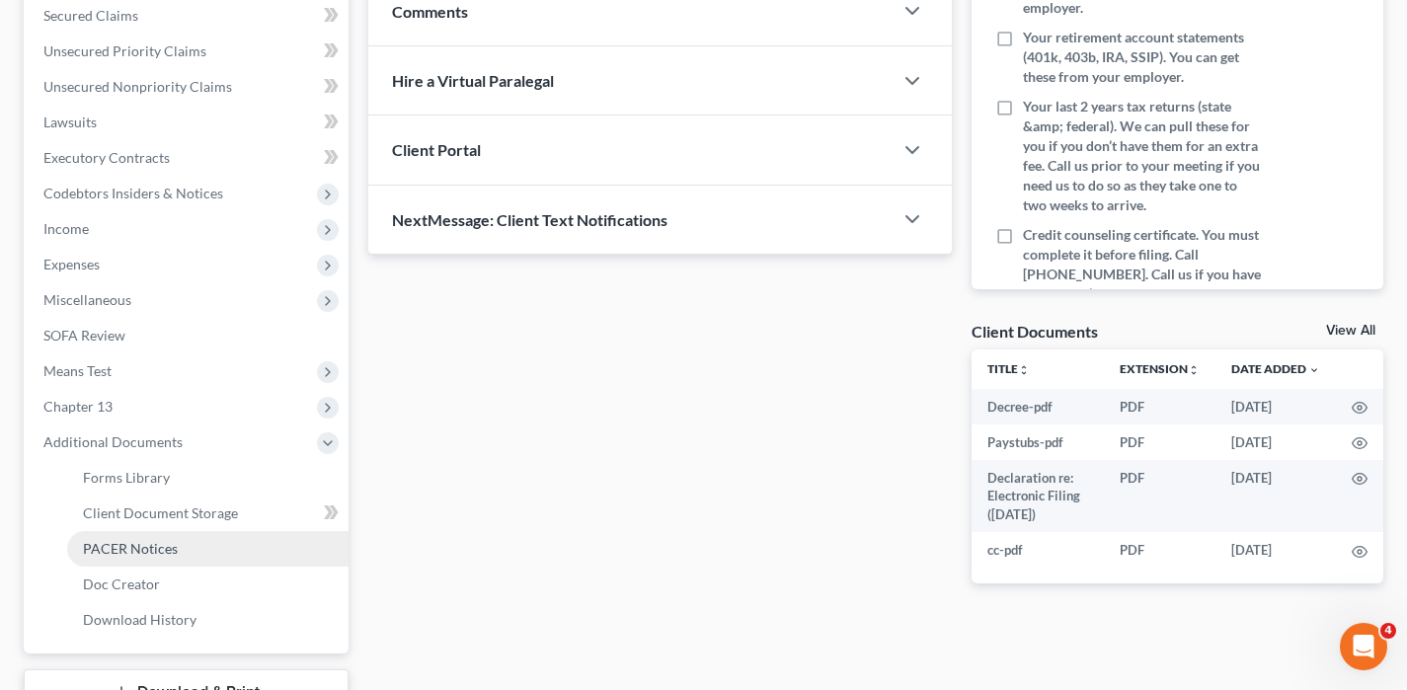
click at [141, 542] on span "PACER Notices" at bounding box center [130, 548] width 95 height 17
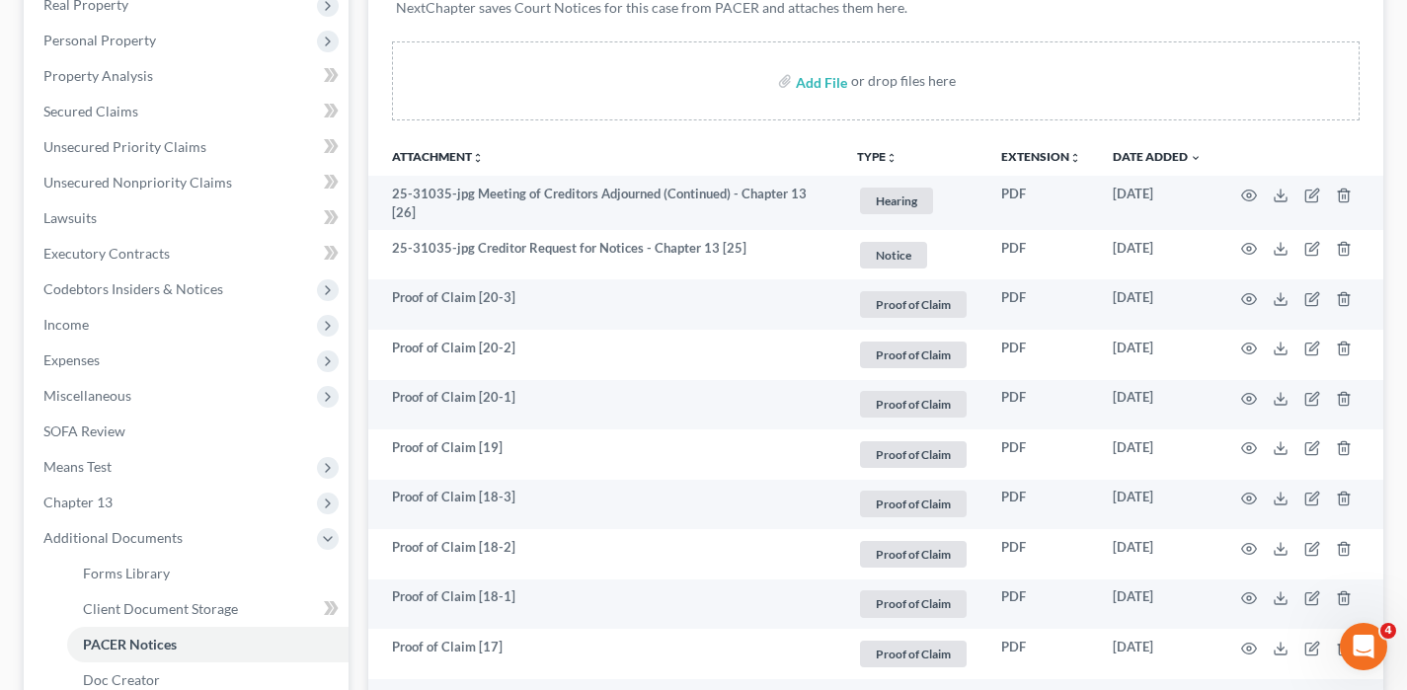
scroll to position [326, 0]
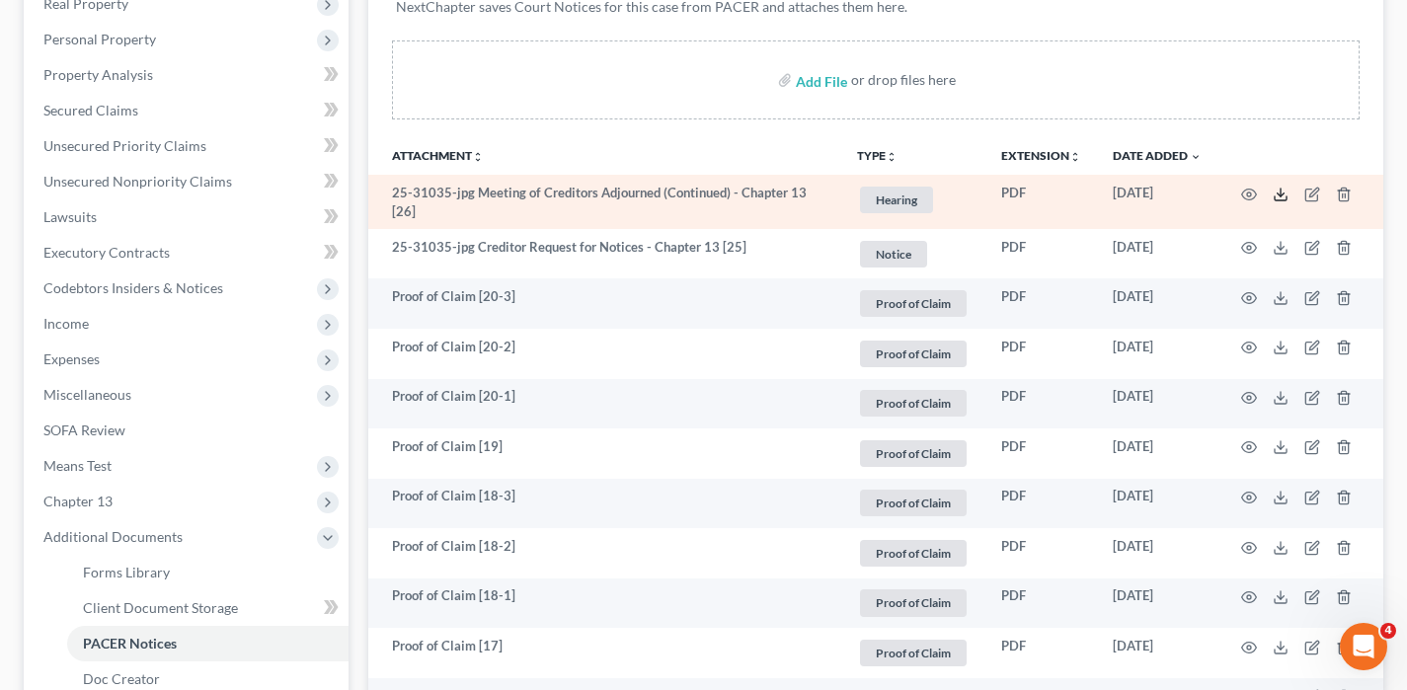
click at [1282, 197] on icon at bounding box center [1281, 195] width 16 height 16
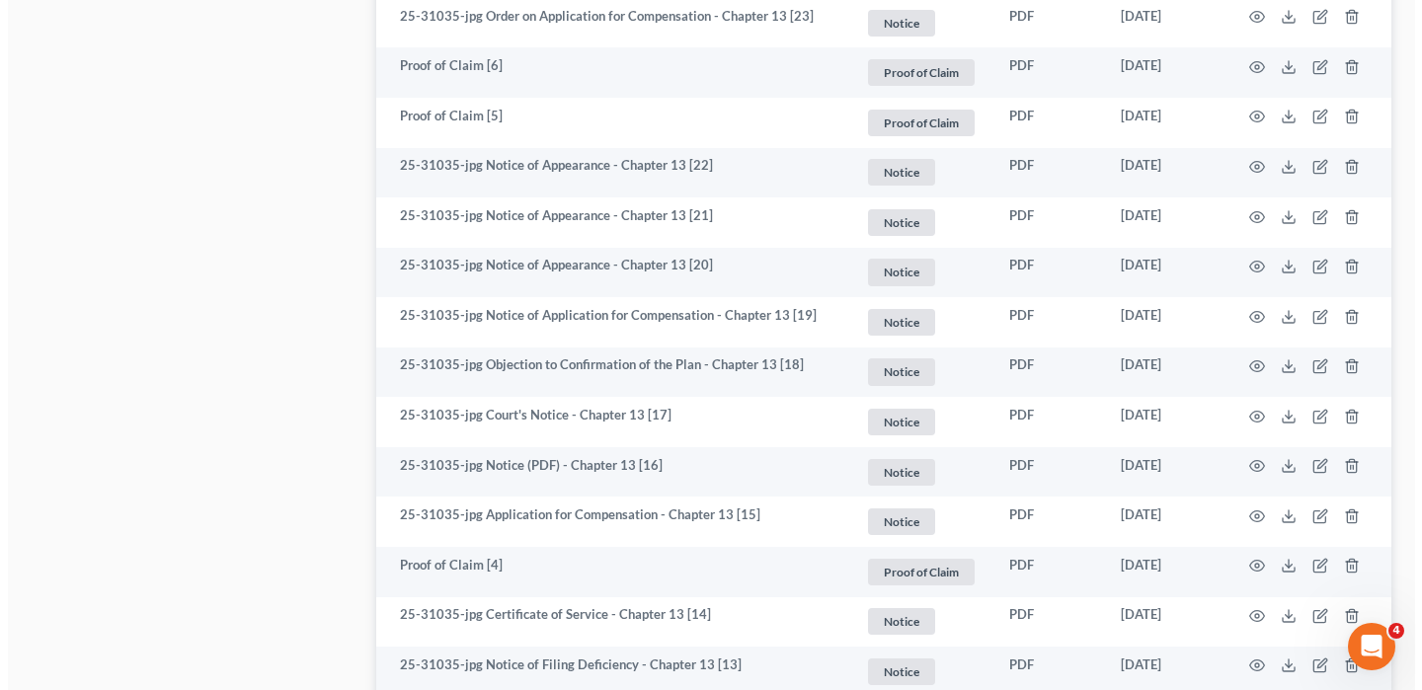
scroll to position [1657, 0]
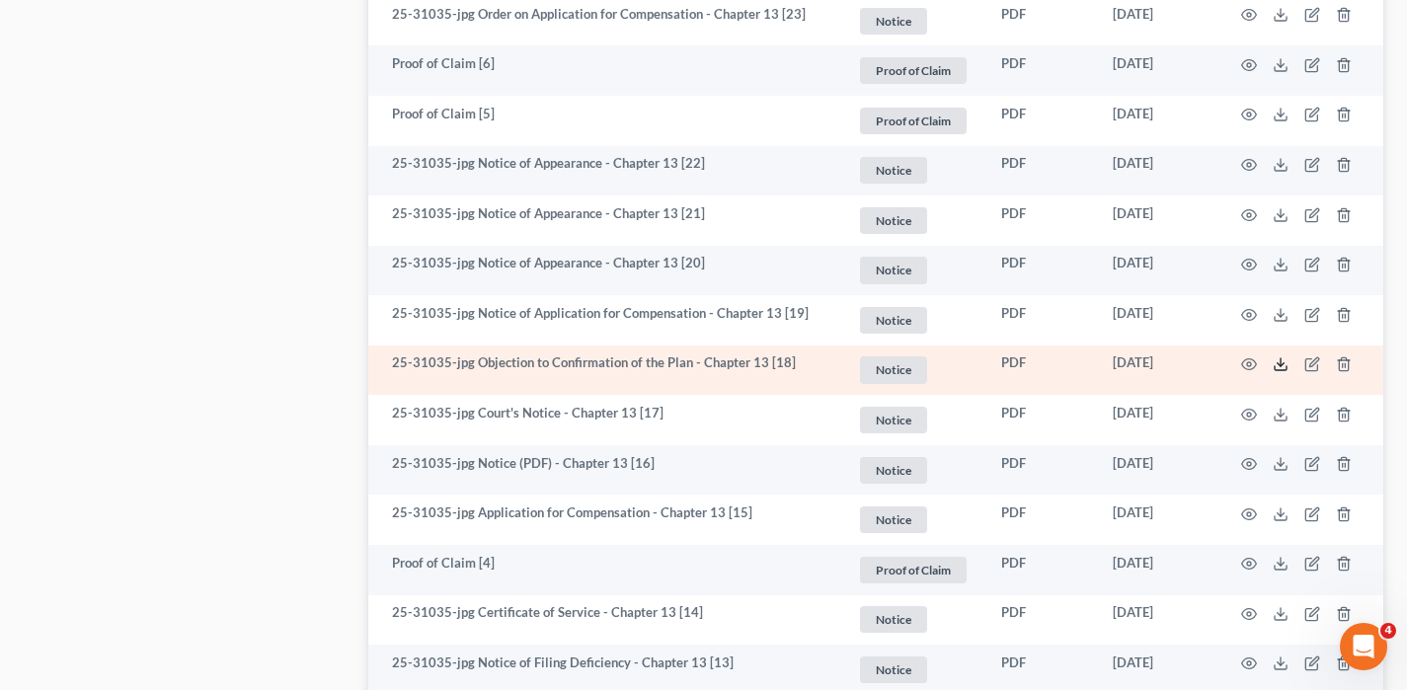
click at [1277, 360] on icon at bounding box center [1281, 364] width 16 height 16
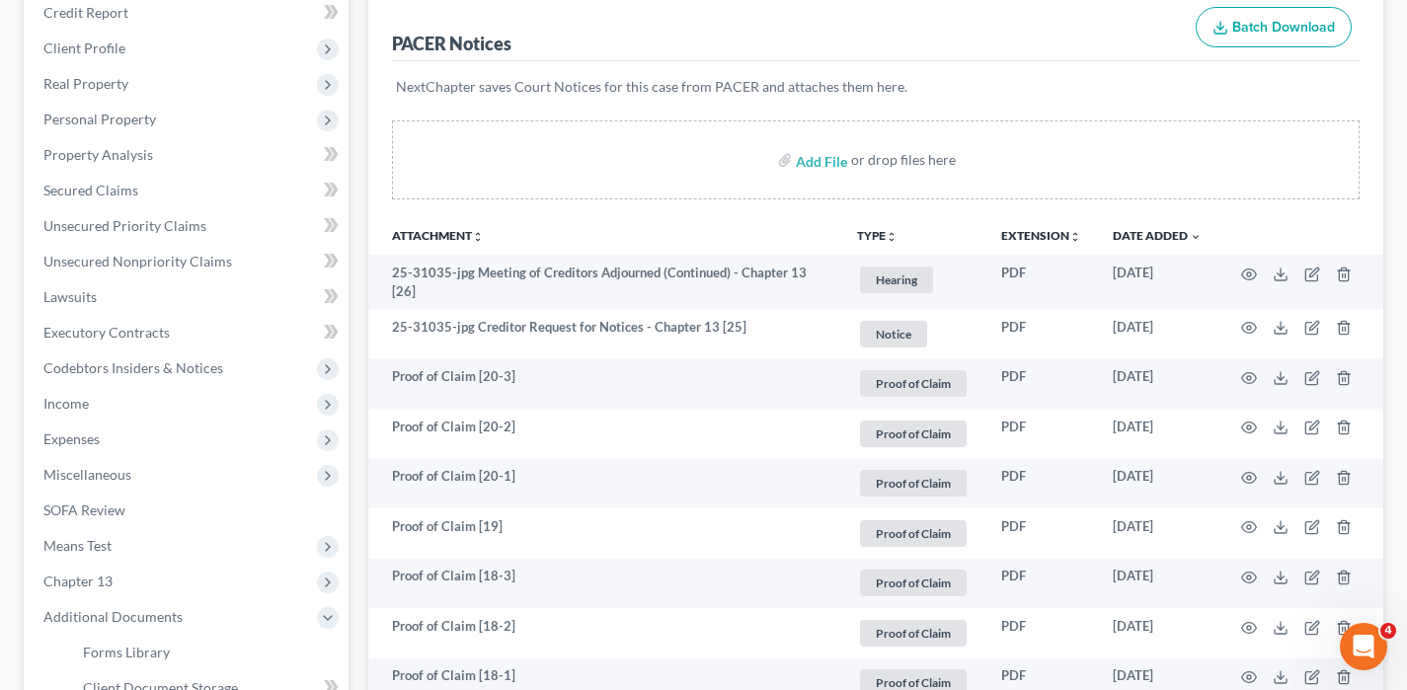
scroll to position [240, 0]
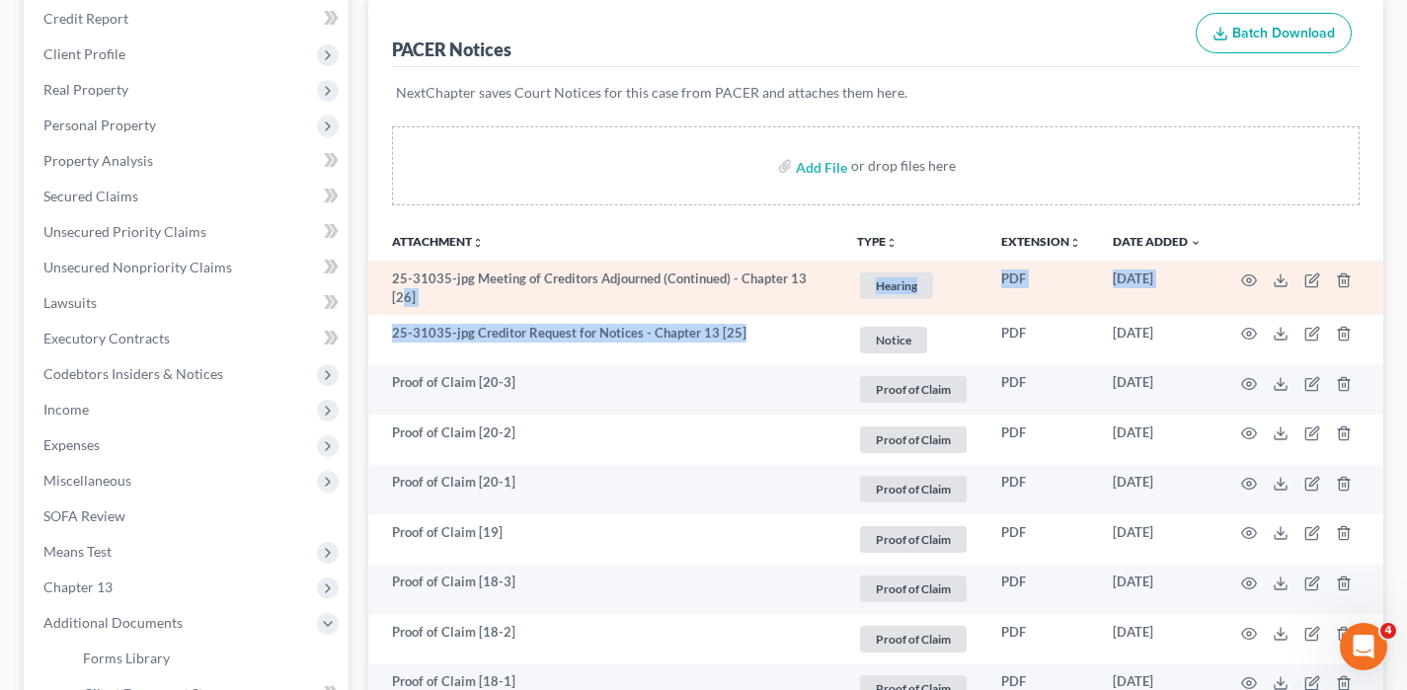
drag, startPoint x: 571, startPoint y: 314, endPoint x: 407, endPoint y: 289, distance: 165.8
click at [648, 301] on td "25-31035-jpg Meeting of Creditors Adjourned (Continued) - Chapter 13 [26]" at bounding box center [604, 288] width 473 height 54
